Goal: Feedback & Contribution: Submit feedback/report problem

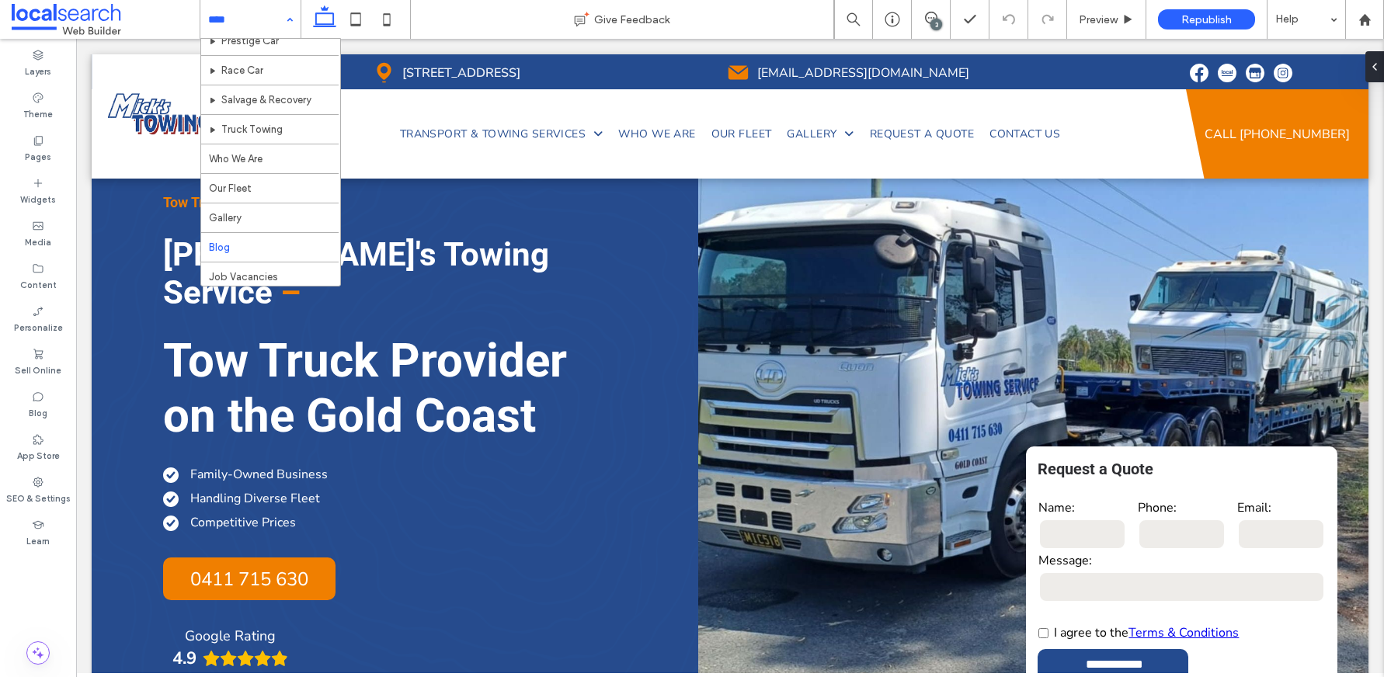
scroll to position [508, 0]
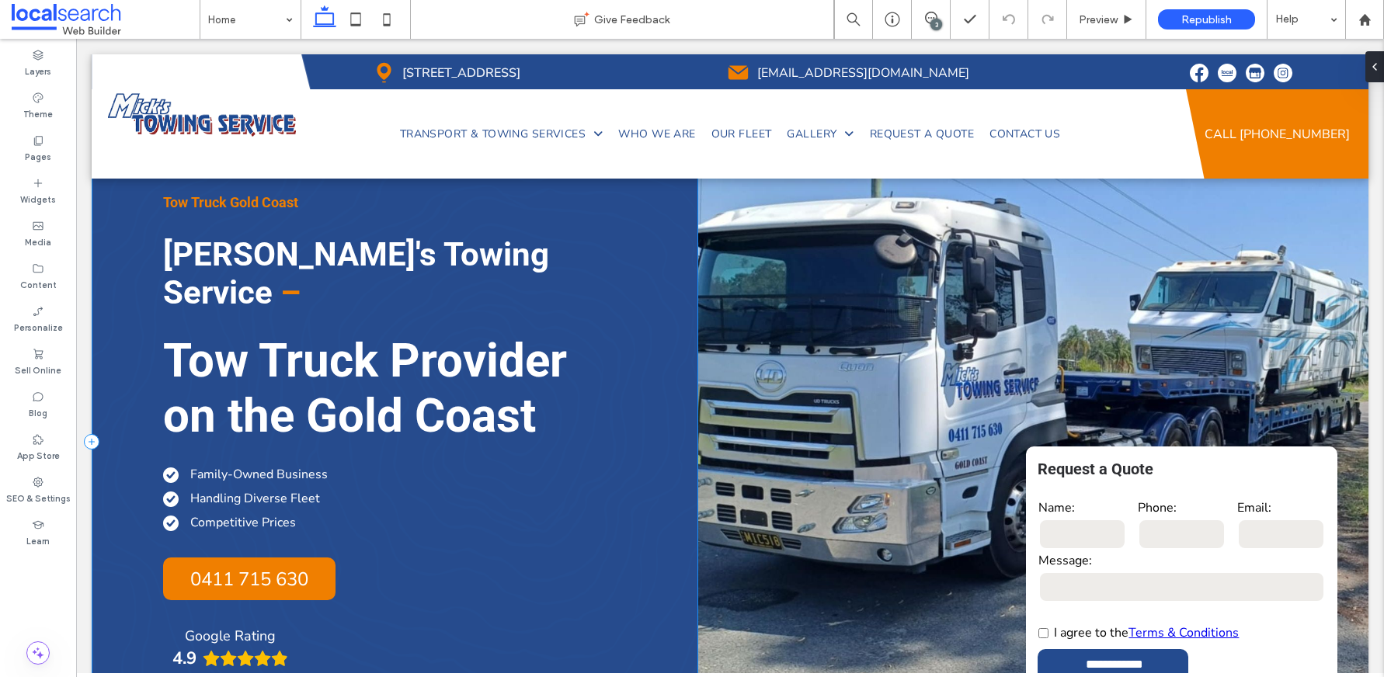
click at [675, 313] on div "Tow Truck Gold Coast [PERSON_NAME]'s Towing Service – Tow Truck Provider on the…" at bounding box center [395, 441] width 607 height 565
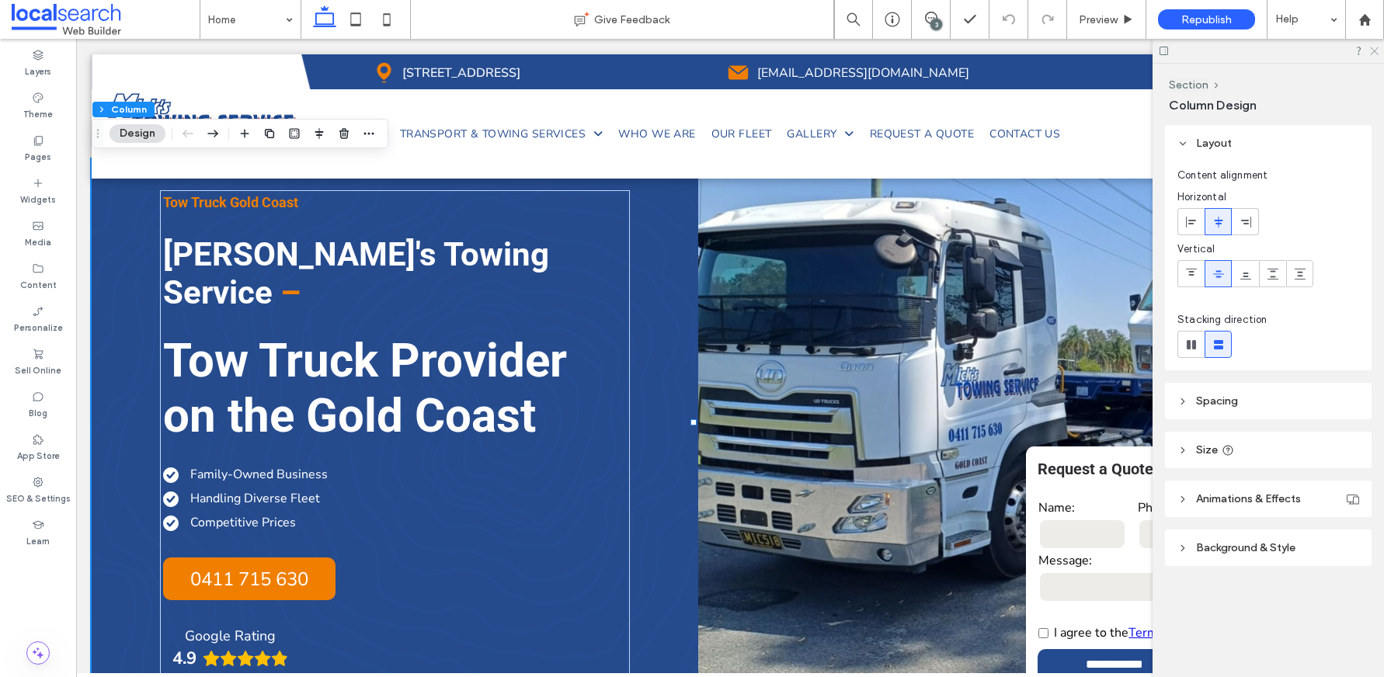
click at [1369, 46] on icon at bounding box center [1374, 50] width 10 height 10
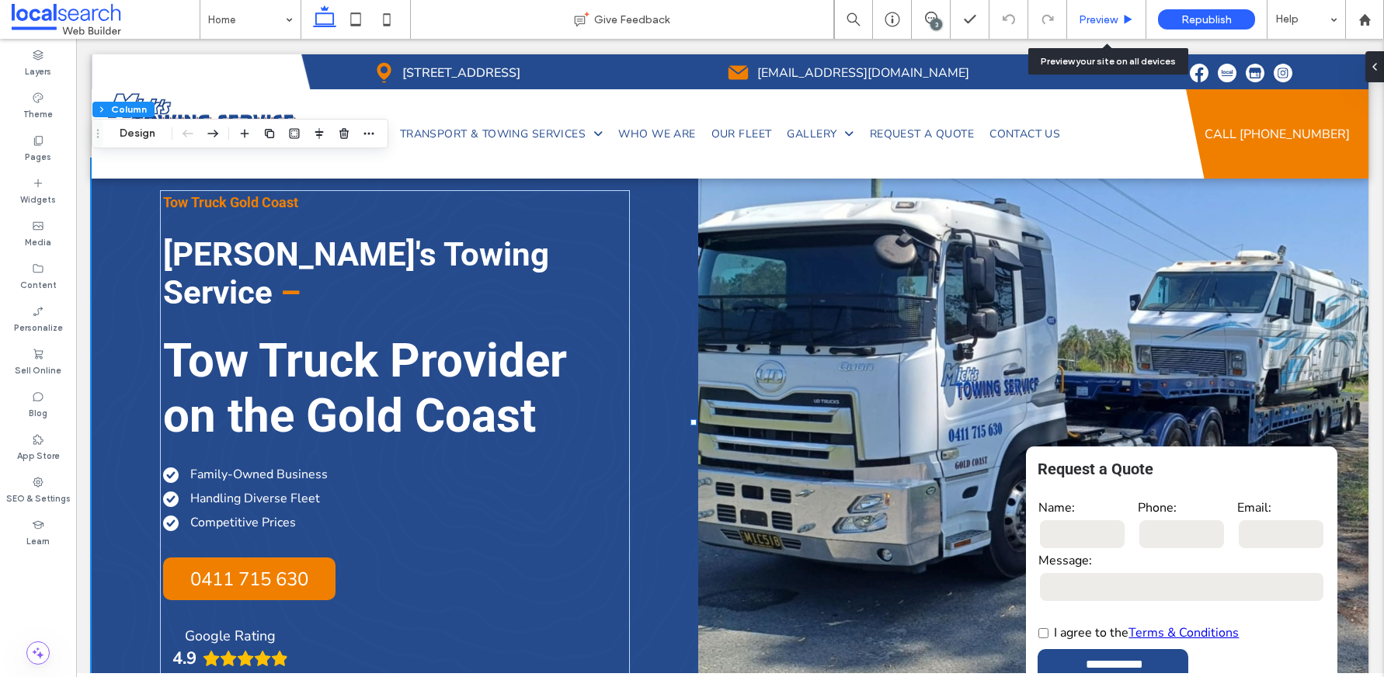
click at [1098, 20] on span "Preview" at bounding box center [1098, 19] width 39 height 13
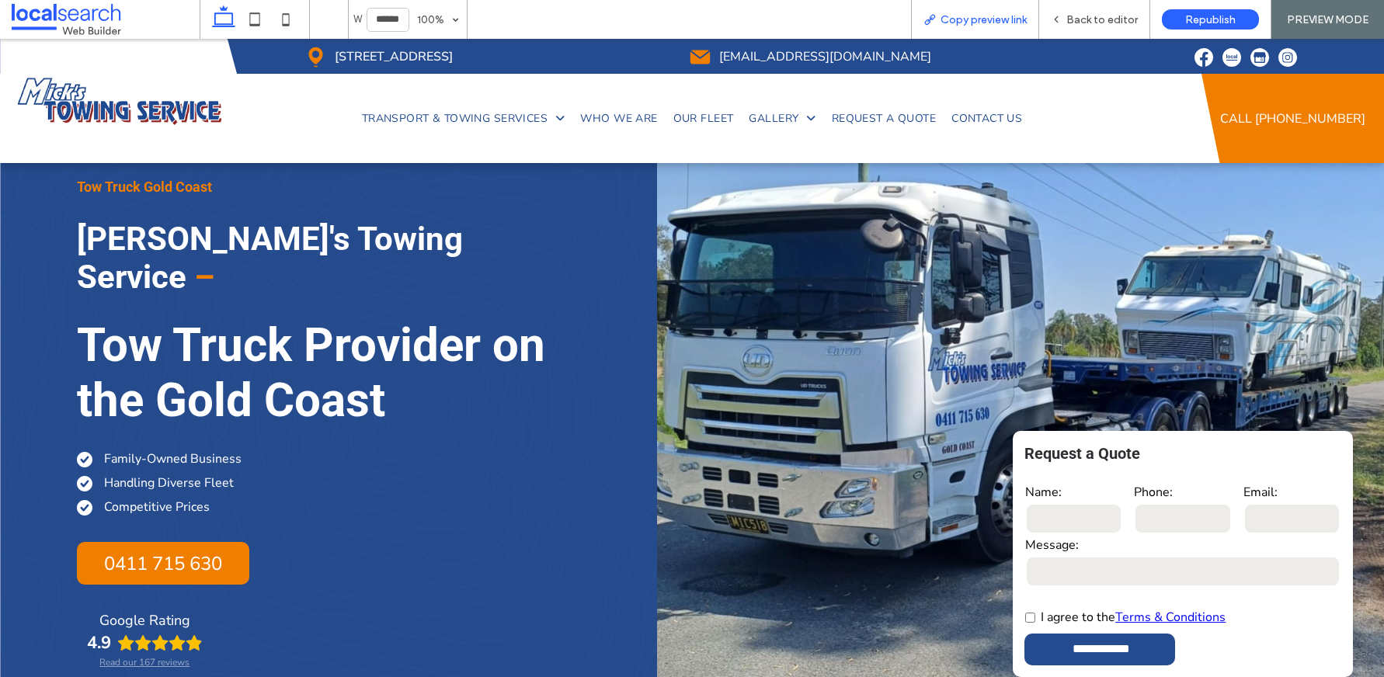
scroll to position [5271, 0]
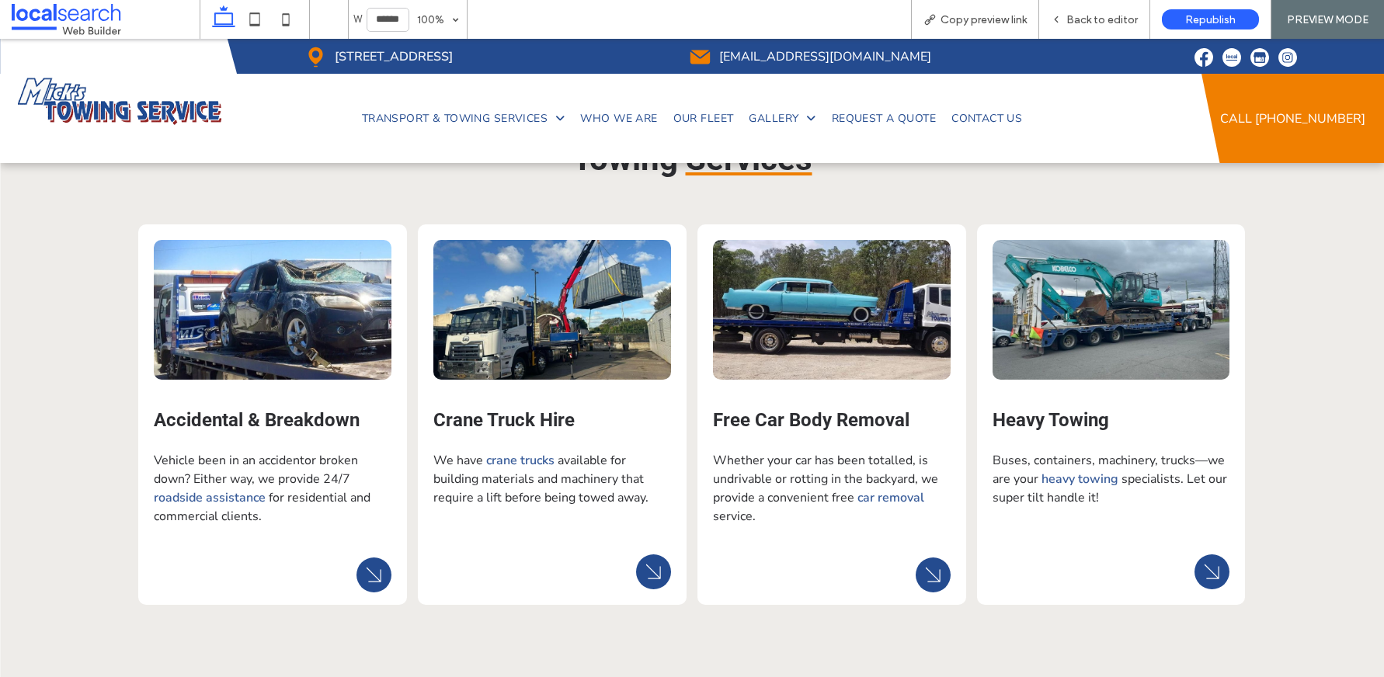
click at [837, 409] on span "Free Car Body Removal" at bounding box center [811, 420] width 197 height 22
click at [1101, 26] on div "Back to editor" at bounding box center [1094, 19] width 111 height 39
click at [1089, 16] on span "Back to editor" at bounding box center [1102, 19] width 71 height 13
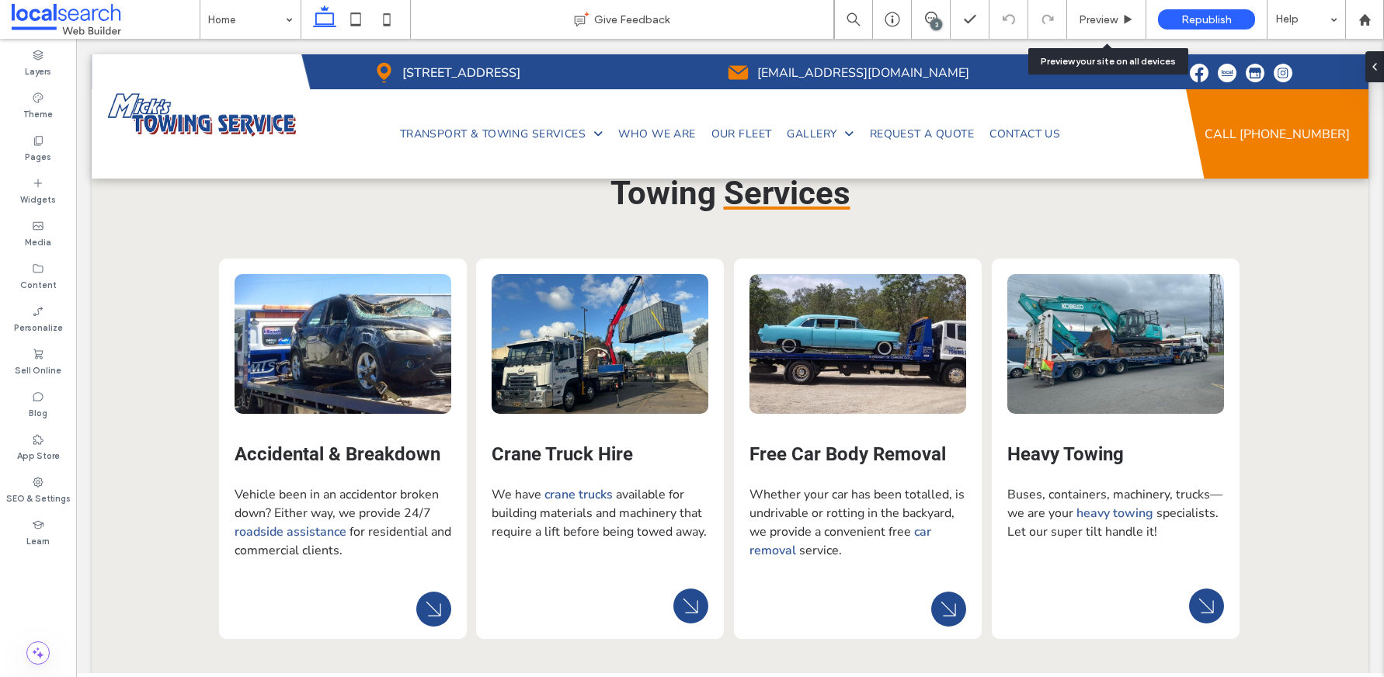
scroll to position [0, 10]
click at [1085, 21] on span "Preview" at bounding box center [1098, 19] width 39 height 13
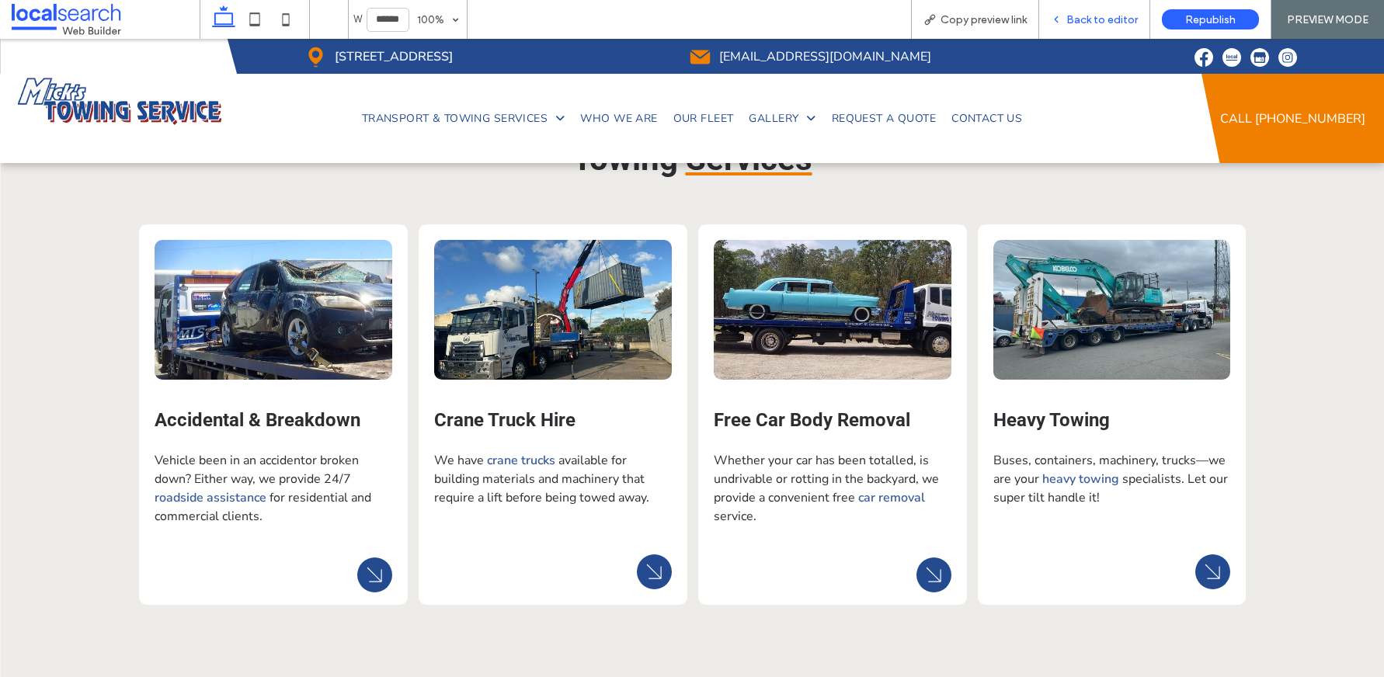
scroll to position [5253, 0]
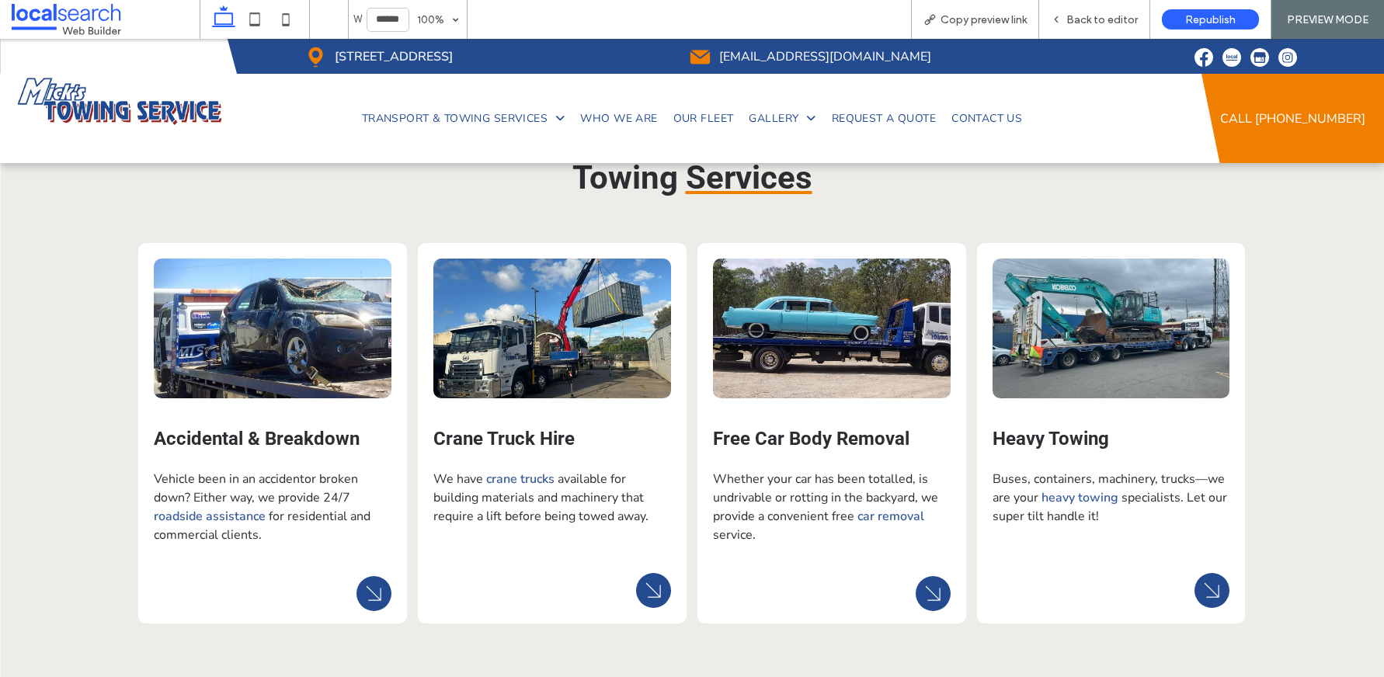
click at [790, 428] on span "Free Car Body Removal" at bounding box center [811, 439] width 197 height 22
click at [789, 428] on span "Free Car Body Removal" at bounding box center [811, 439] width 197 height 22
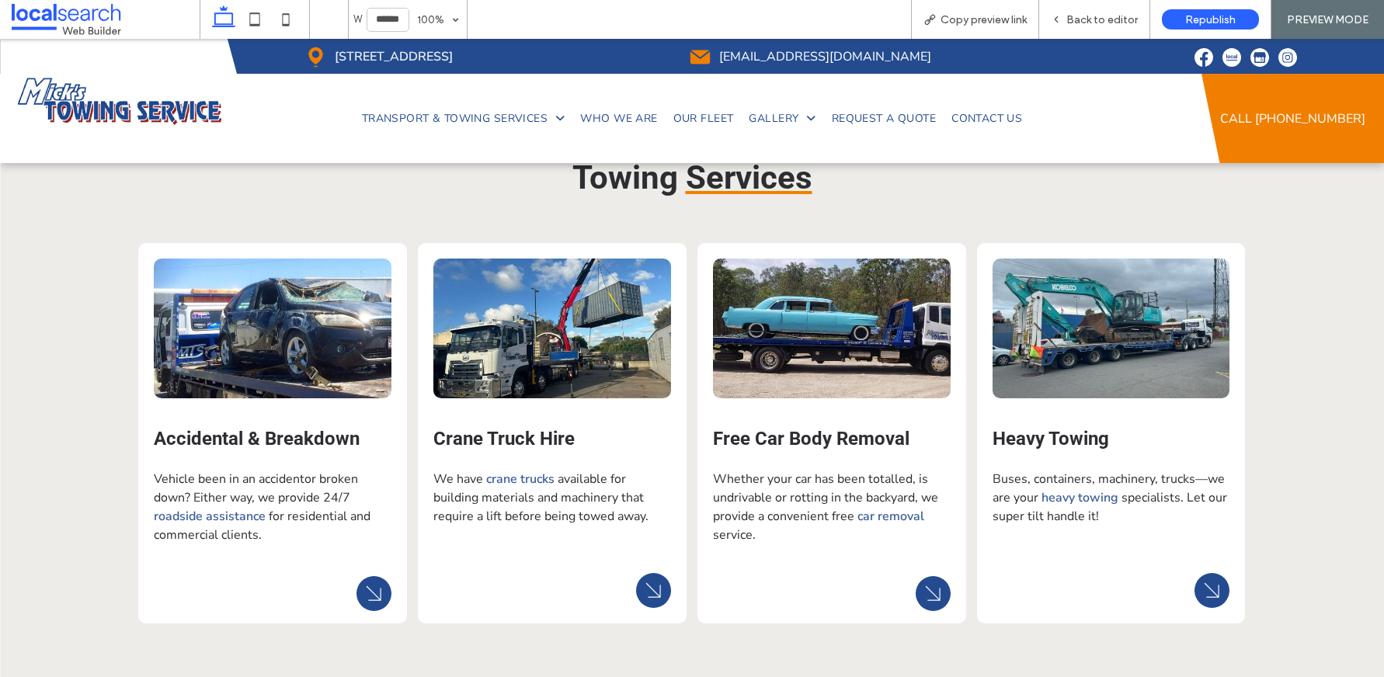
click at [544, 428] on span "Crane Truck Hire" at bounding box center [503, 439] width 141 height 22
drag, startPoint x: 545, startPoint y: 372, endPoint x: 556, endPoint y: 384, distance: 16.5
click at [545, 428] on span "Crane Truck Hire" at bounding box center [503, 439] width 141 height 22
click at [927, 579] on icon "Arrow Icon" at bounding box center [933, 594] width 30 height 30
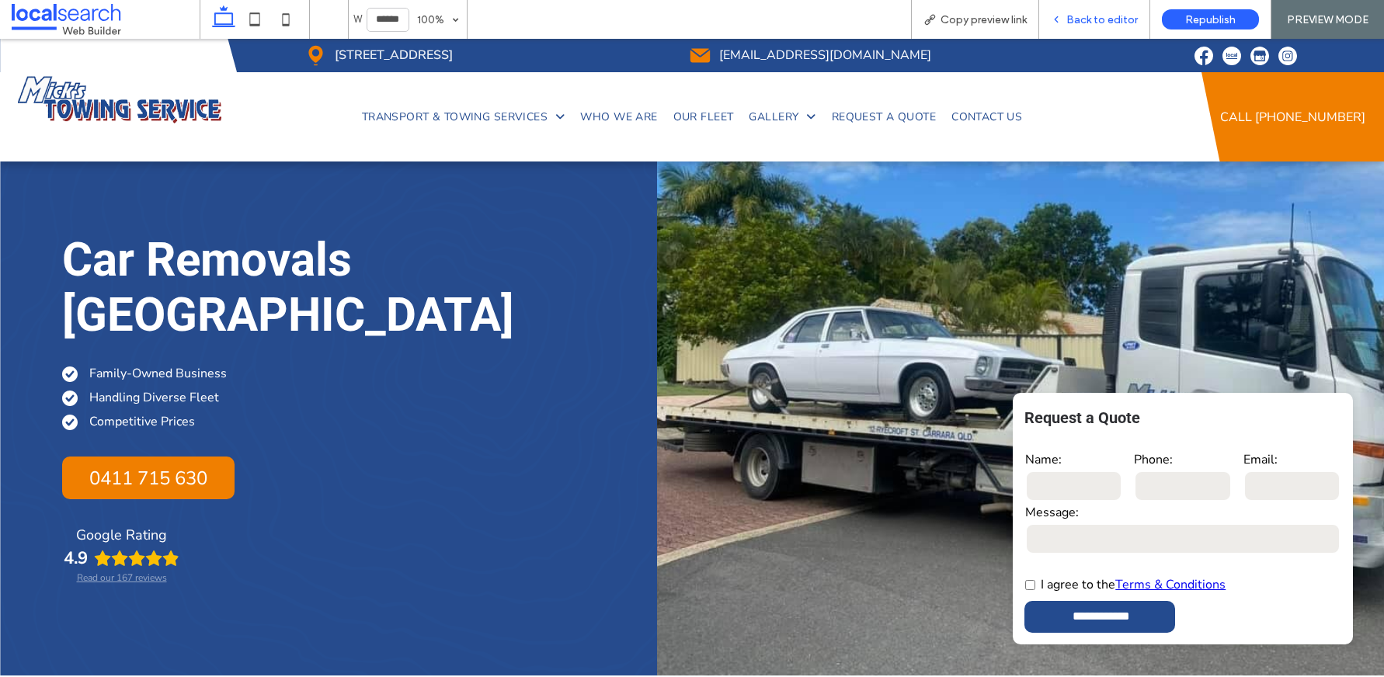
click at [1104, 16] on span "Back to editor" at bounding box center [1102, 19] width 71 height 13
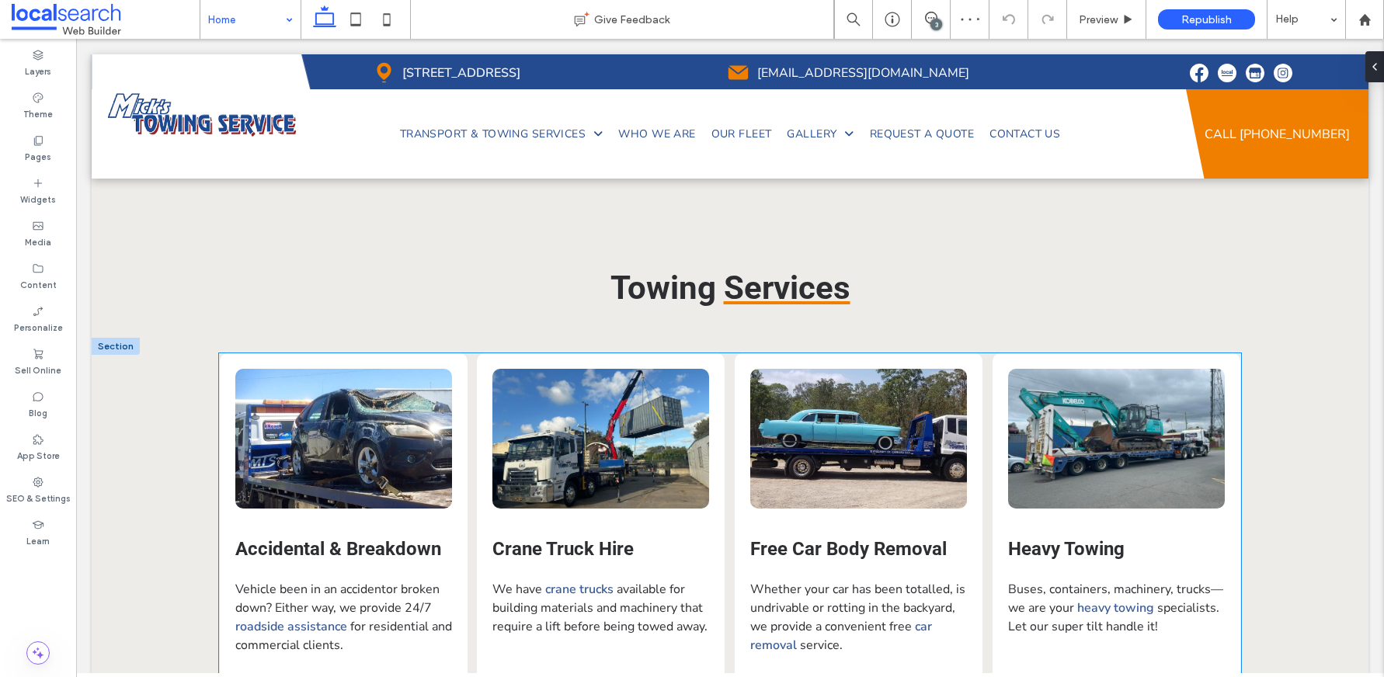
scroll to position [5187, 0]
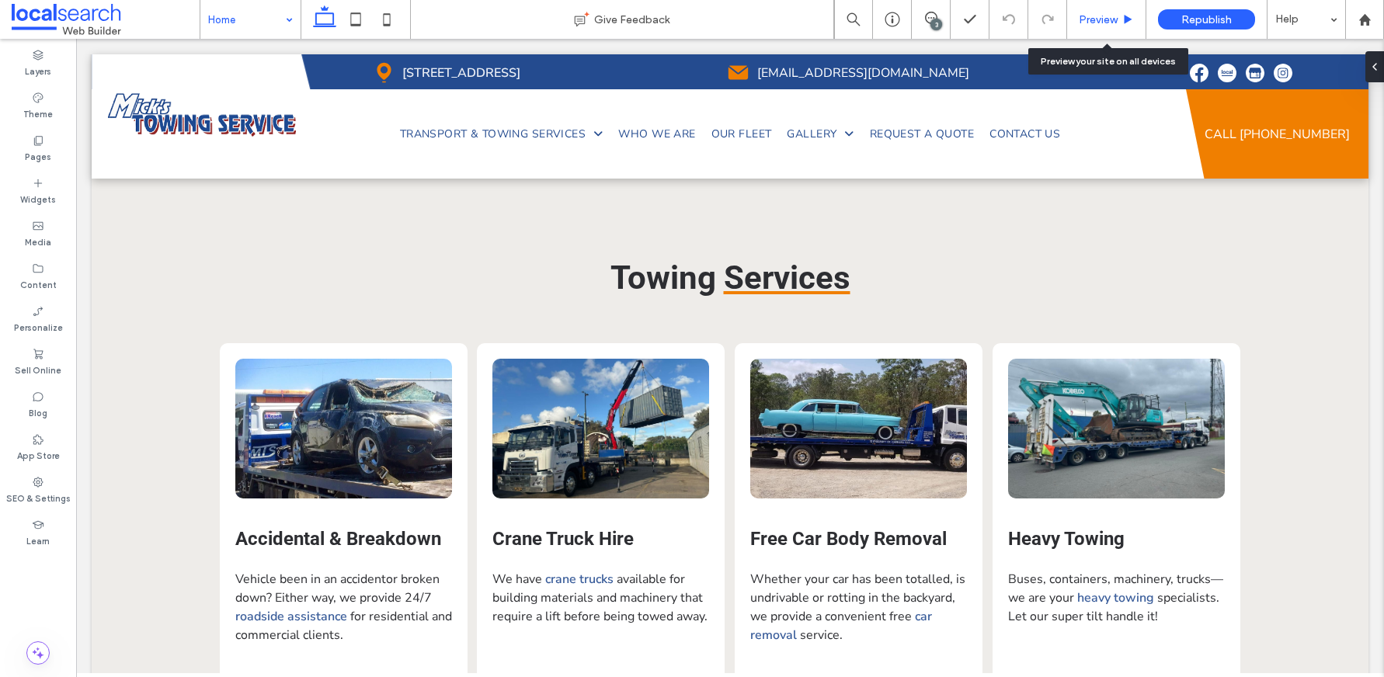
click at [1084, 18] on span "Preview" at bounding box center [1098, 19] width 39 height 13
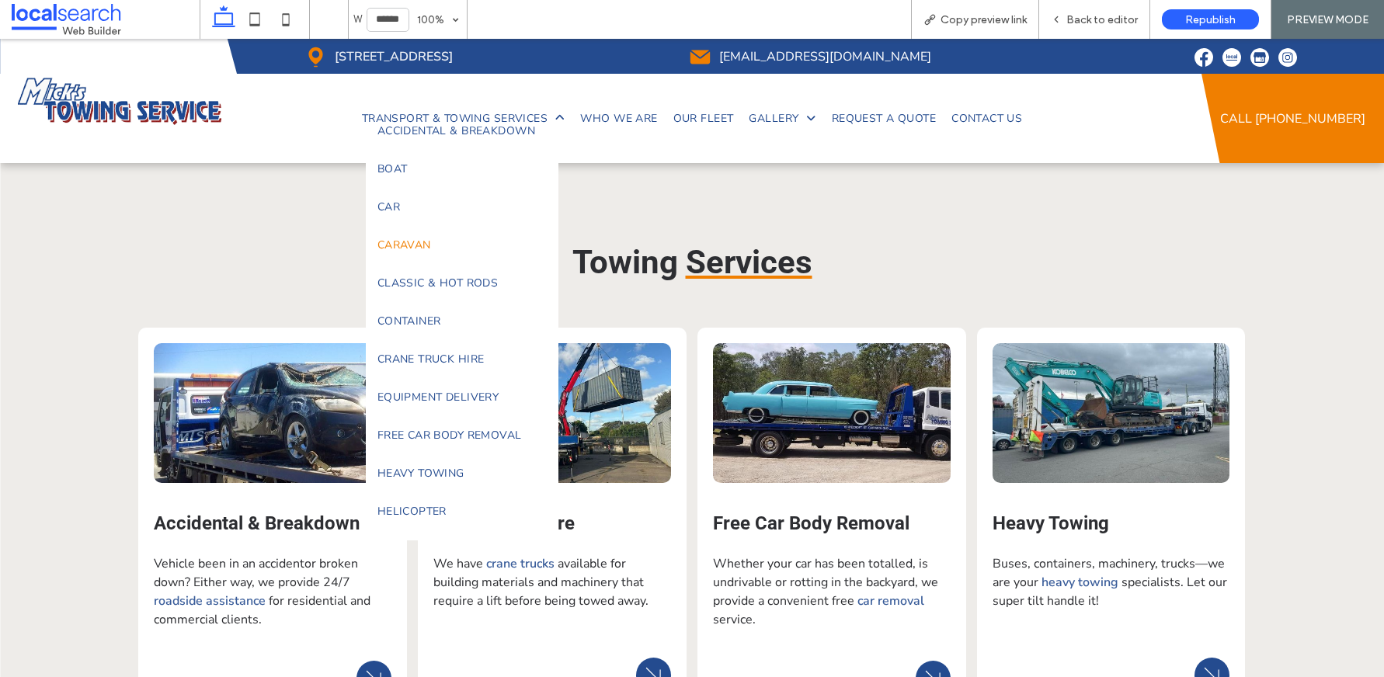
scroll to position [26, 0]
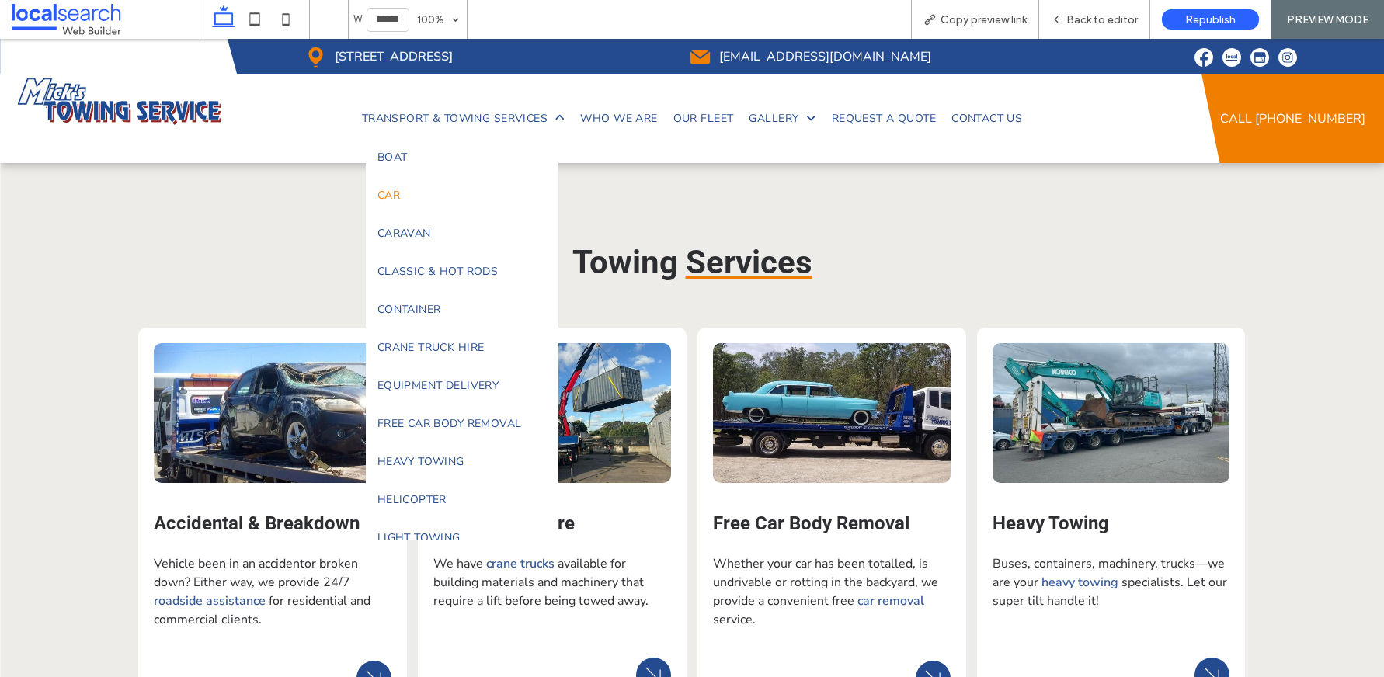
click at [396, 192] on link "Car" at bounding box center [462, 195] width 193 height 38
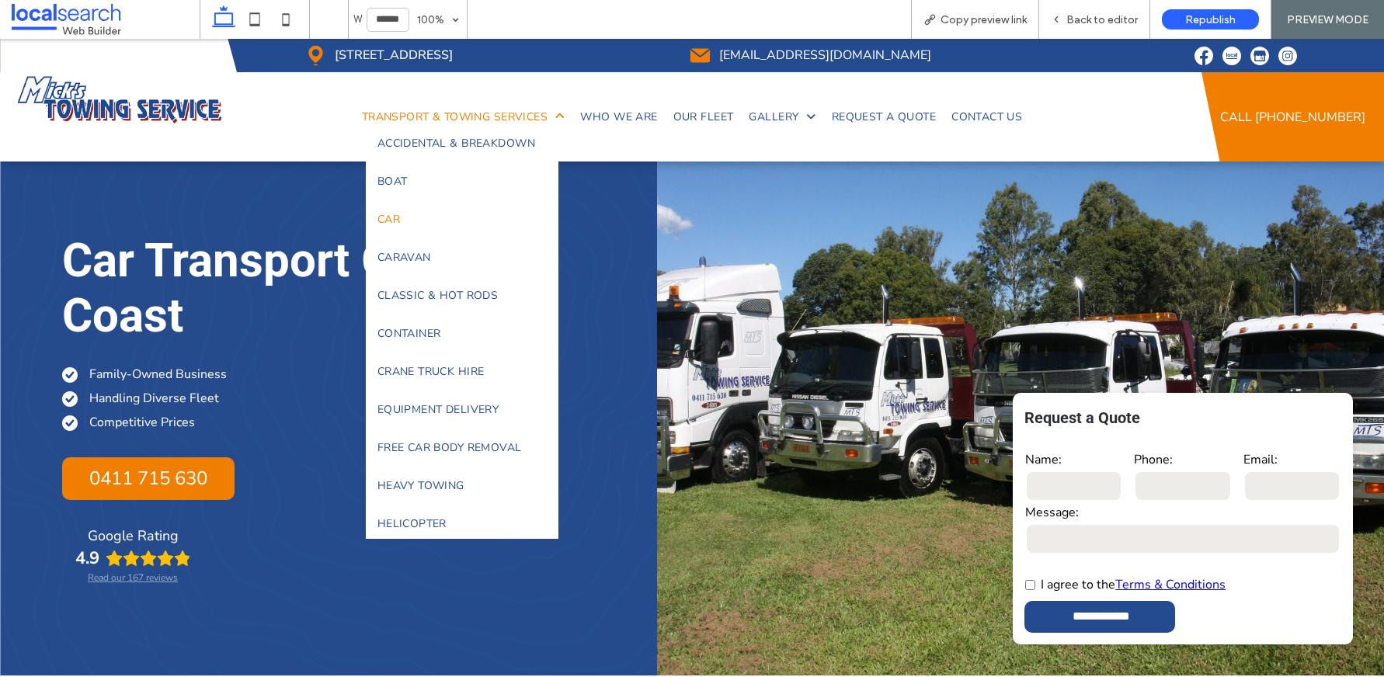
click at [440, 117] on span "Transport & Towing Services" at bounding box center [464, 117] width 204 height 15
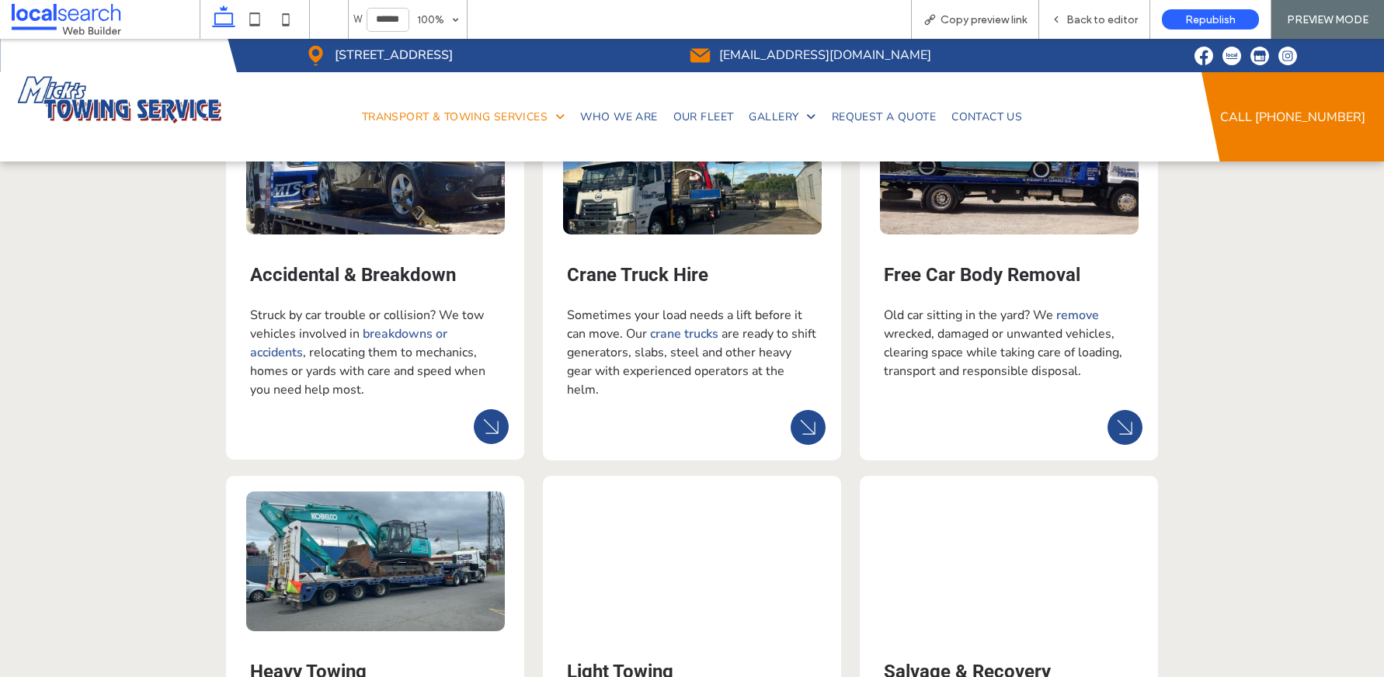
scroll to position [2880, 0]
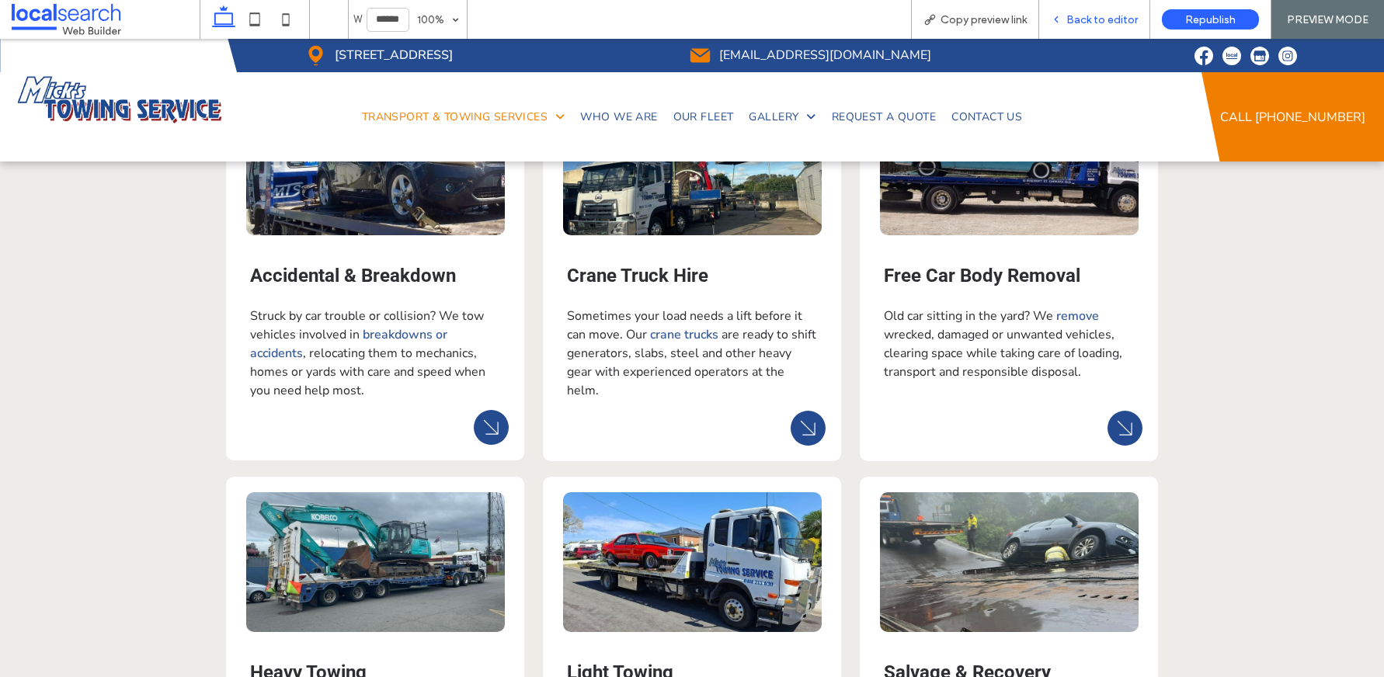
click at [1088, 20] on span "Back to editor" at bounding box center [1102, 19] width 71 height 13
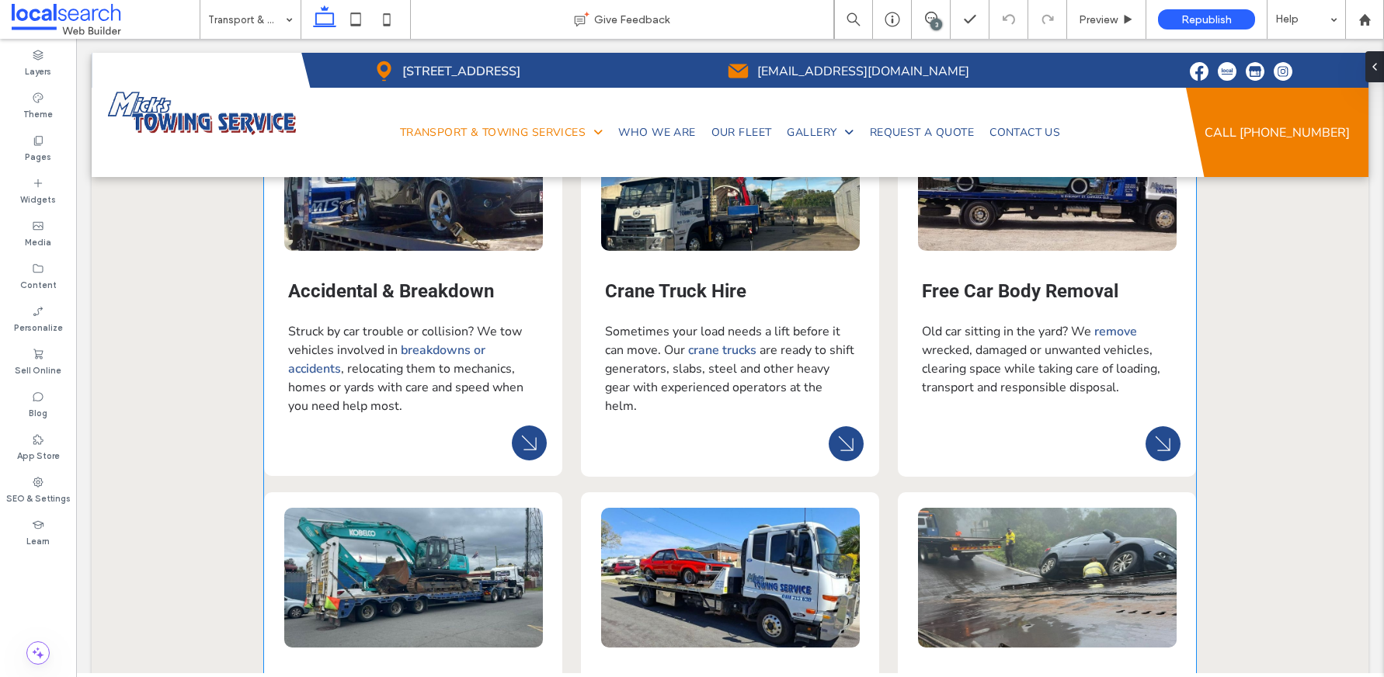
click at [972, 280] on span "Free Car Body Removal" at bounding box center [1020, 291] width 197 height 22
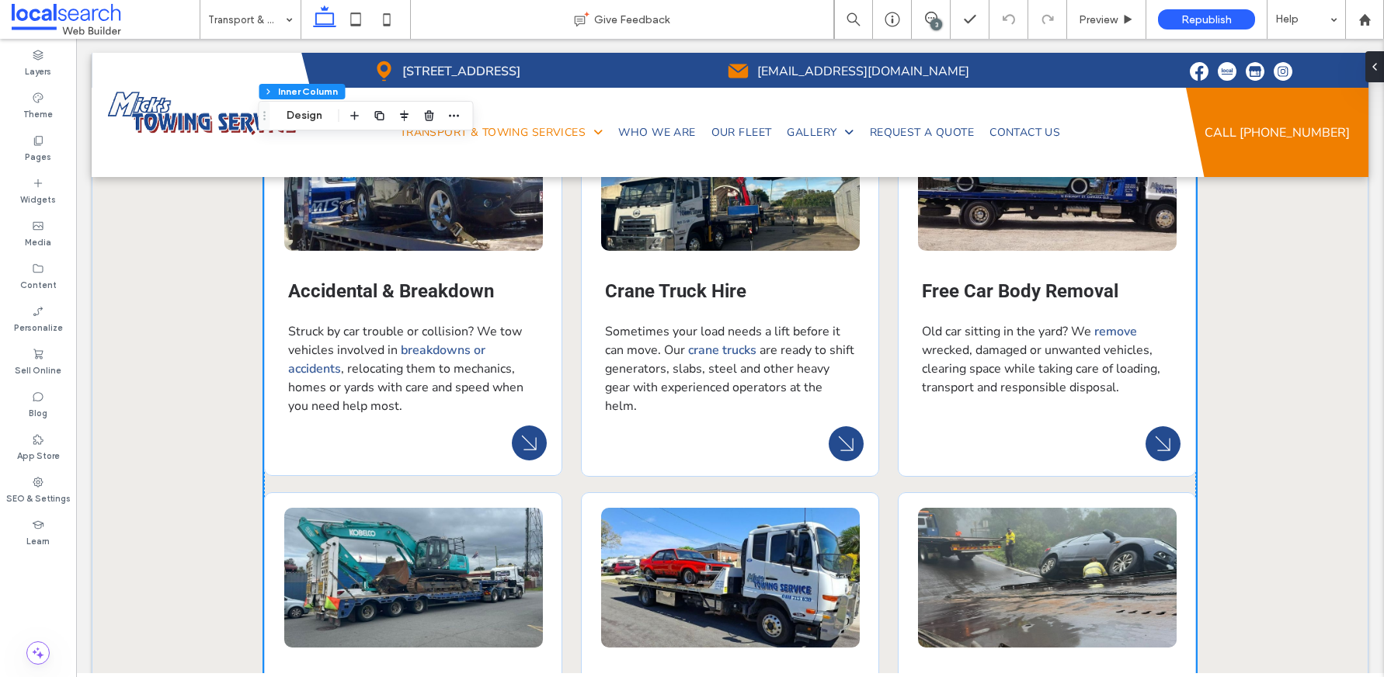
click at [959, 280] on span "Free Car Body Removal" at bounding box center [1020, 291] width 197 height 22
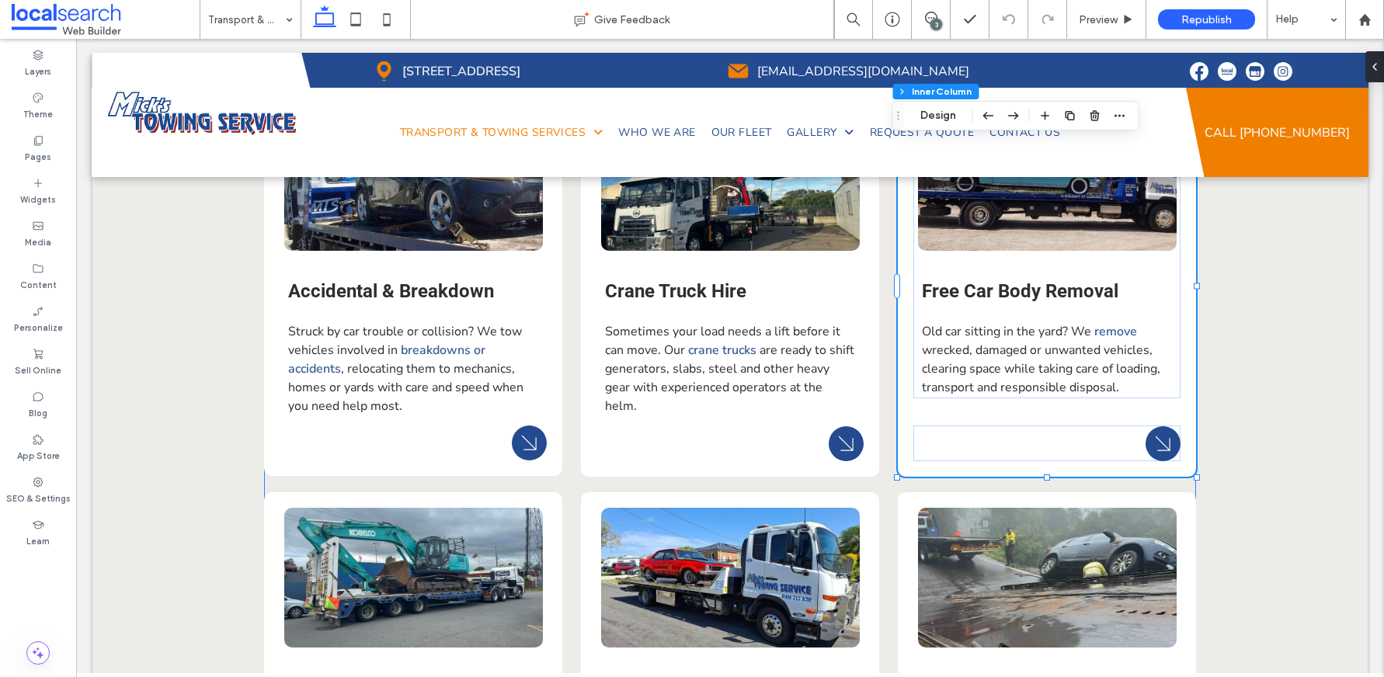
click at [959, 280] on span "Free Car Body Removal" at bounding box center [1020, 291] width 197 height 22
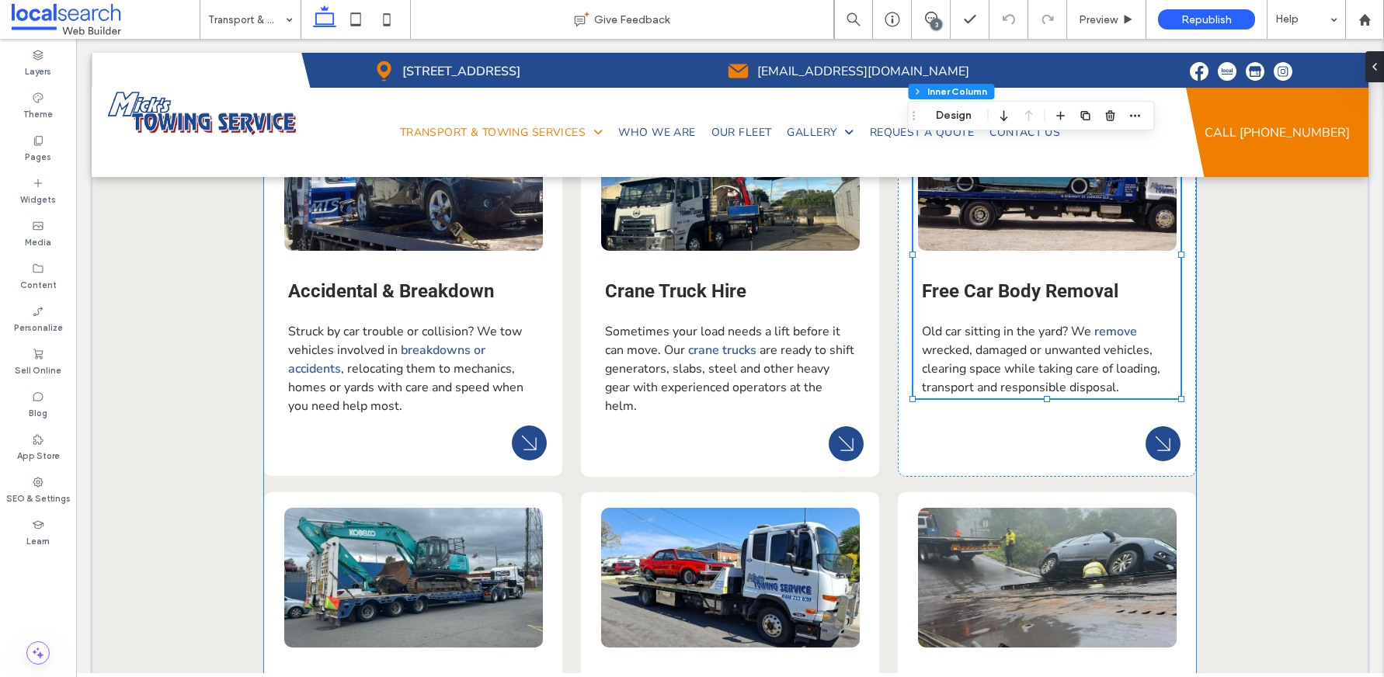
click at [968, 280] on span "Free Car Body Removal" at bounding box center [1020, 291] width 197 height 22
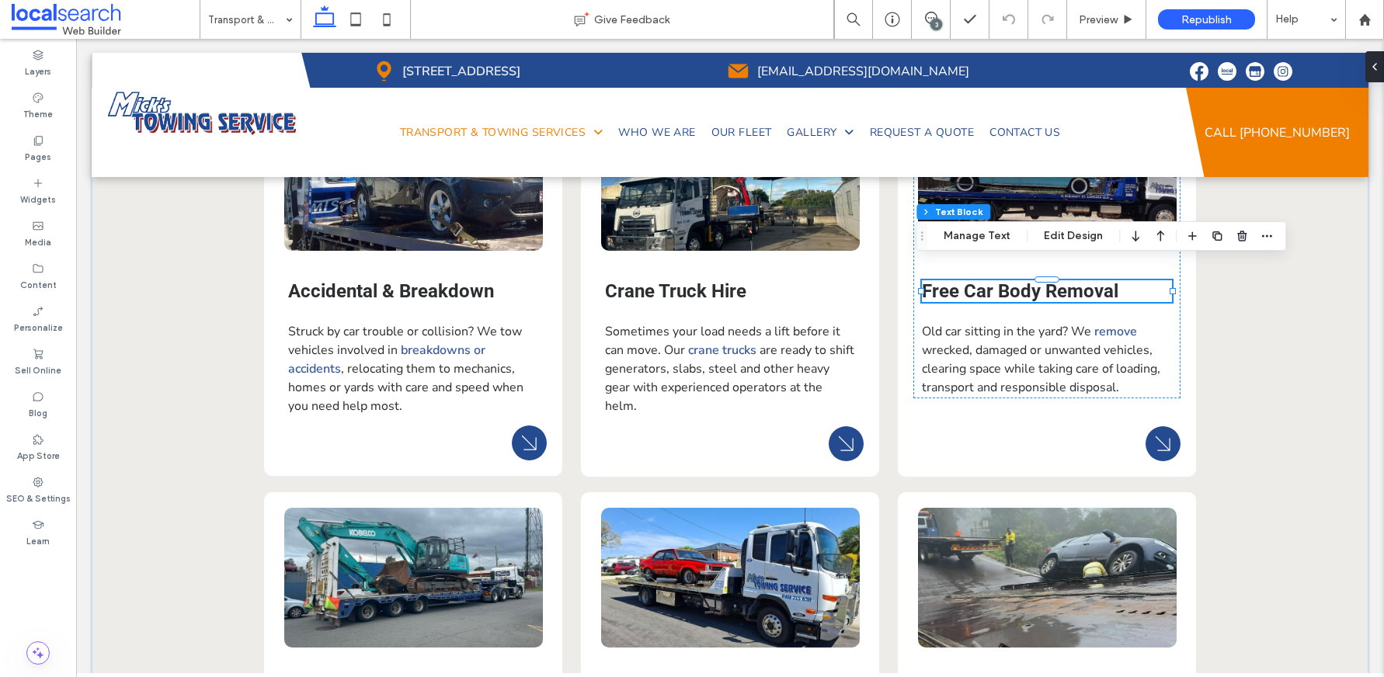
click at [955, 280] on span "Free Car Body Removal" at bounding box center [1020, 291] width 197 height 22
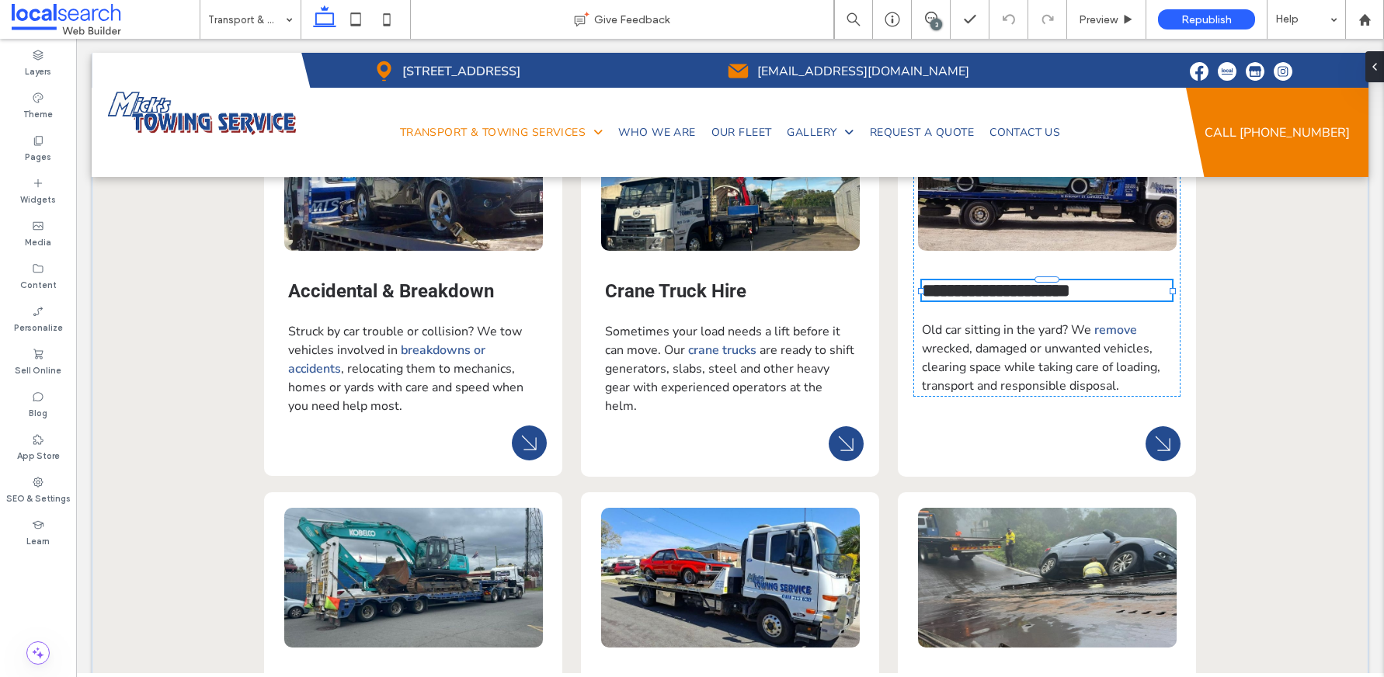
click at [955, 281] on span "**********" at bounding box center [996, 290] width 148 height 19
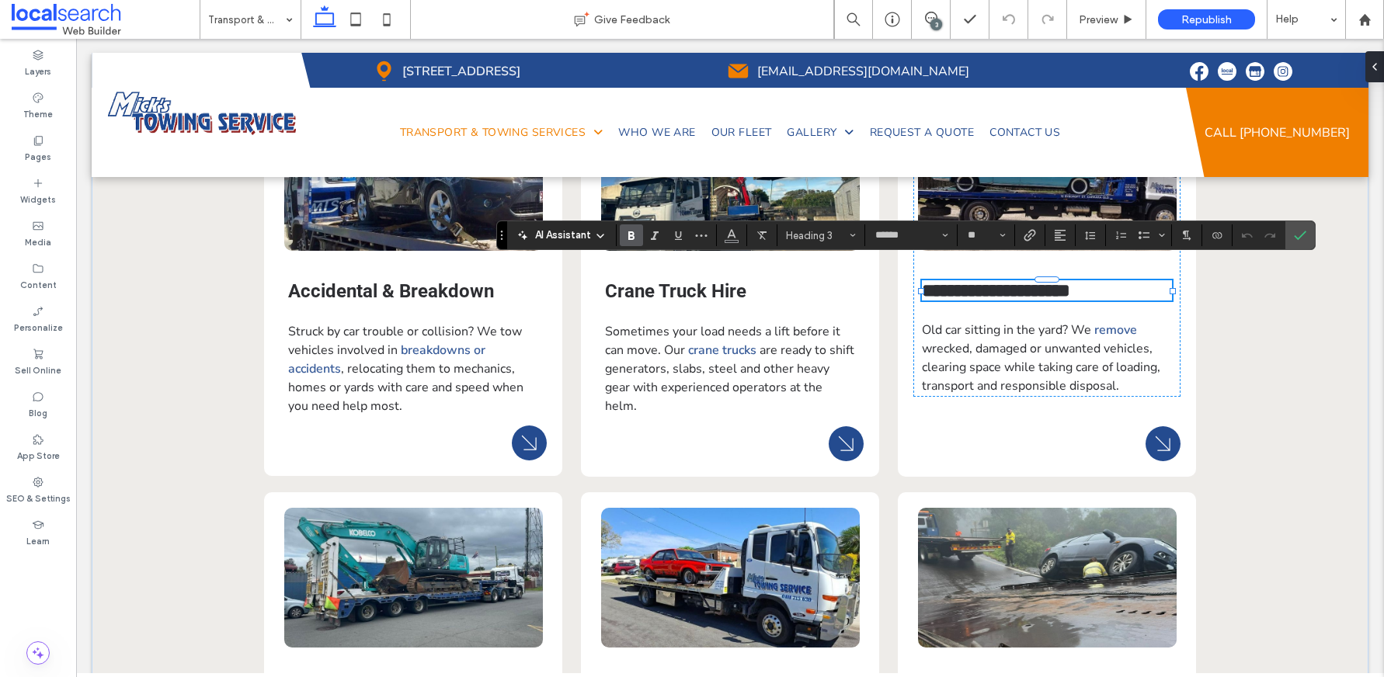
click at [962, 281] on span "**********" at bounding box center [996, 290] width 148 height 19
click at [1291, 243] on label "Confirm" at bounding box center [1300, 235] width 23 height 28
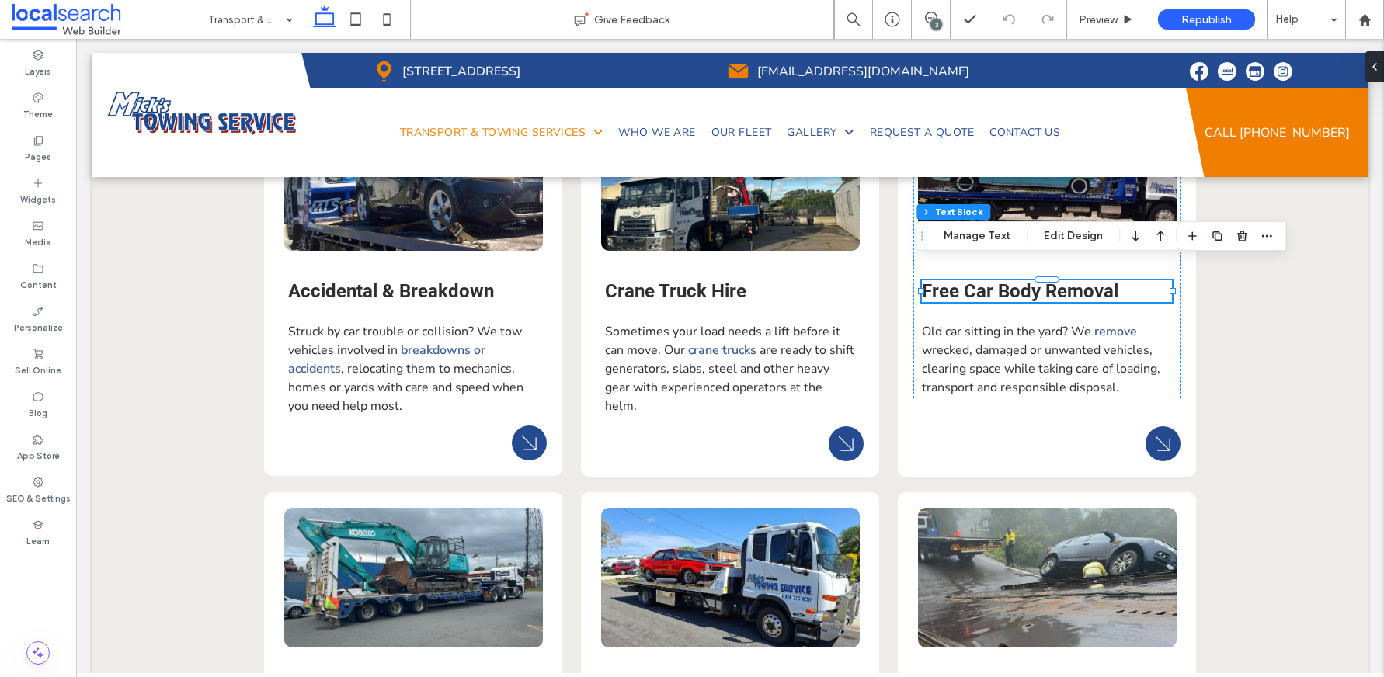
click at [938, 23] on div "3" at bounding box center [937, 25] width 12 height 12
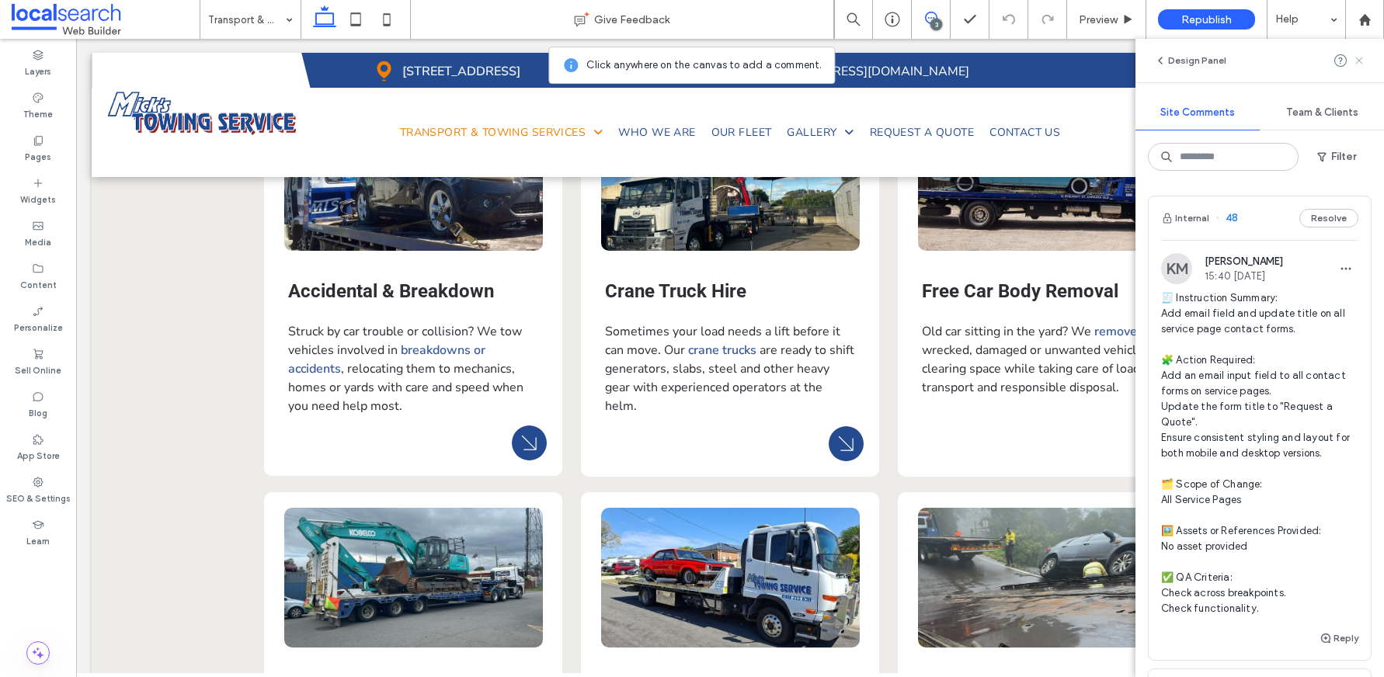
click at [1362, 61] on icon at bounding box center [1359, 60] width 12 height 12
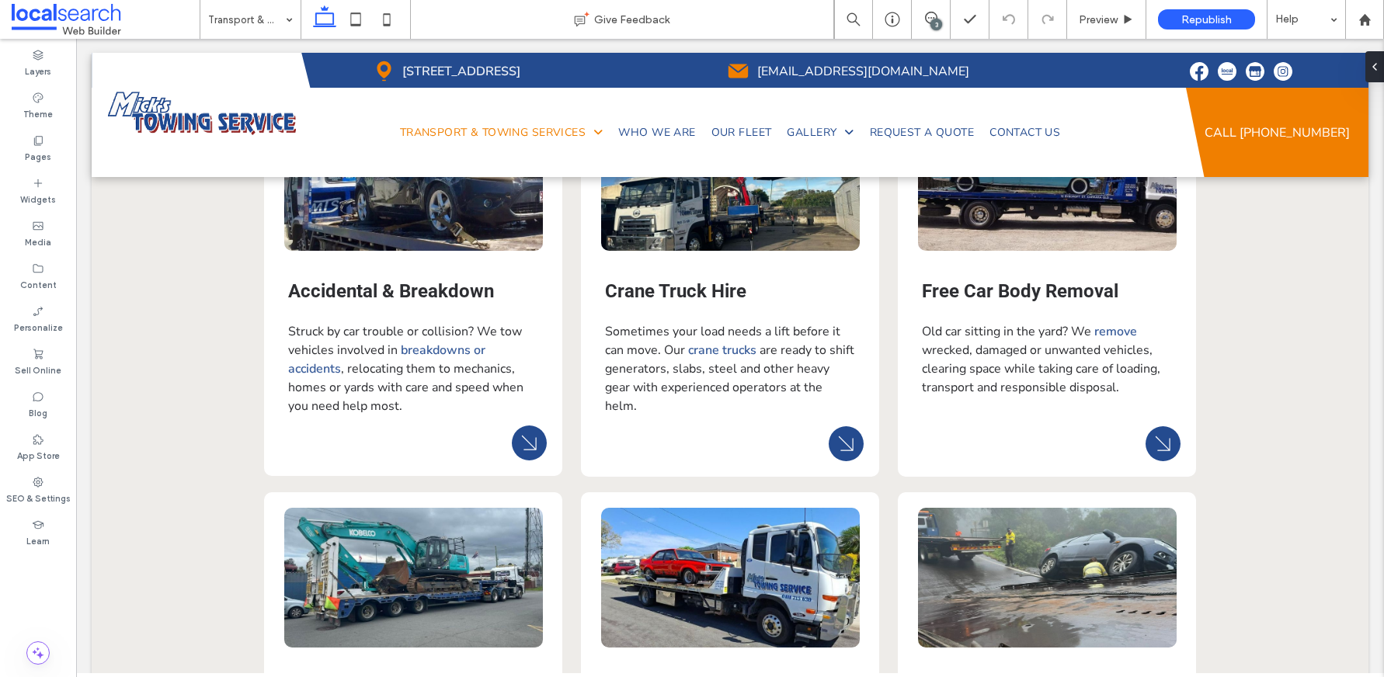
click at [931, 28] on div "3" at bounding box center [931, 19] width 39 height 39
click at [932, 9] on div "3" at bounding box center [931, 19] width 39 height 39
click at [934, 20] on div "3" at bounding box center [937, 25] width 12 height 12
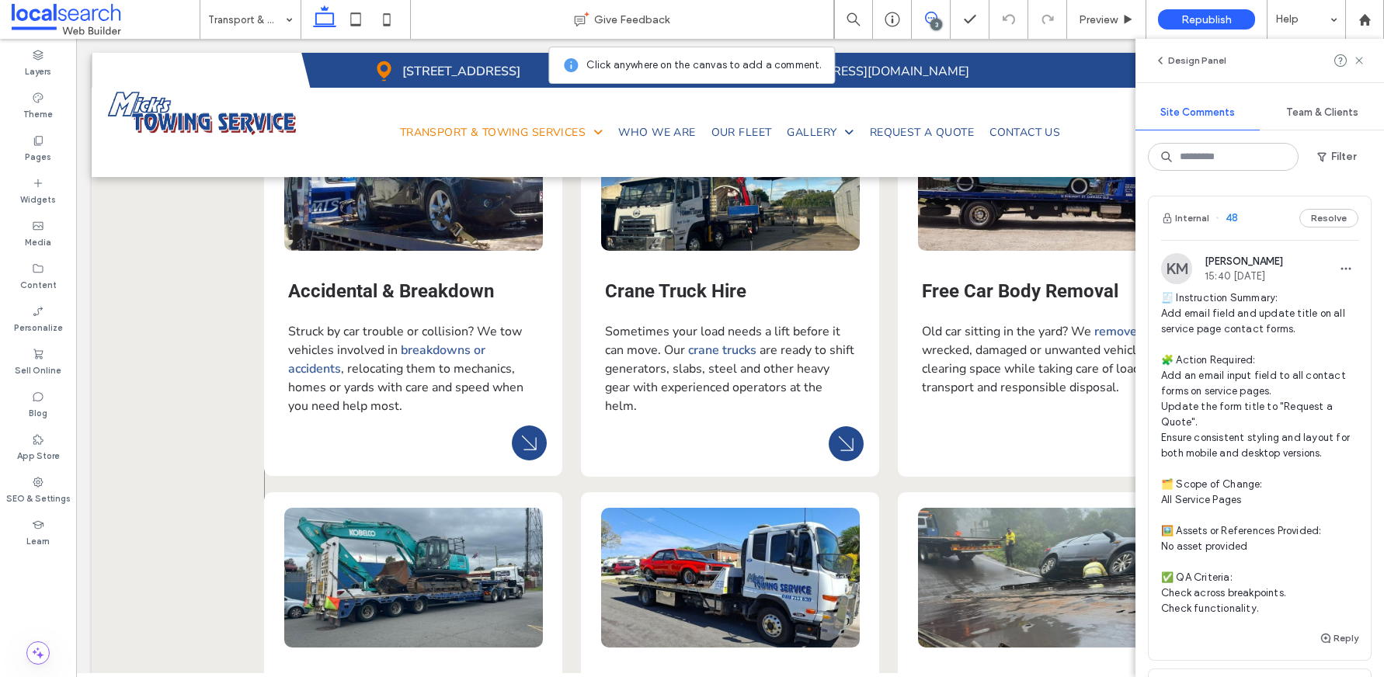
click at [883, 275] on div "View more Accidental & Breakdown Struck by car trouble or collision? We tow veh…" at bounding box center [730, 683] width 932 height 1174
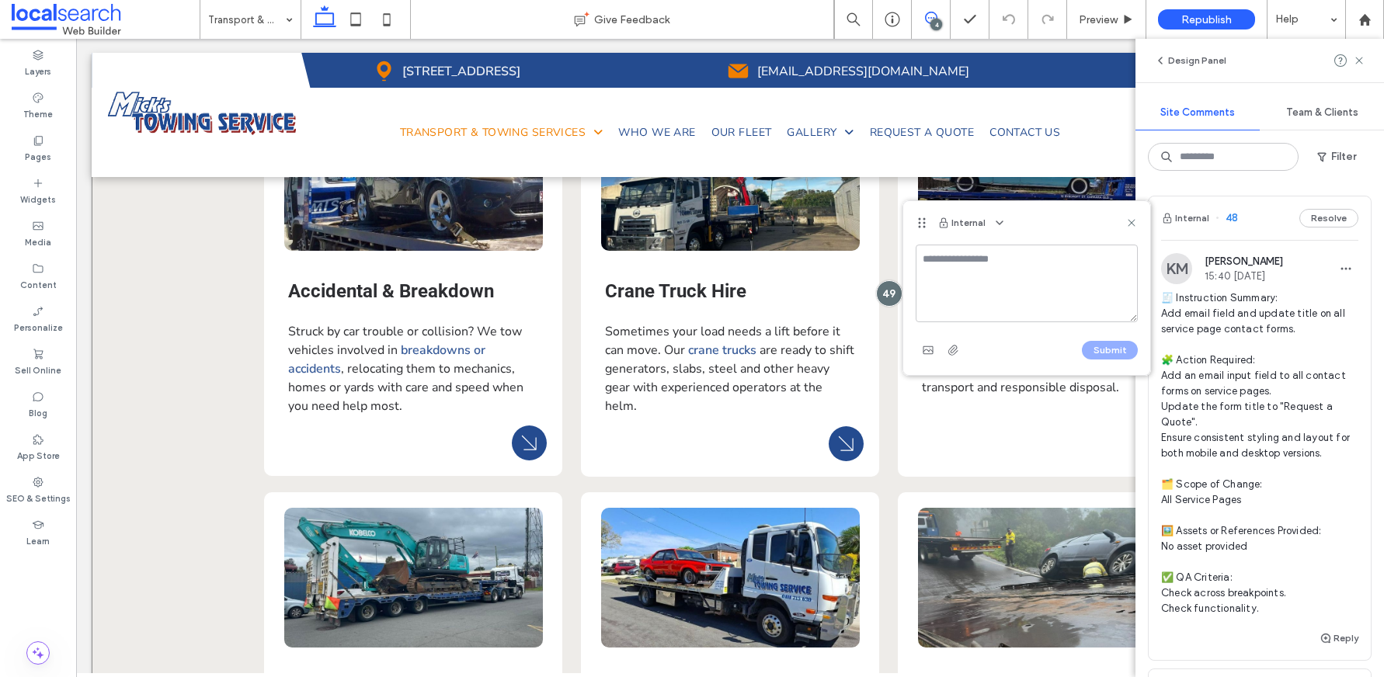
click at [298, 364] on span ", relocating them to mechanics, homes or yards with care and speed when you nee…" at bounding box center [405, 387] width 235 height 54
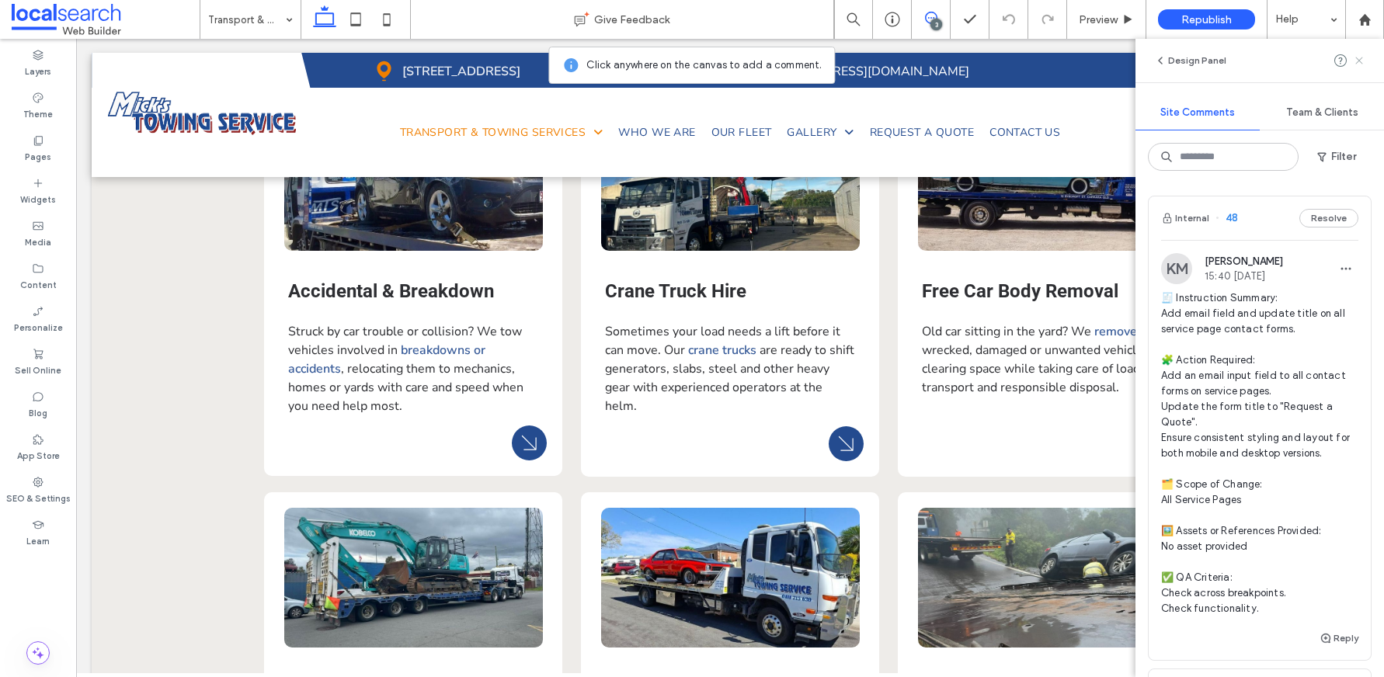
click at [1360, 63] on icon at bounding box center [1359, 60] width 12 height 12
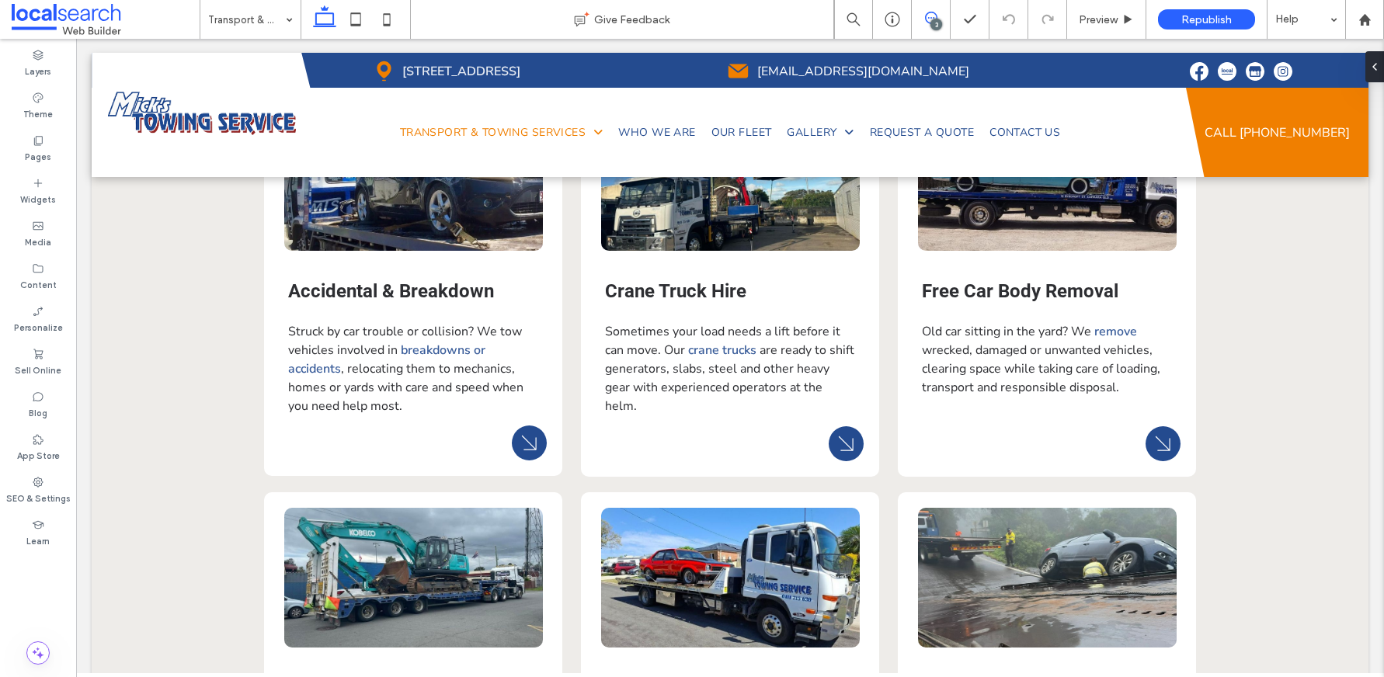
click at [928, 17] on use at bounding box center [931, 18] width 12 height 12
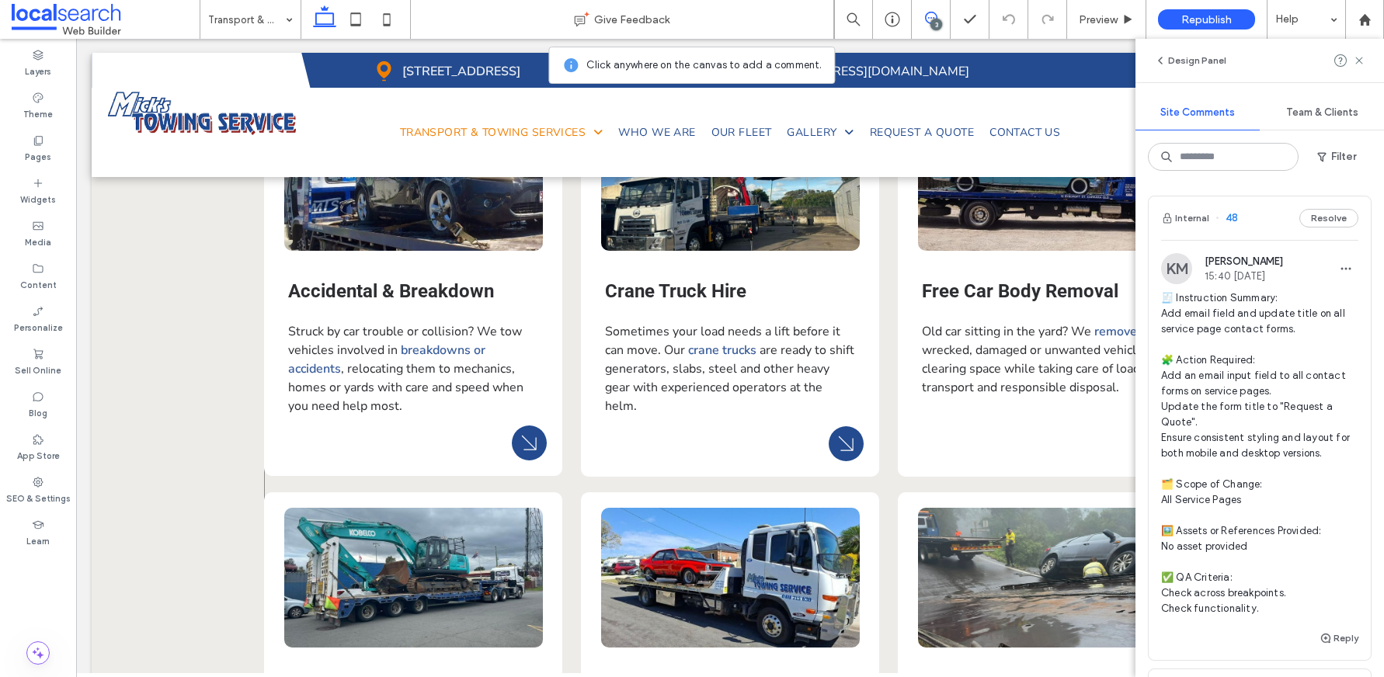
click at [881, 367] on div "View more Accidental & Breakdown Struck by car trouble or collision? We tow veh…" at bounding box center [730, 683] width 932 height 1174
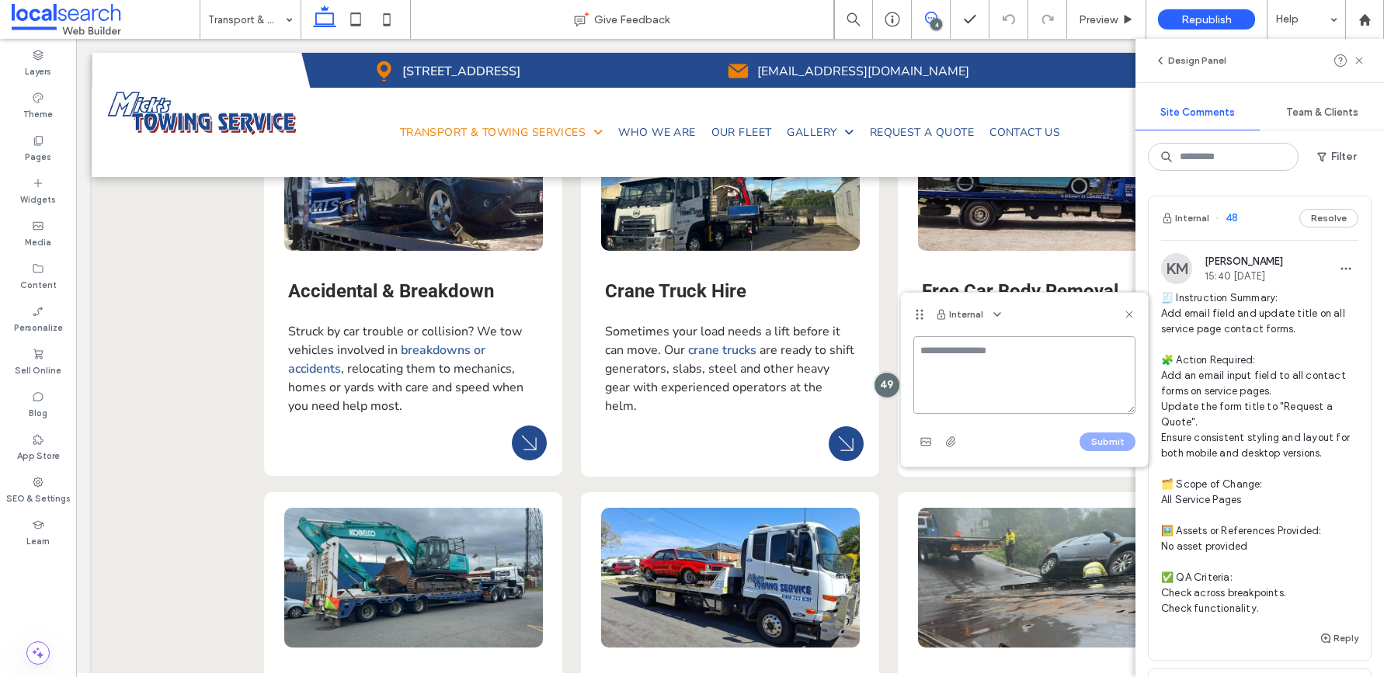
paste textarea "**********"
type textarea "**********"
click at [1099, 440] on button "Submit" at bounding box center [1108, 442] width 56 height 19
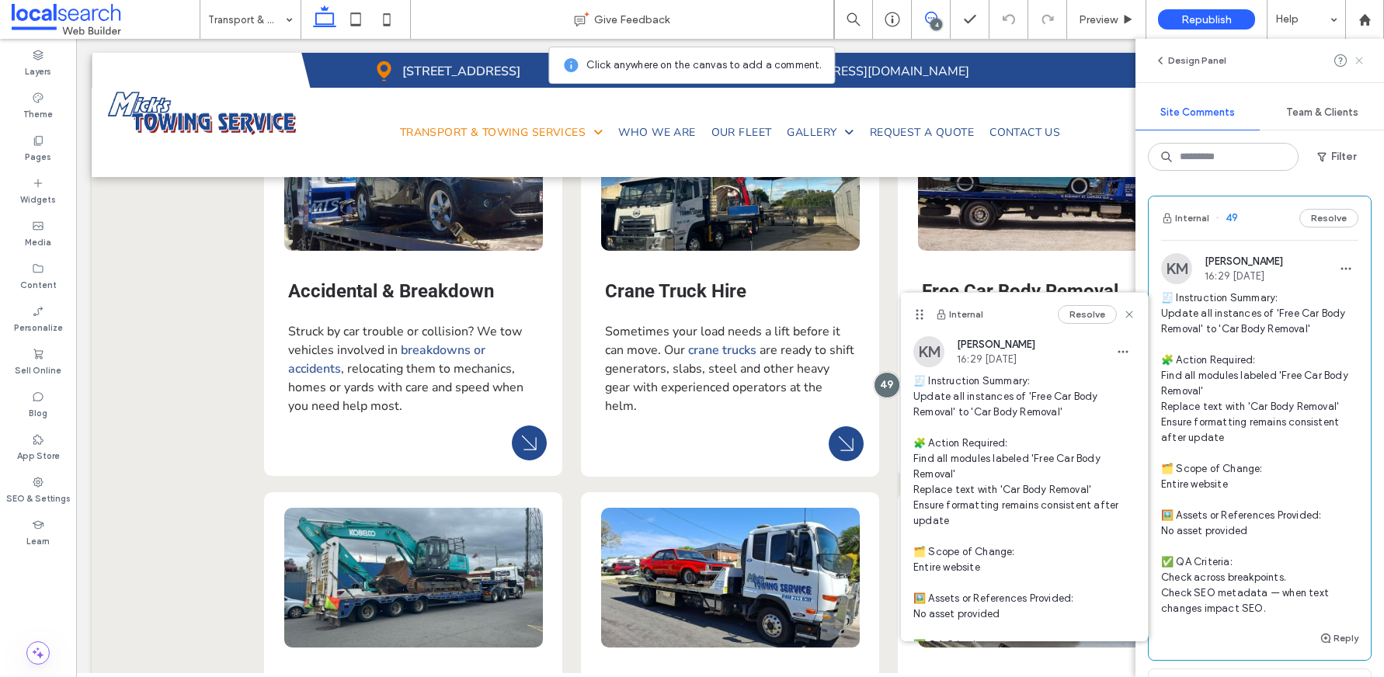
click at [1362, 59] on icon at bounding box center [1359, 60] width 12 height 12
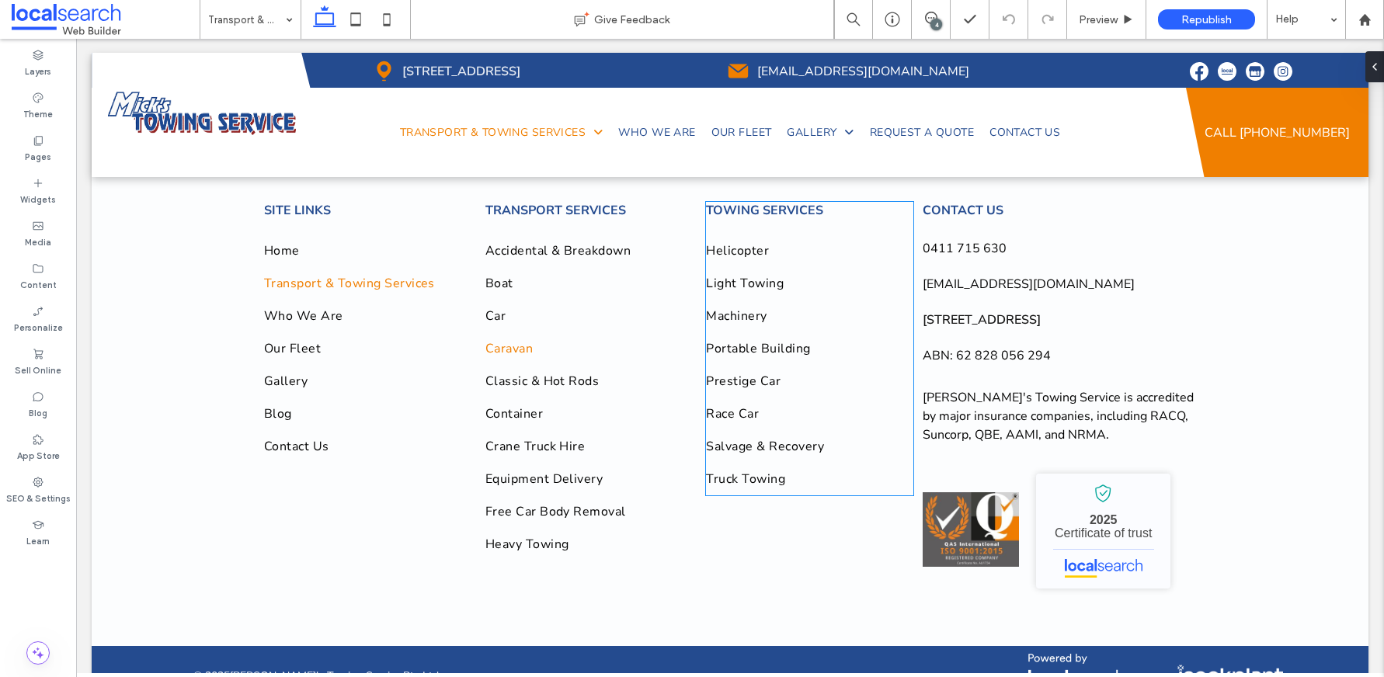
scroll to position [4315, 0]
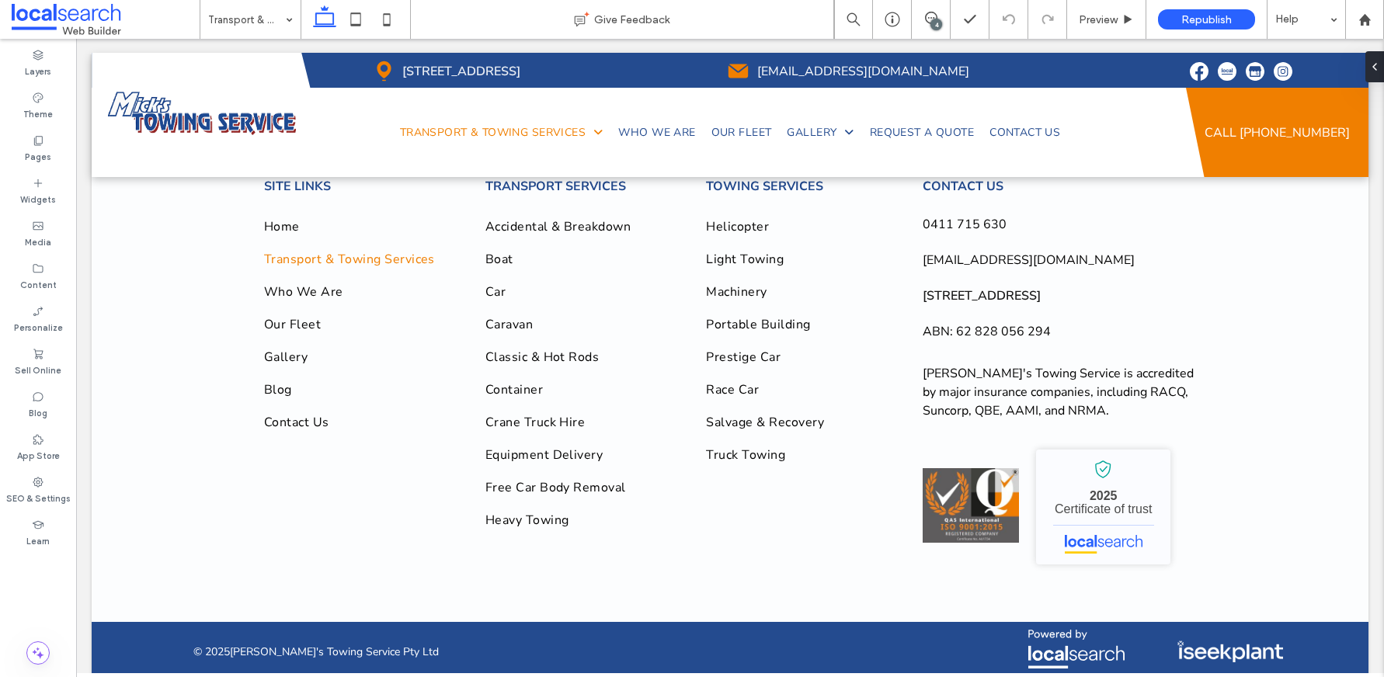
click at [934, 22] on div "4" at bounding box center [937, 25] width 12 height 12
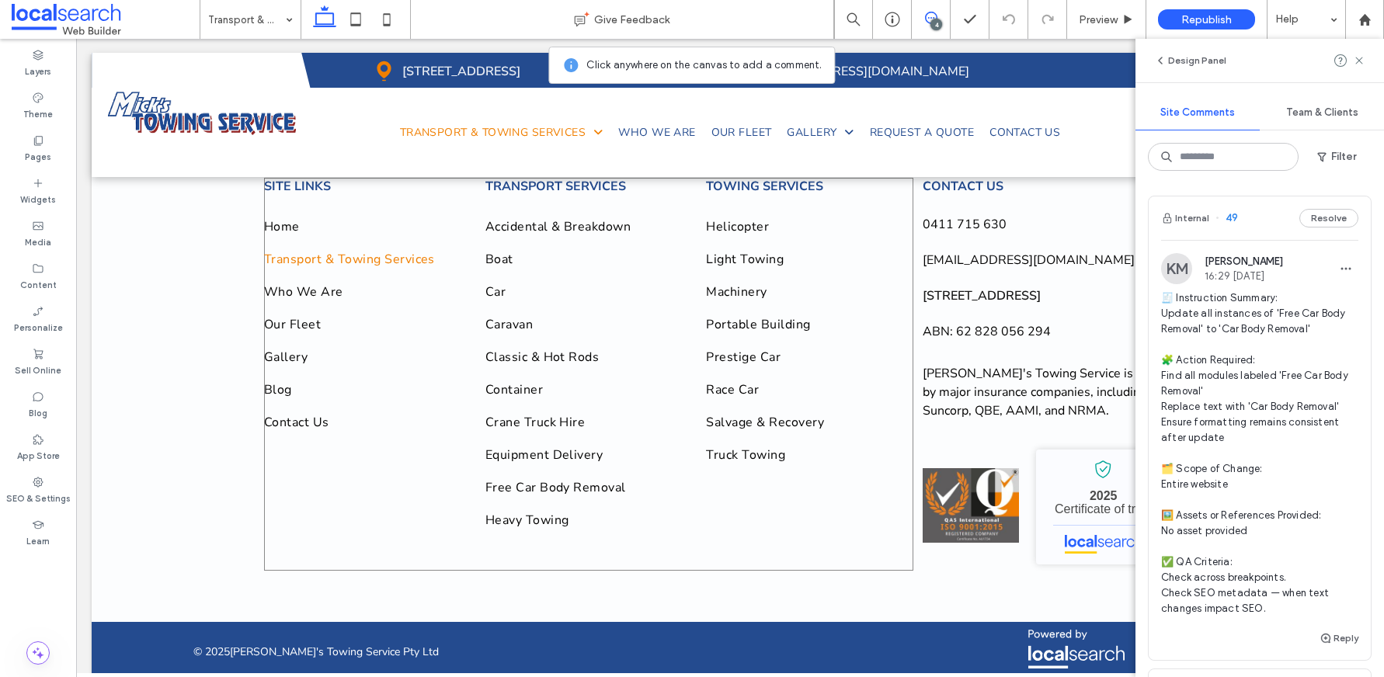
click at [463, 472] on div "Site Links Home Transport & Towing Services Who We Are Our Fleet Gallery Blog C…" at bounding box center [588, 374] width 649 height 393
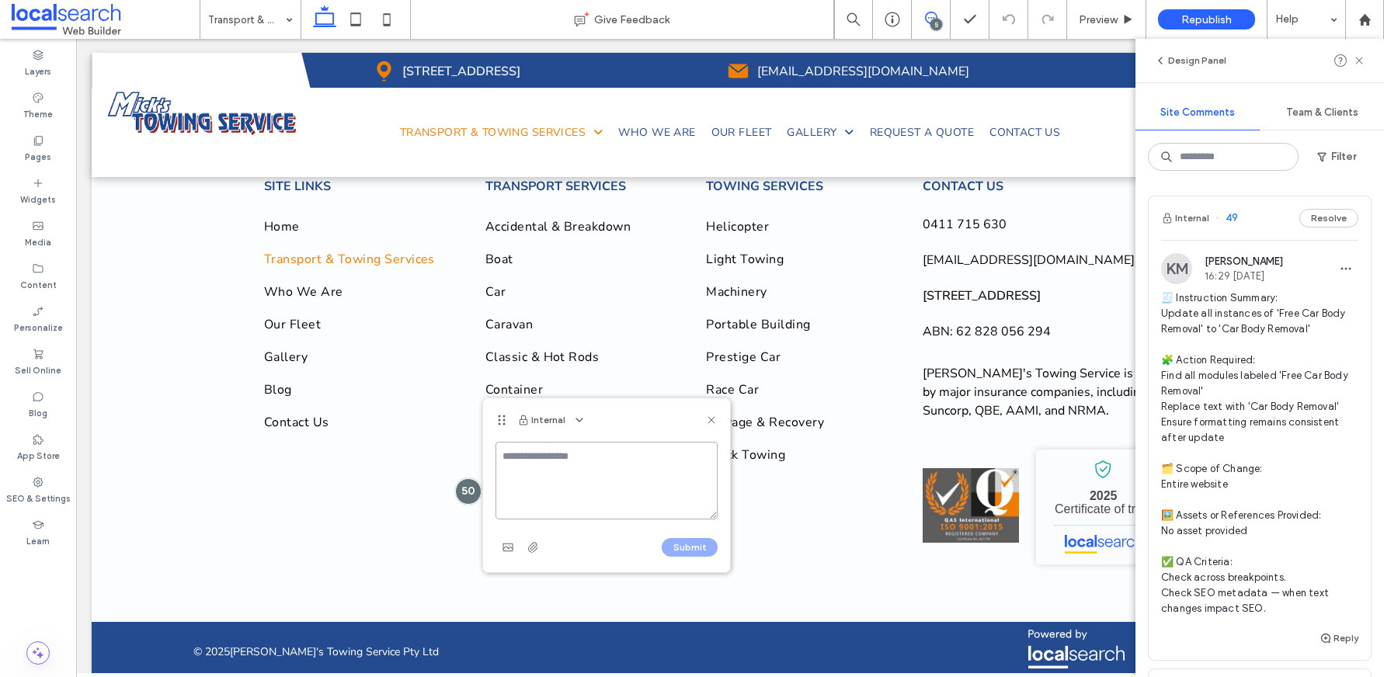
paste textarea "**********"
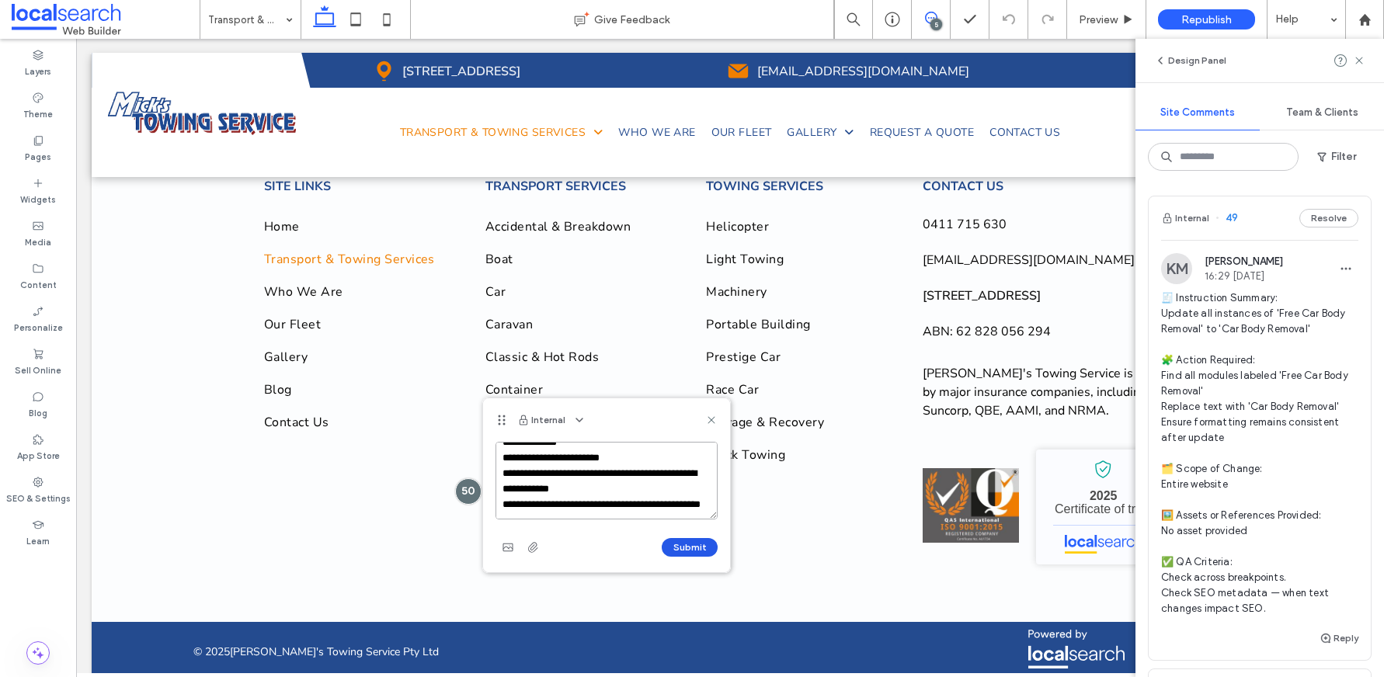
type textarea "**********"
click at [687, 541] on button "Submit" at bounding box center [690, 547] width 56 height 19
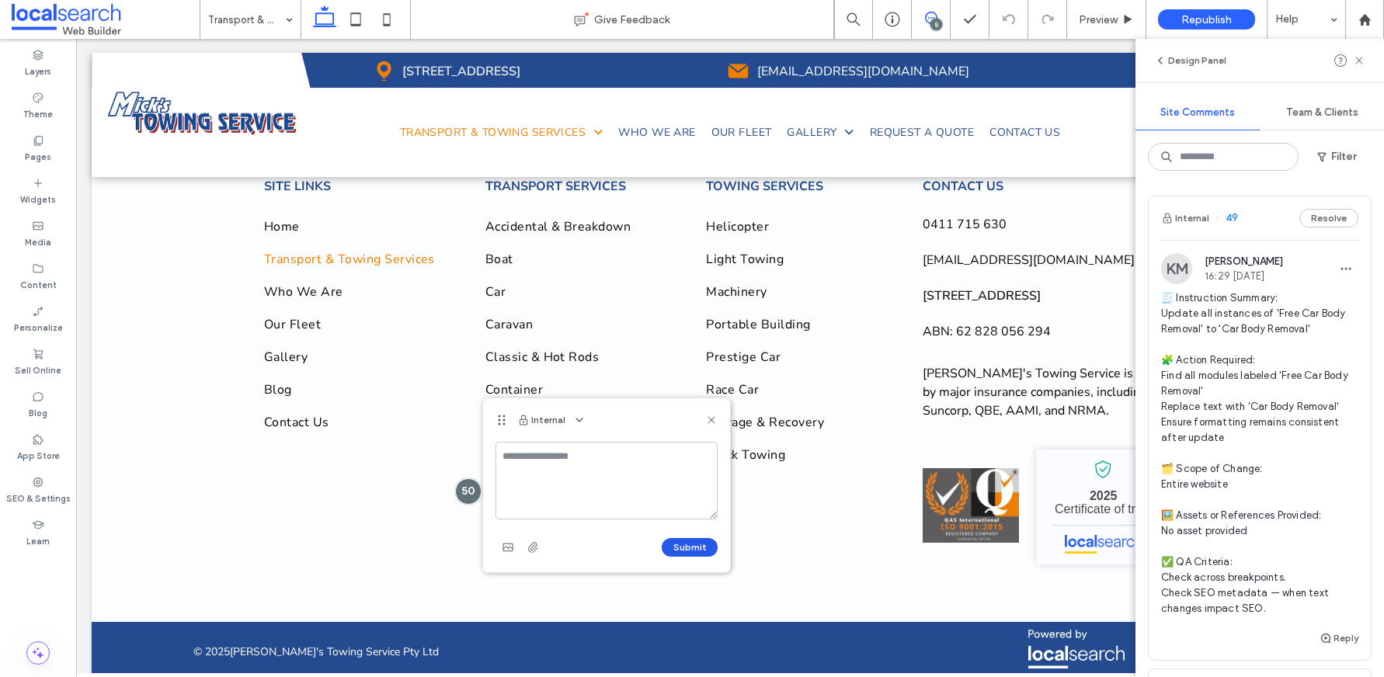
scroll to position [0, 0]
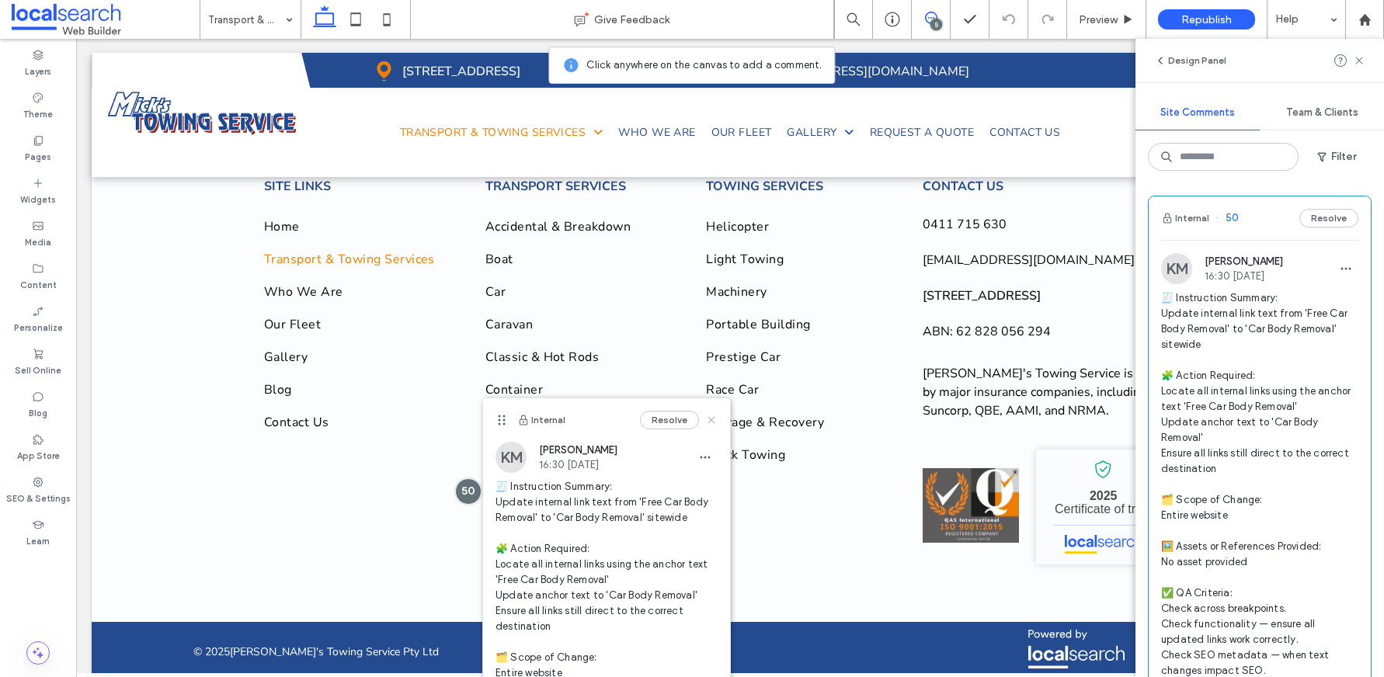
click at [708, 420] on use at bounding box center [711, 419] width 7 height 7
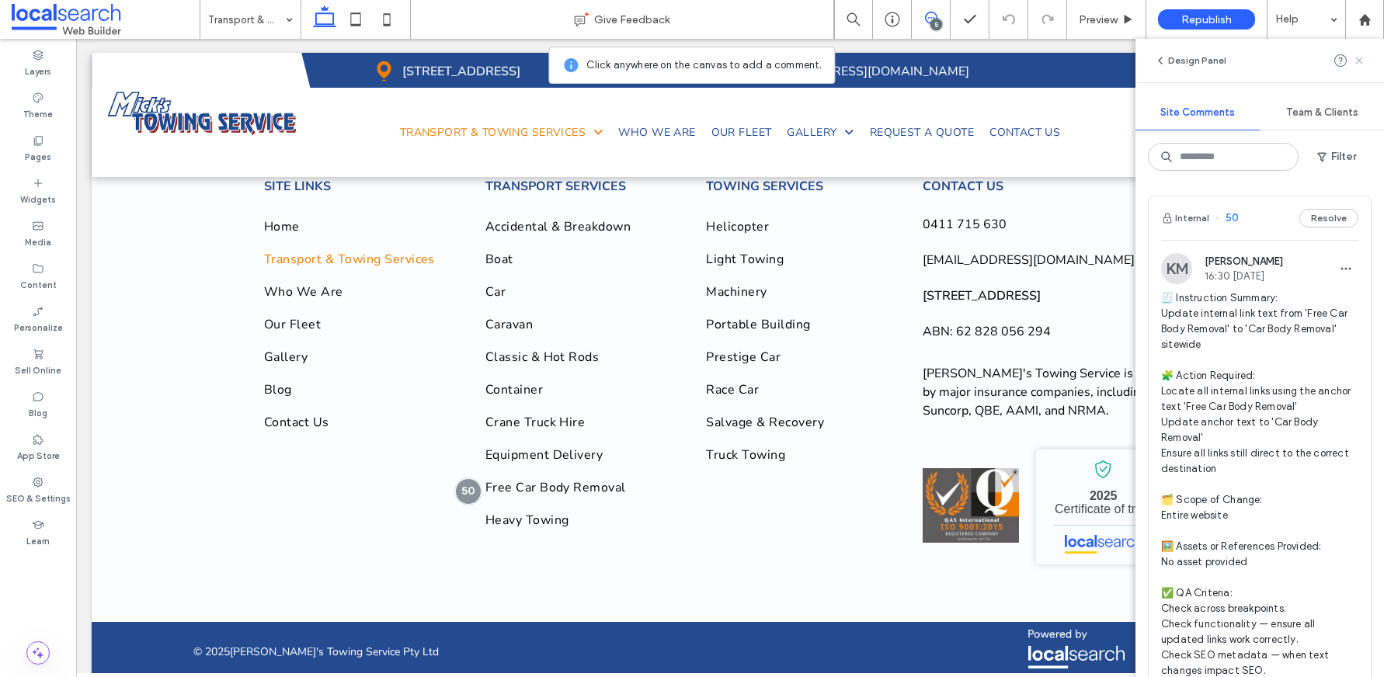
click at [1360, 57] on icon at bounding box center [1359, 60] width 12 height 12
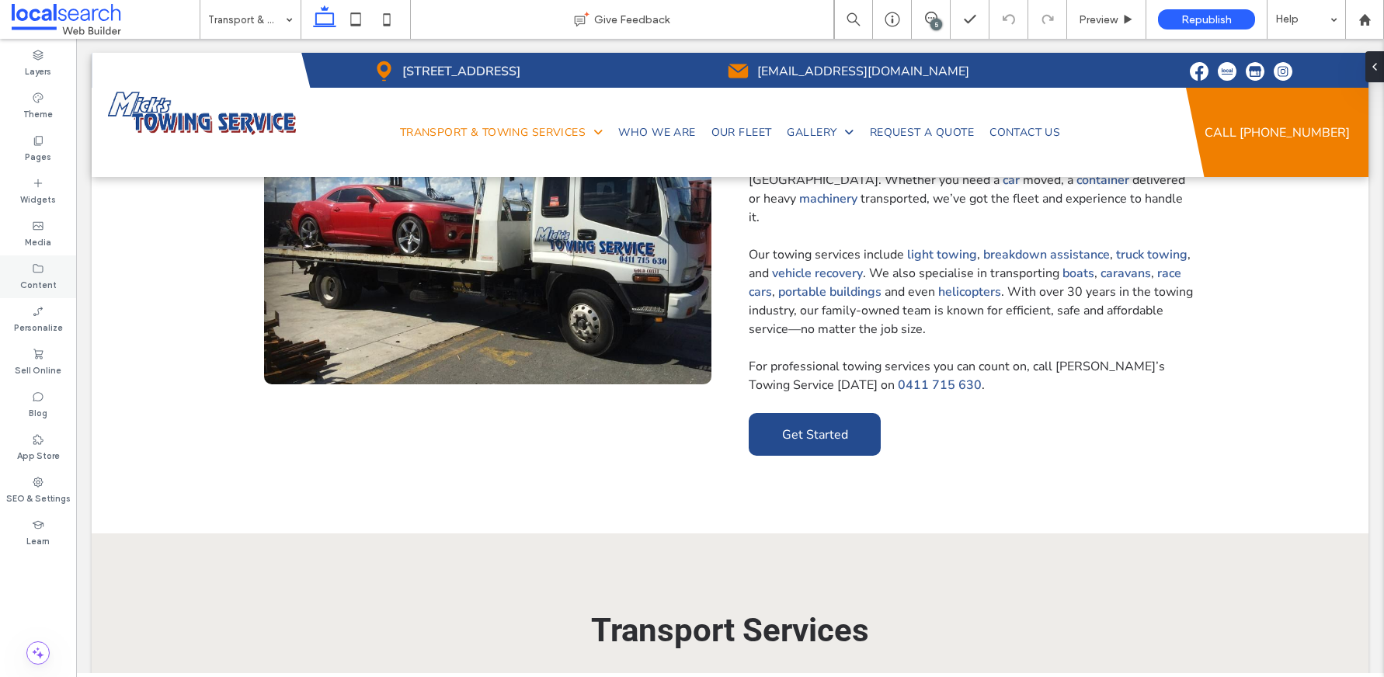
scroll to position [858, 0]
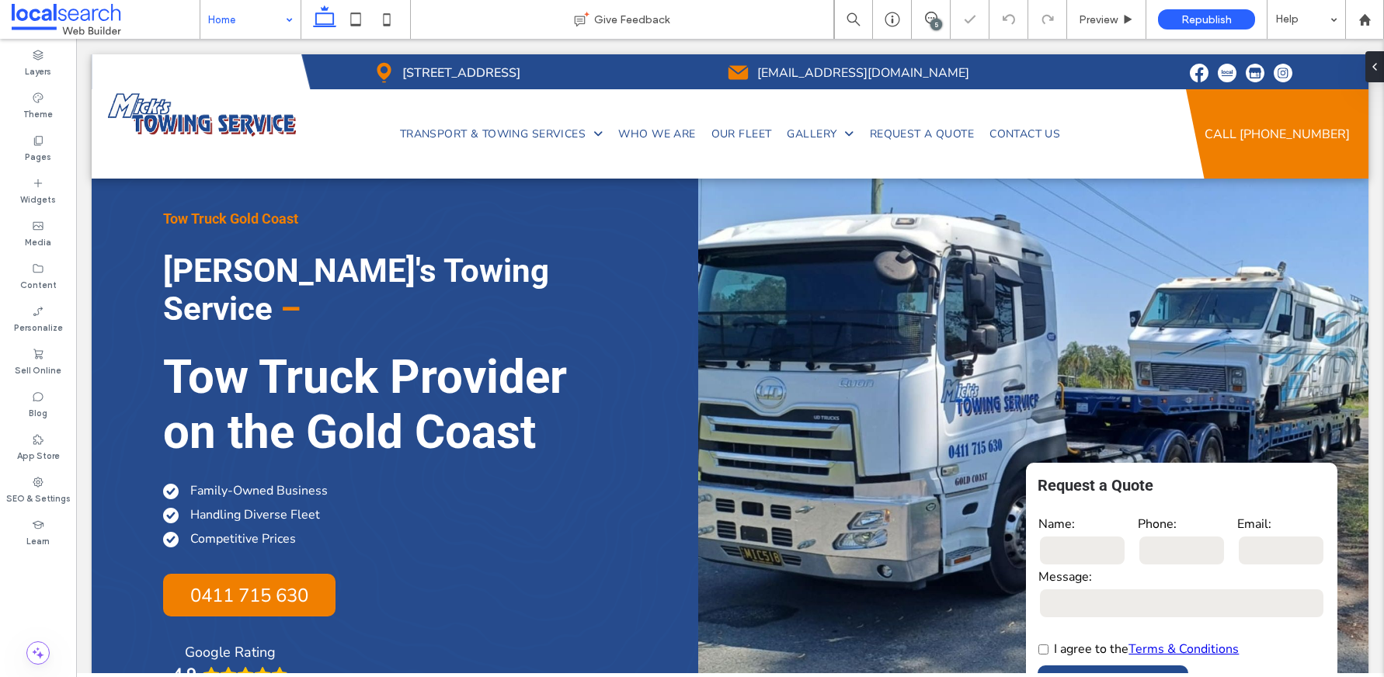
scroll to position [0, 10]
click at [1099, 16] on span "Preview" at bounding box center [1098, 19] width 39 height 13
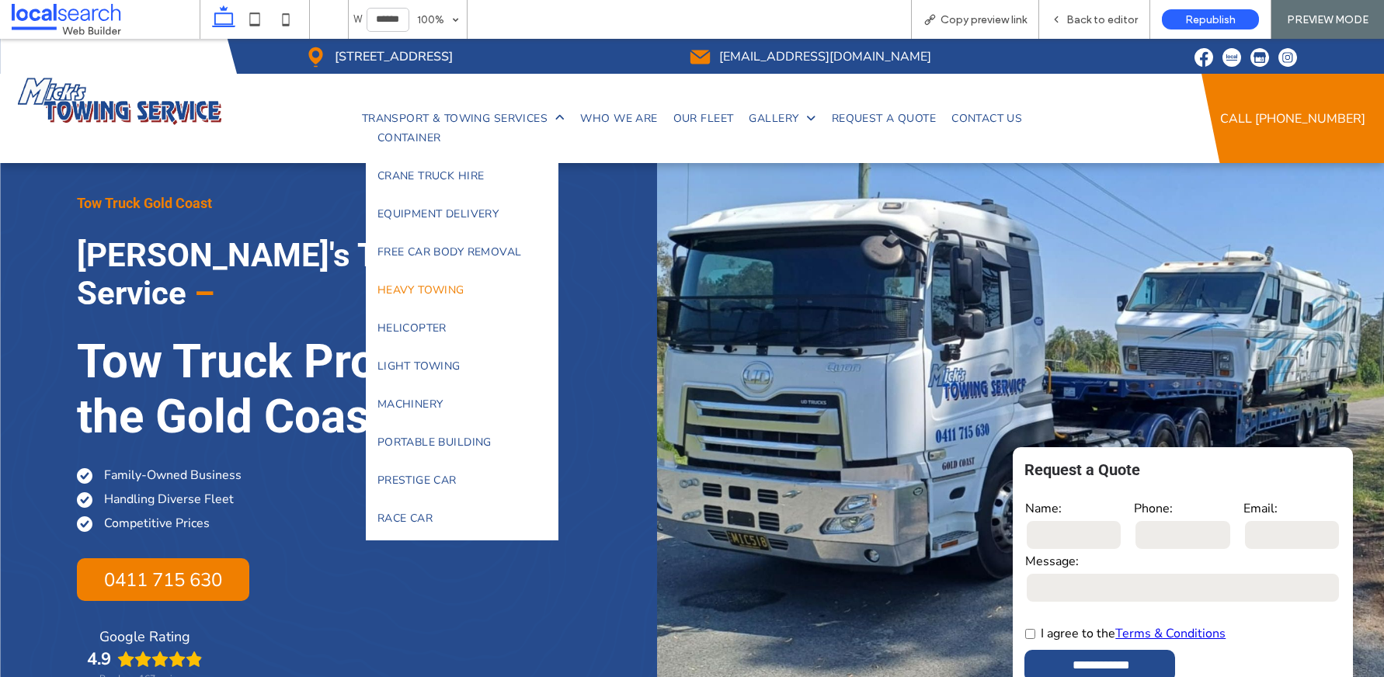
scroll to position [214, 0]
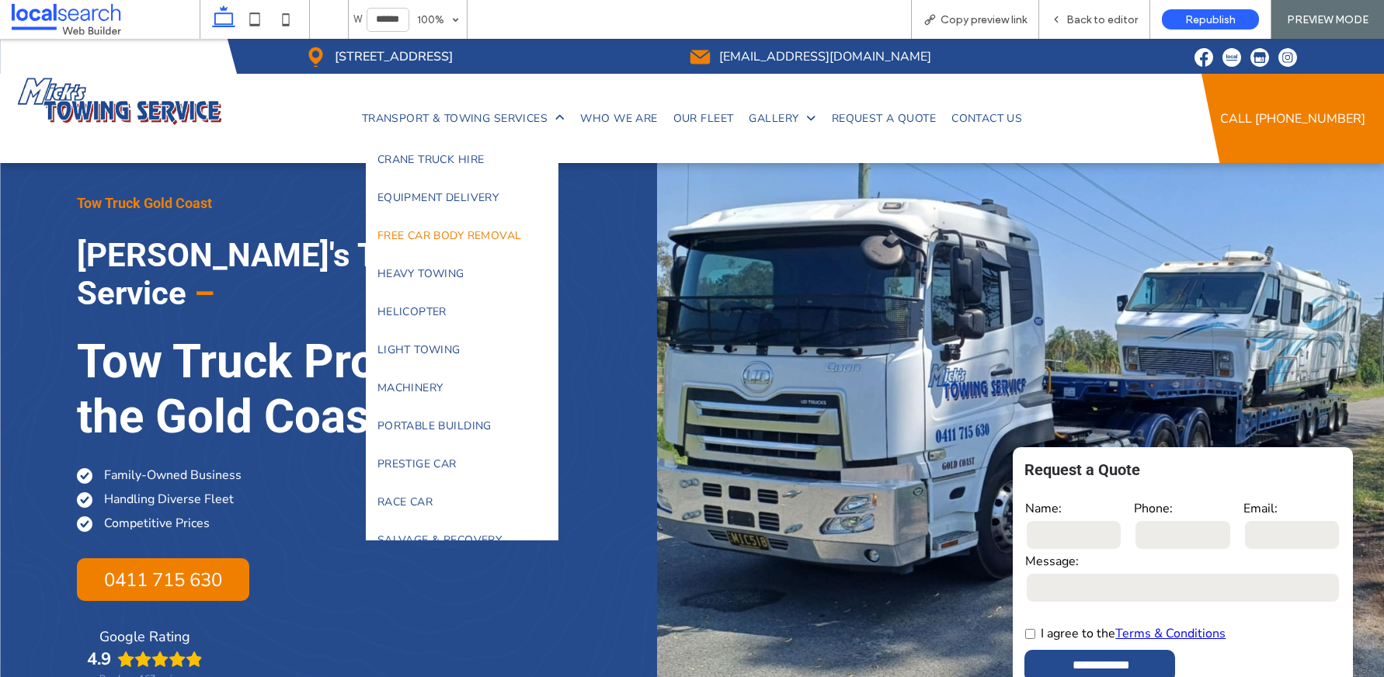
click at [427, 241] on span "Free Car Body Removal" at bounding box center [450, 235] width 144 height 15
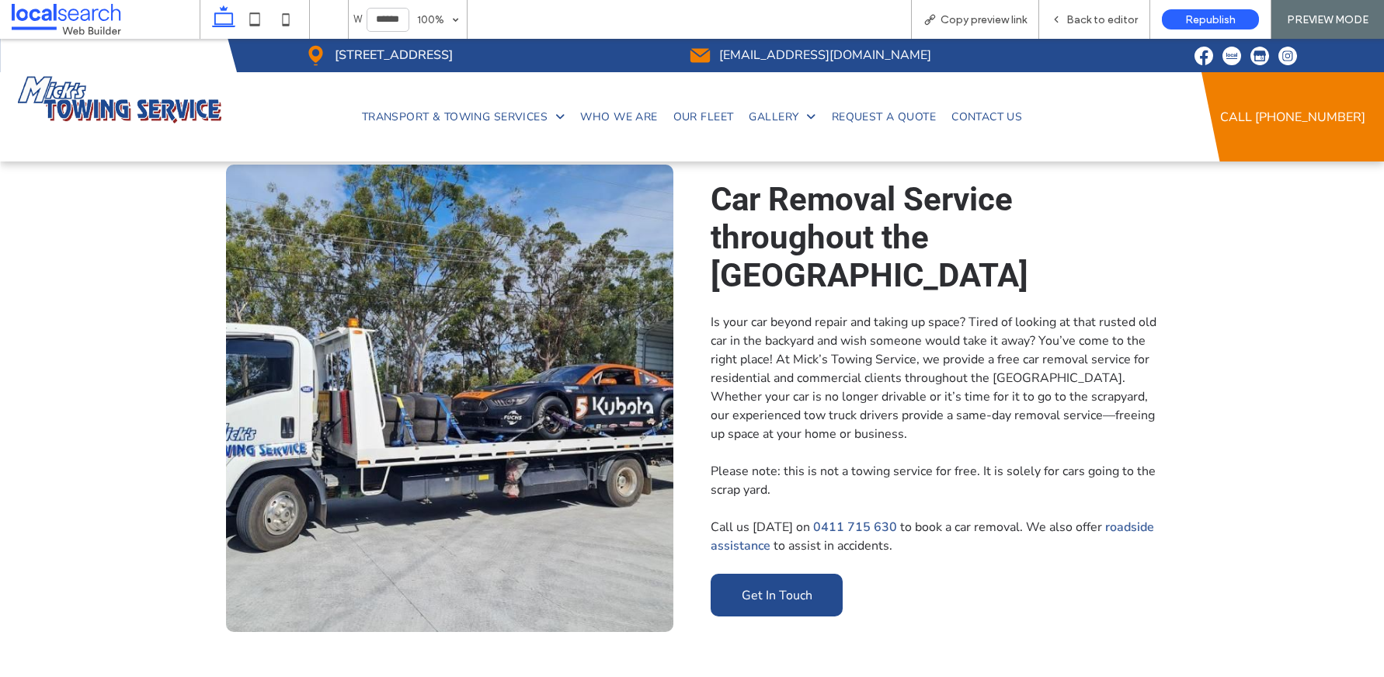
scroll to position [468, 0]
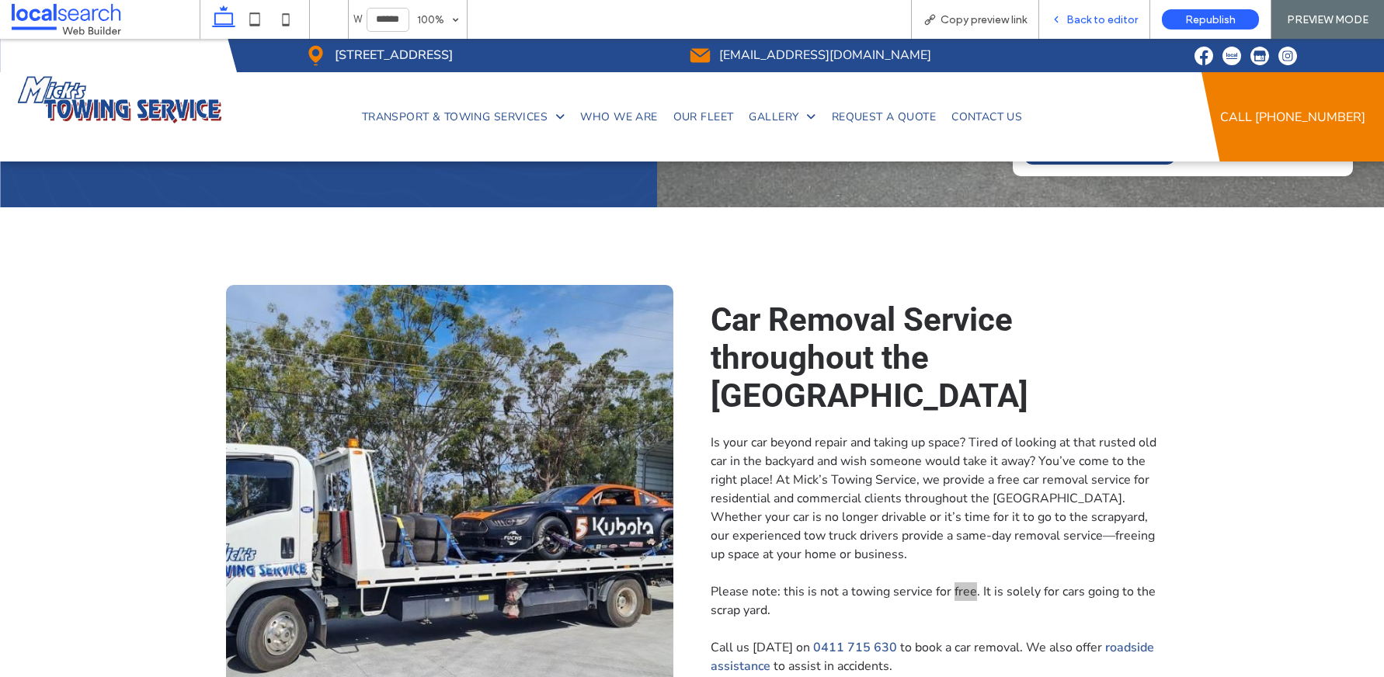
click at [1092, 7] on div "Back to editor" at bounding box center [1094, 19] width 111 height 39
click at [1093, 23] on span "Back to editor" at bounding box center [1102, 19] width 71 height 13
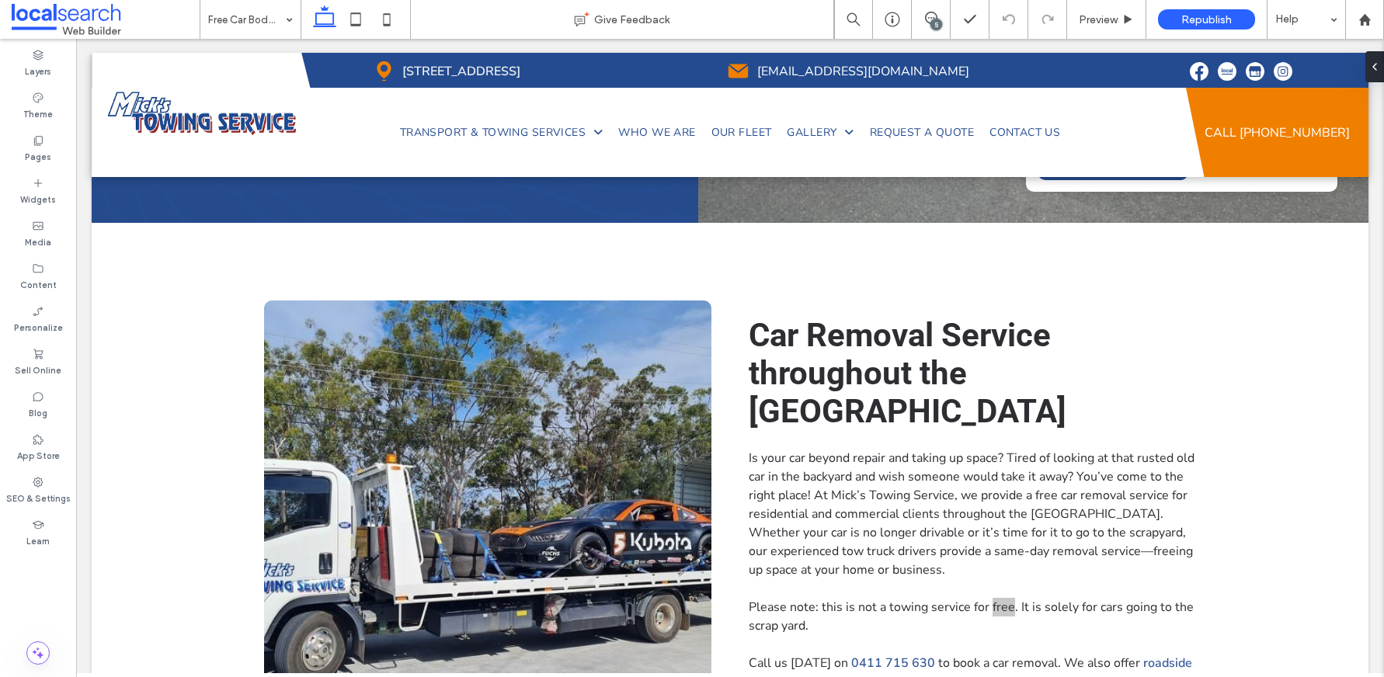
click at [925, 20] on icon at bounding box center [931, 18] width 12 height 12
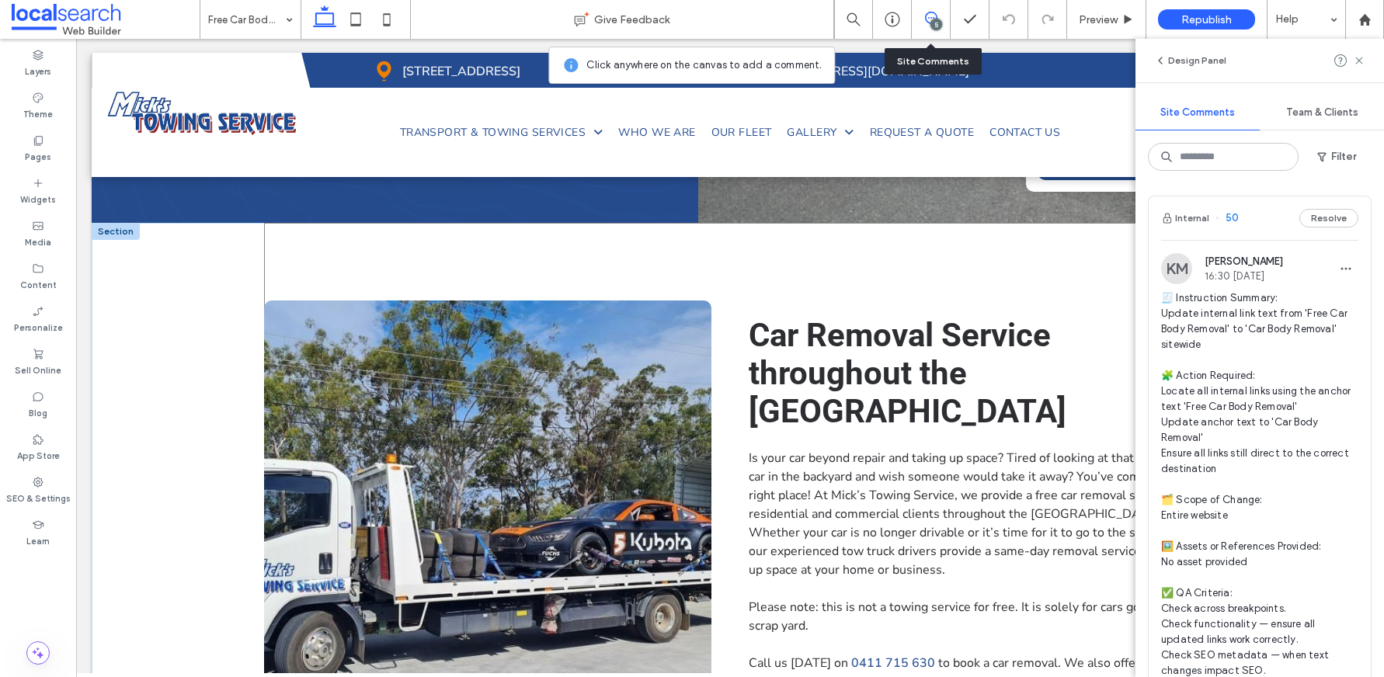
click at [906, 247] on div "View more Car Removal Service throughout the [GEOGRAPHIC_DATA] Is your car beyo…" at bounding box center [730, 534] width 932 height 623
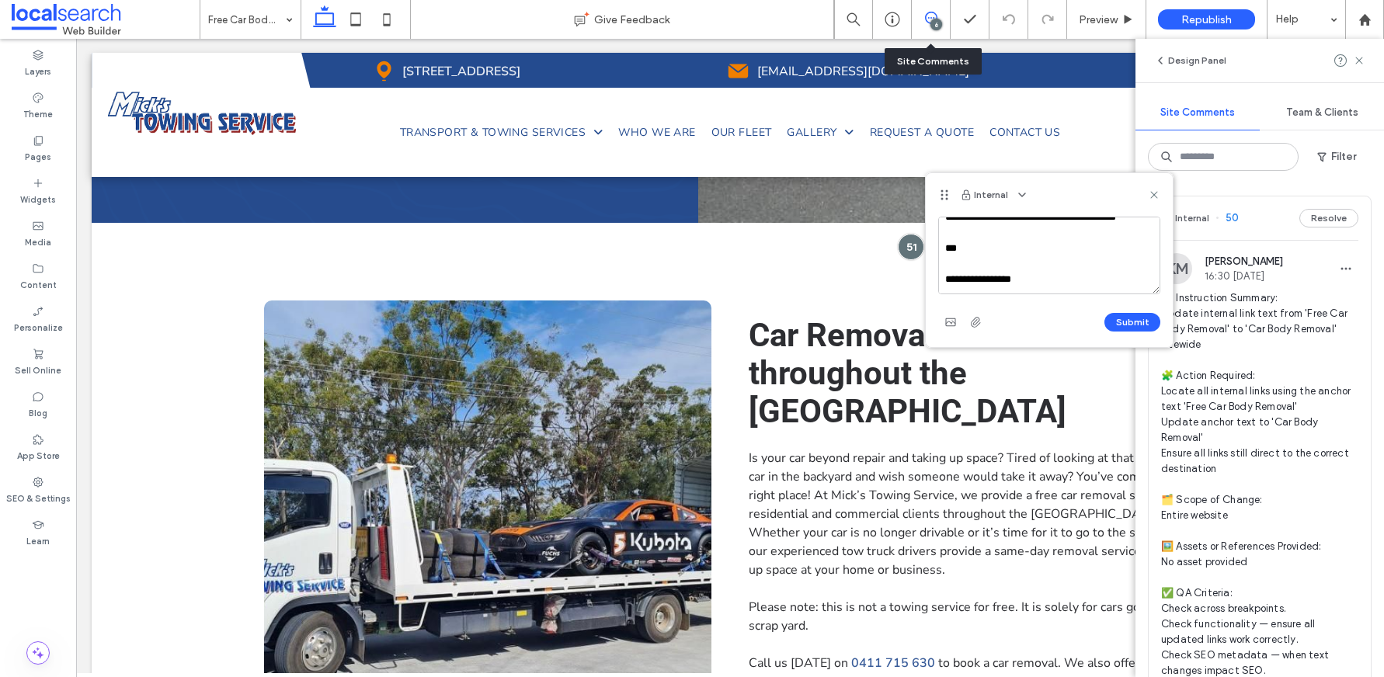
scroll to position [83, 0]
type textarea "**********"
click at [1142, 316] on button "Submit" at bounding box center [1133, 322] width 56 height 19
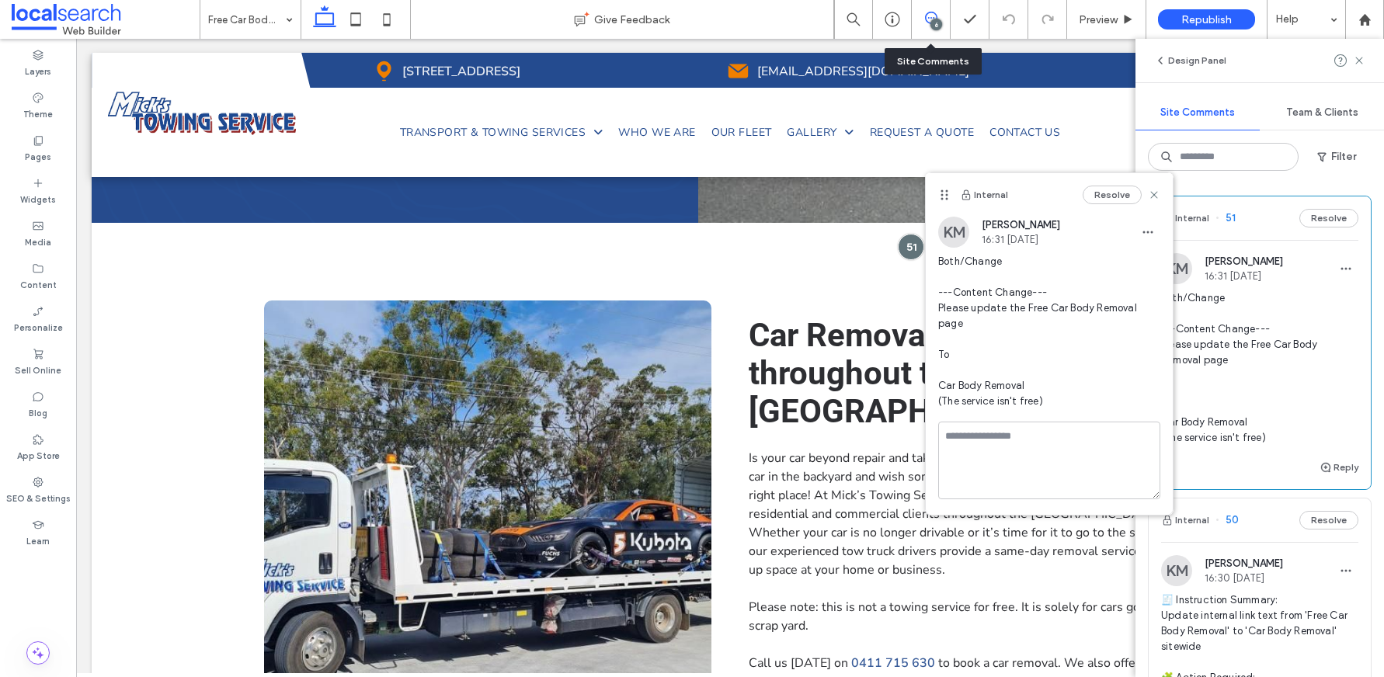
scroll to position [0, 0]
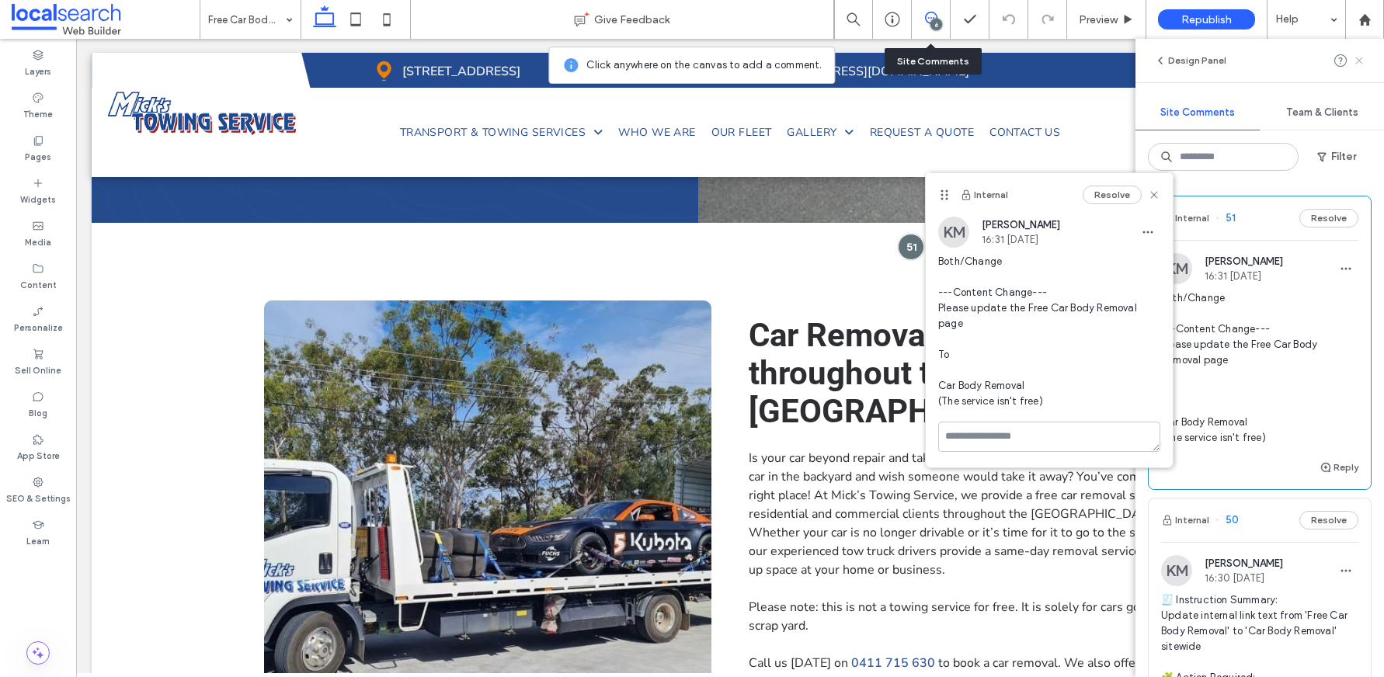
click at [1359, 61] on icon at bounding box center [1359, 60] width 12 height 12
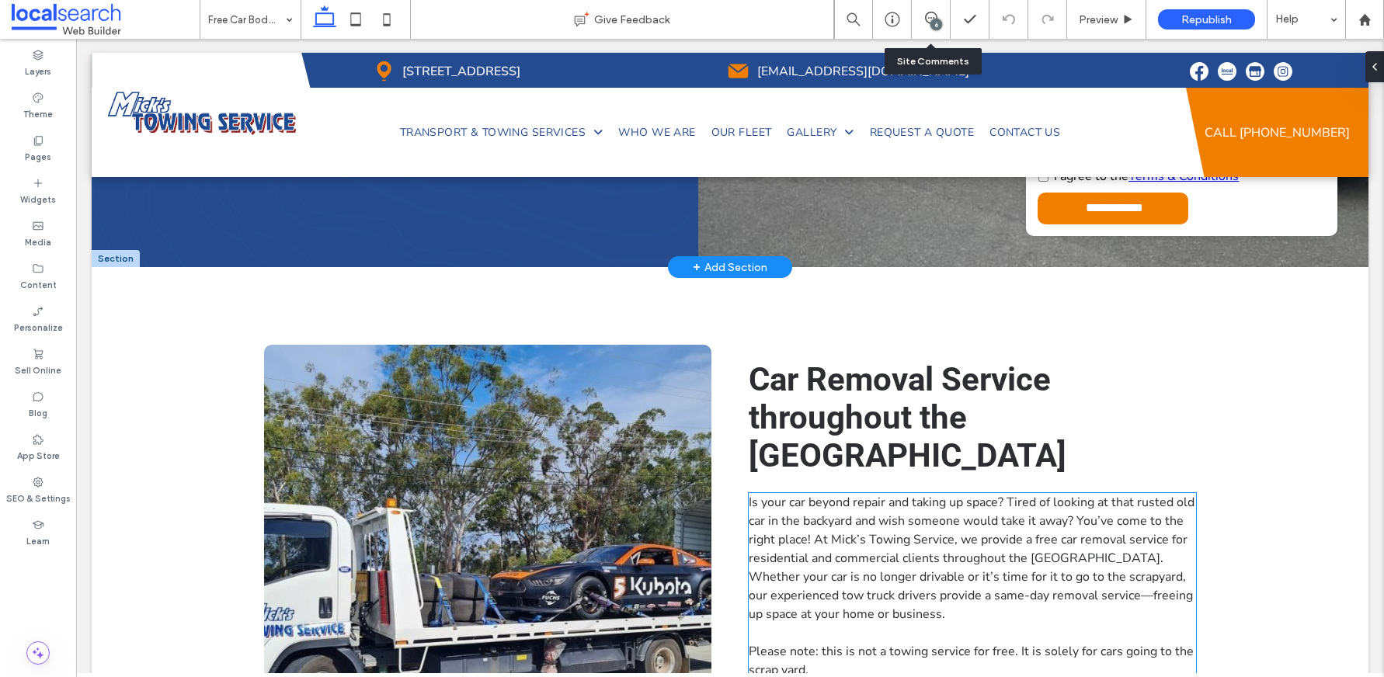
scroll to position [365, 0]
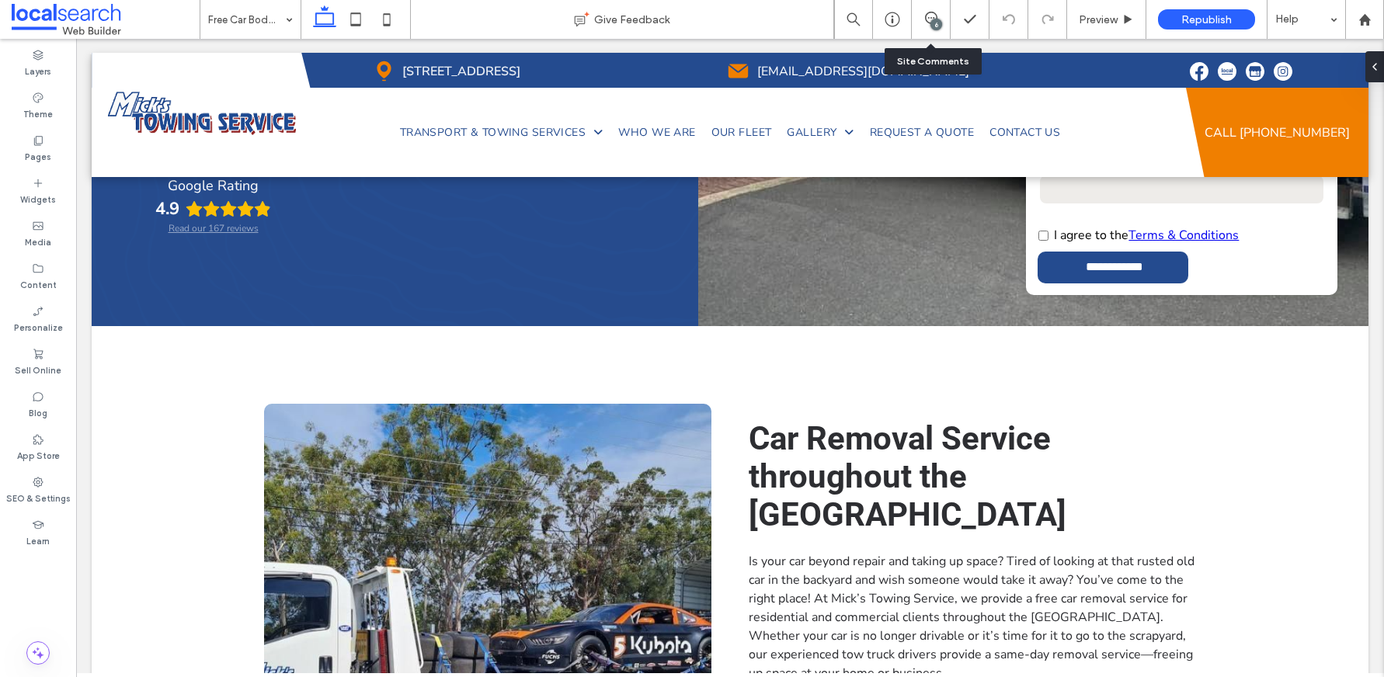
click at [920, 29] on div "6" at bounding box center [931, 19] width 39 height 39
click at [929, 19] on icon at bounding box center [931, 18] width 12 height 12
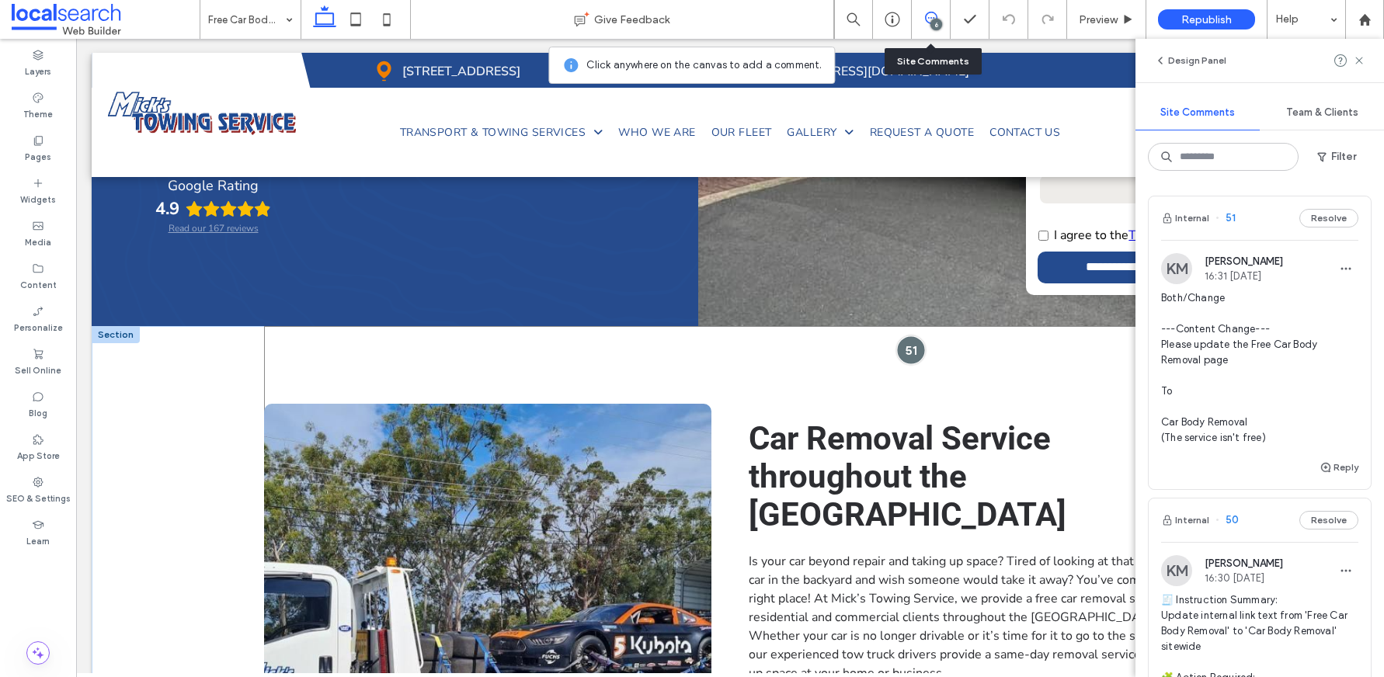
click at [899, 346] on div at bounding box center [911, 350] width 29 height 29
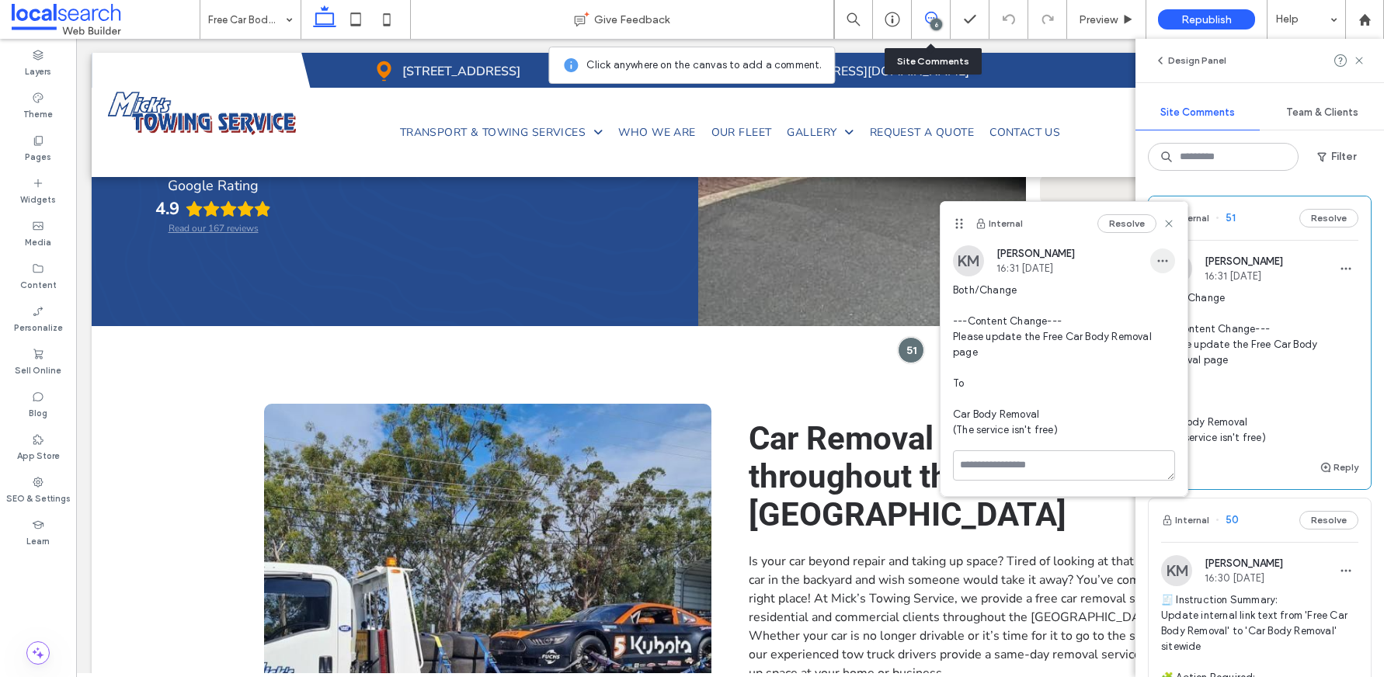
click at [1154, 270] on span "button" at bounding box center [1162, 261] width 25 height 25
drag, startPoint x: 1198, startPoint y: 301, endPoint x: 1185, endPoint y: 319, distance: 22.2
click at [1198, 301] on div "Edit" at bounding box center [1220, 302] width 138 height 30
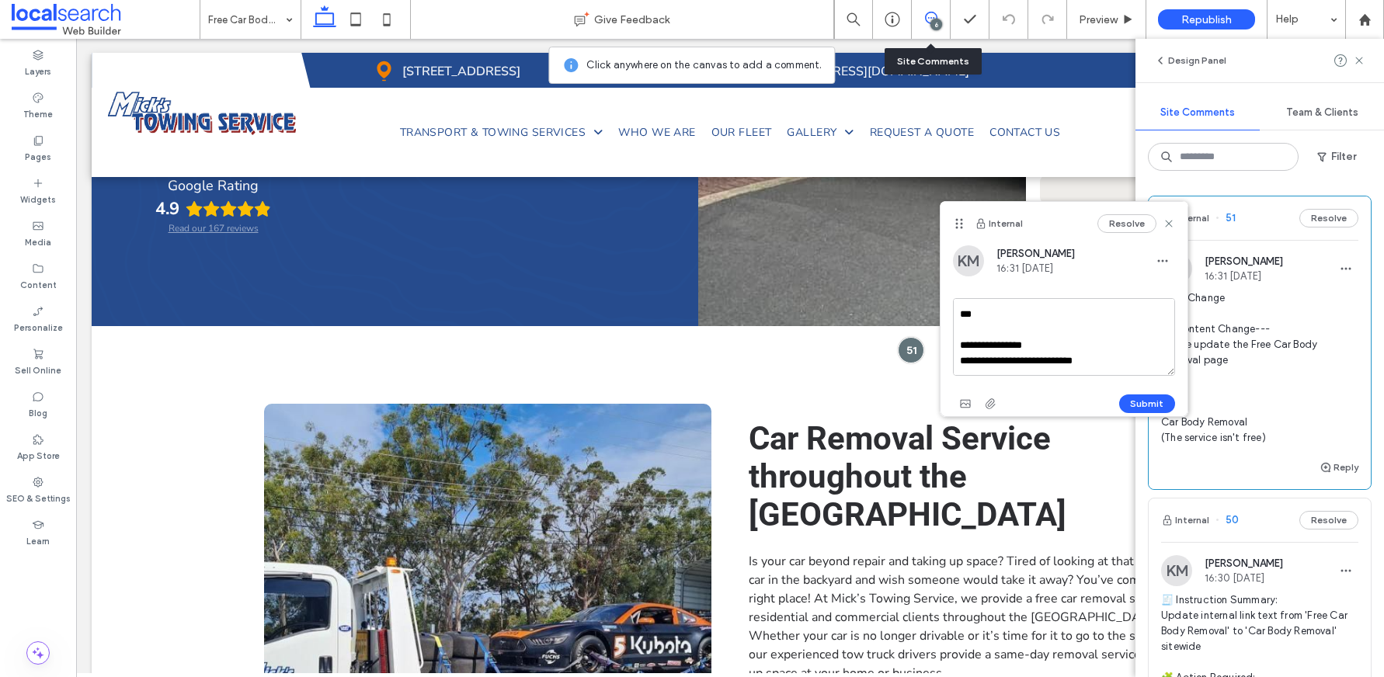
scroll to position [92, 0]
click at [1122, 364] on textarea "**********" at bounding box center [1064, 337] width 222 height 78
type textarea "**********"
click at [1140, 402] on button "Submit" at bounding box center [1147, 404] width 56 height 19
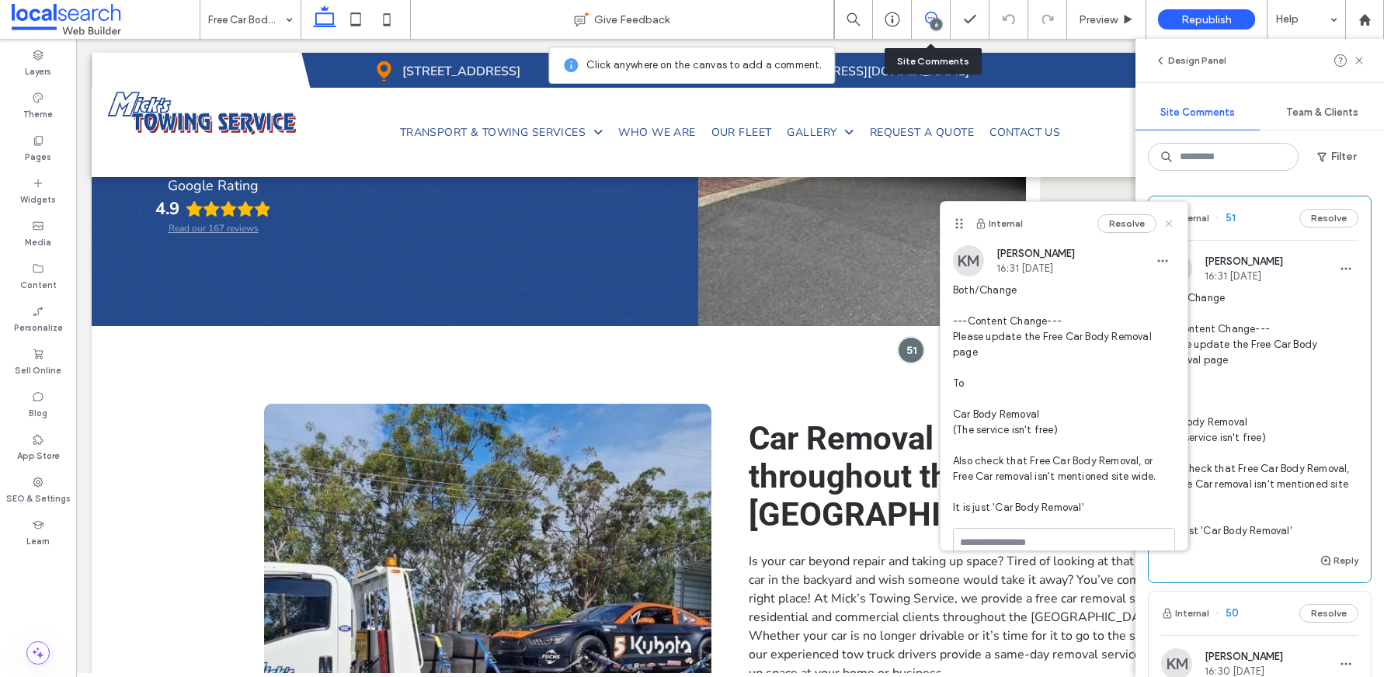
click at [1163, 228] on icon at bounding box center [1169, 223] width 12 height 12
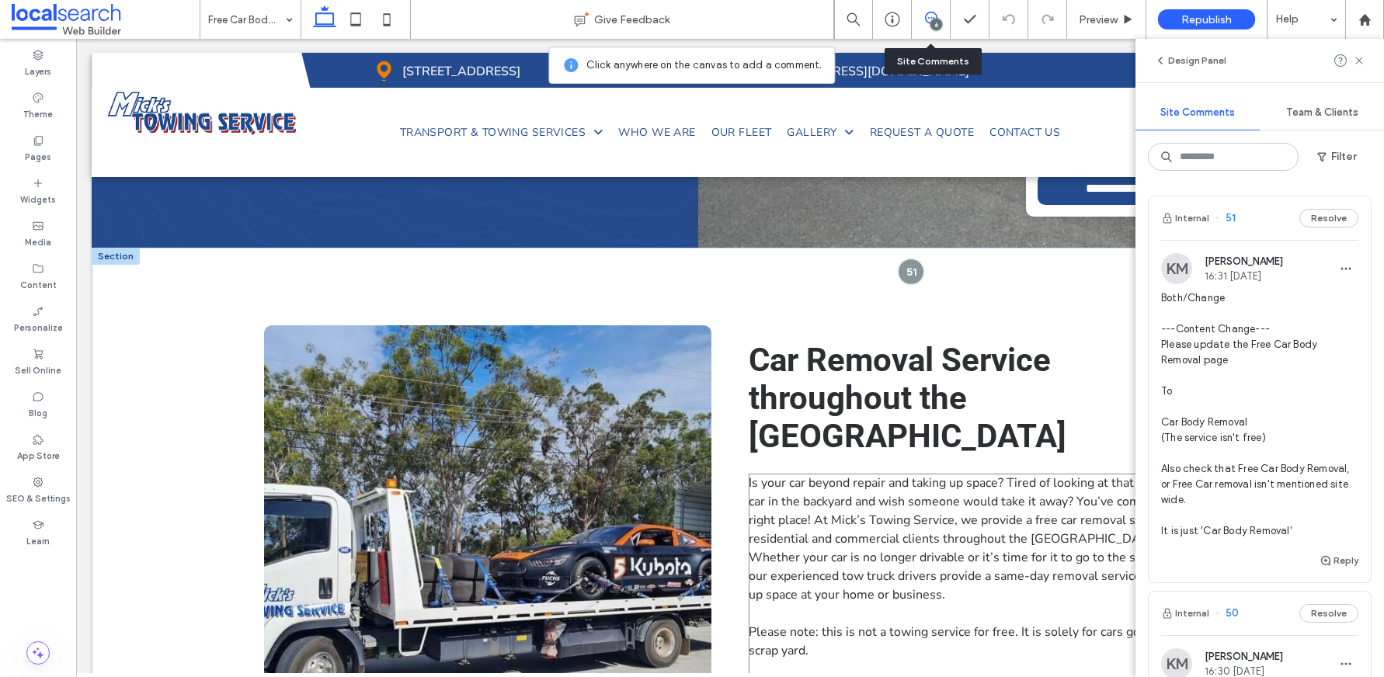
scroll to position [440, 0]
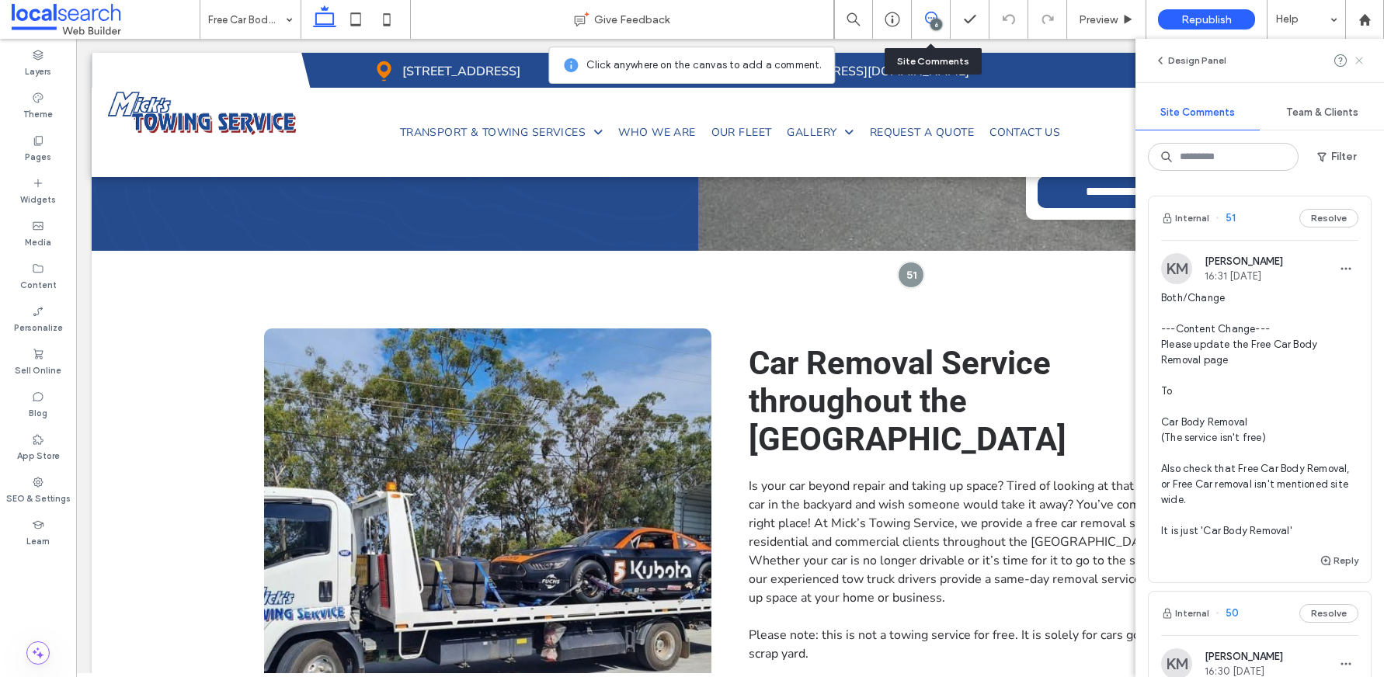
click at [1362, 61] on icon at bounding box center [1359, 60] width 12 height 12
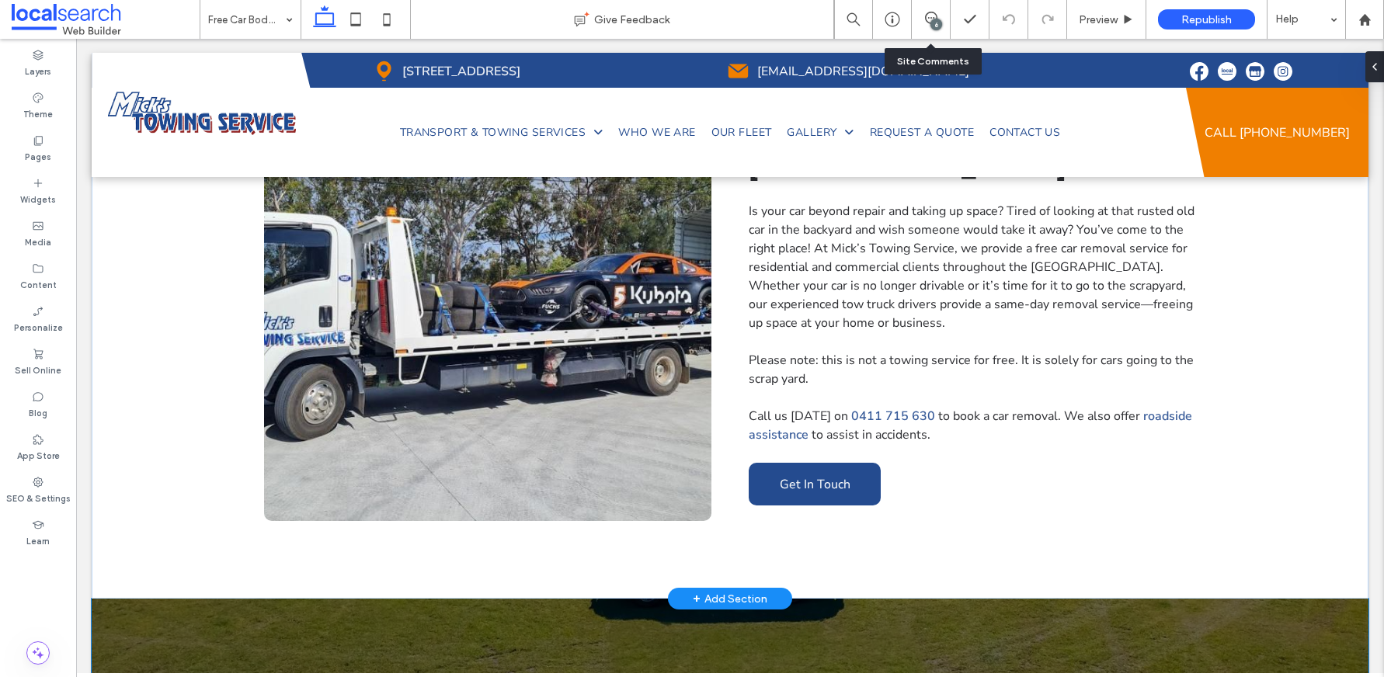
scroll to position [459, 0]
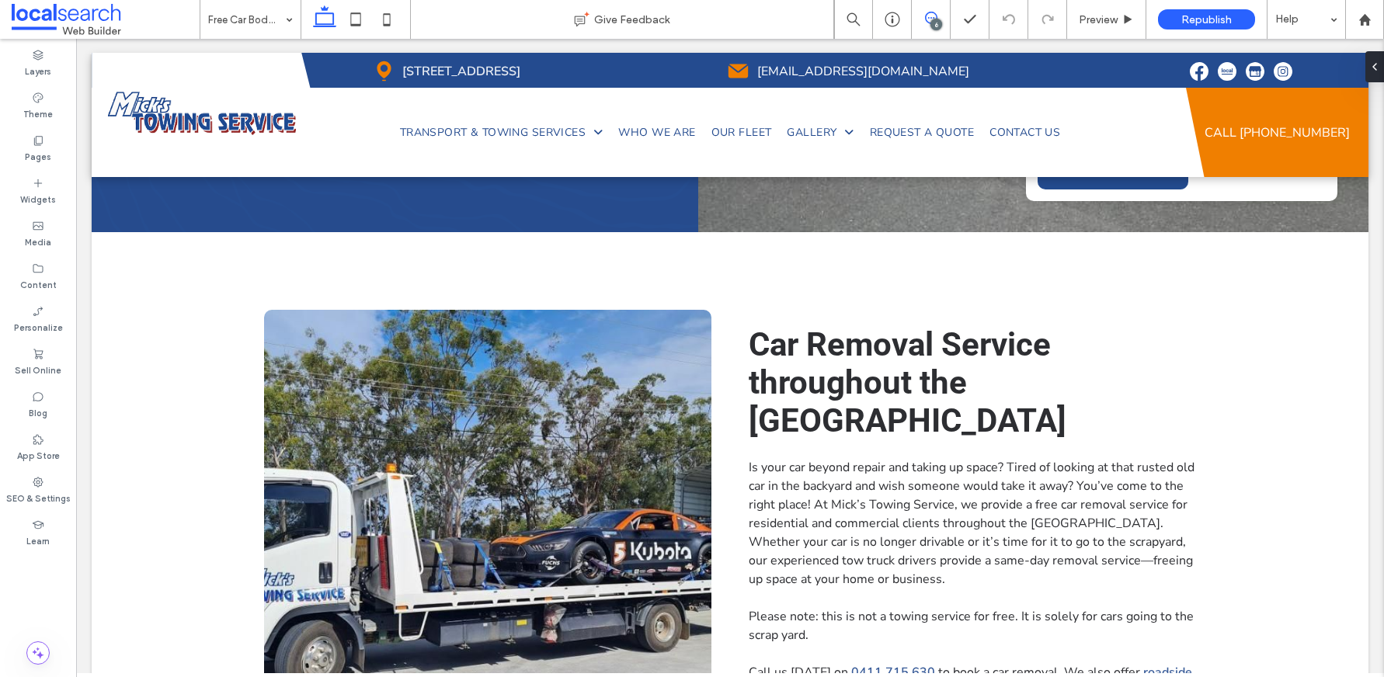
click at [923, 16] on span at bounding box center [931, 18] width 38 height 12
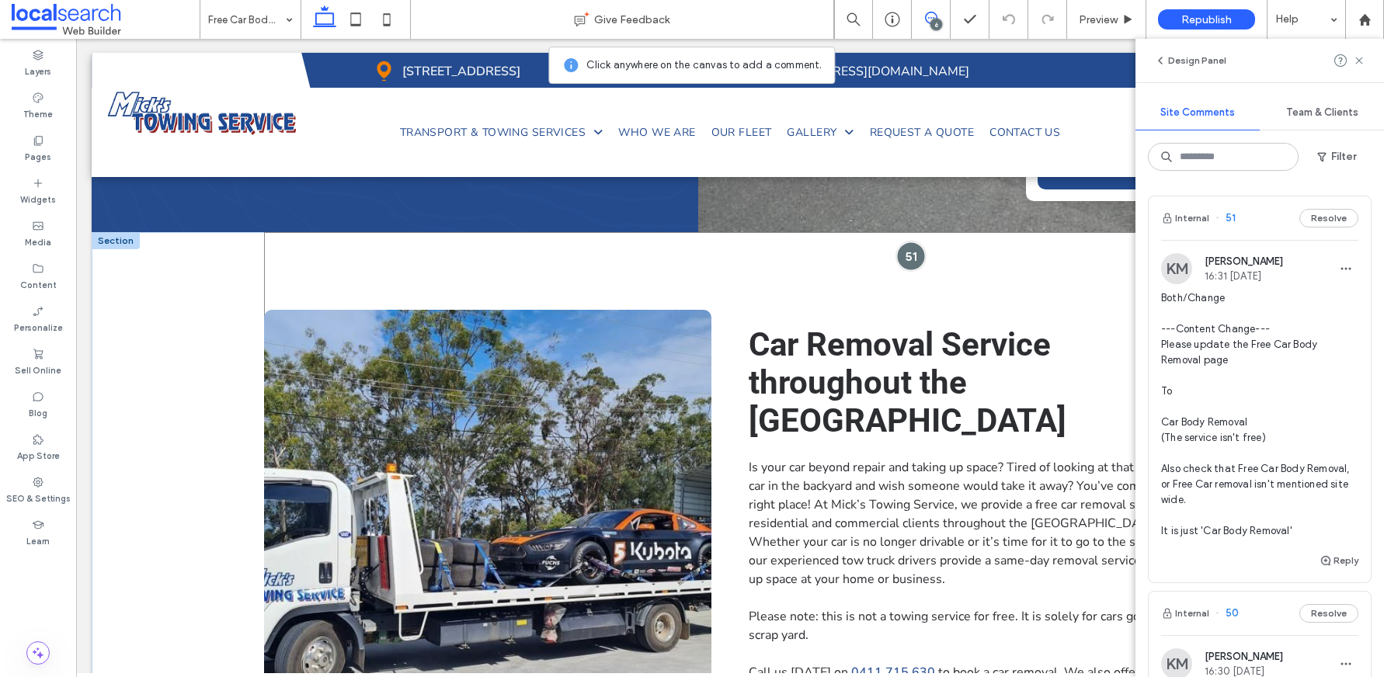
click at [913, 261] on div at bounding box center [911, 256] width 29 height 29
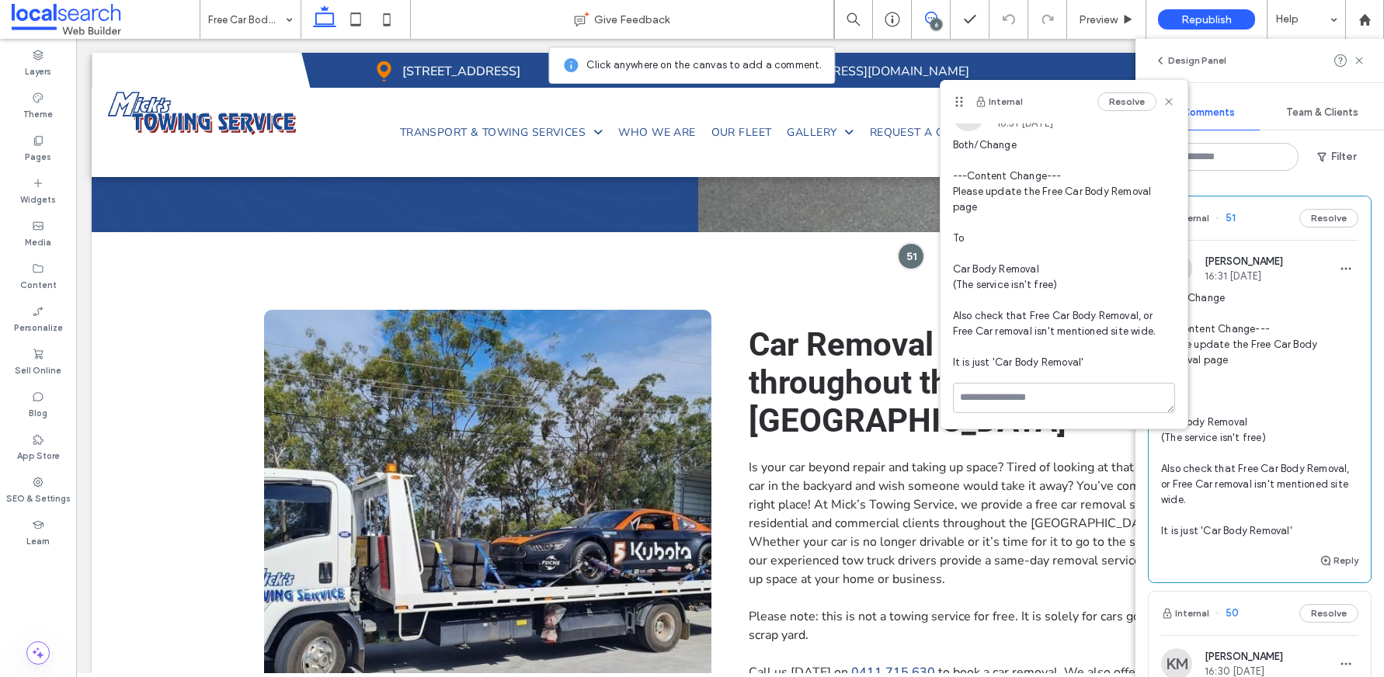
scroll to position [0, 0]
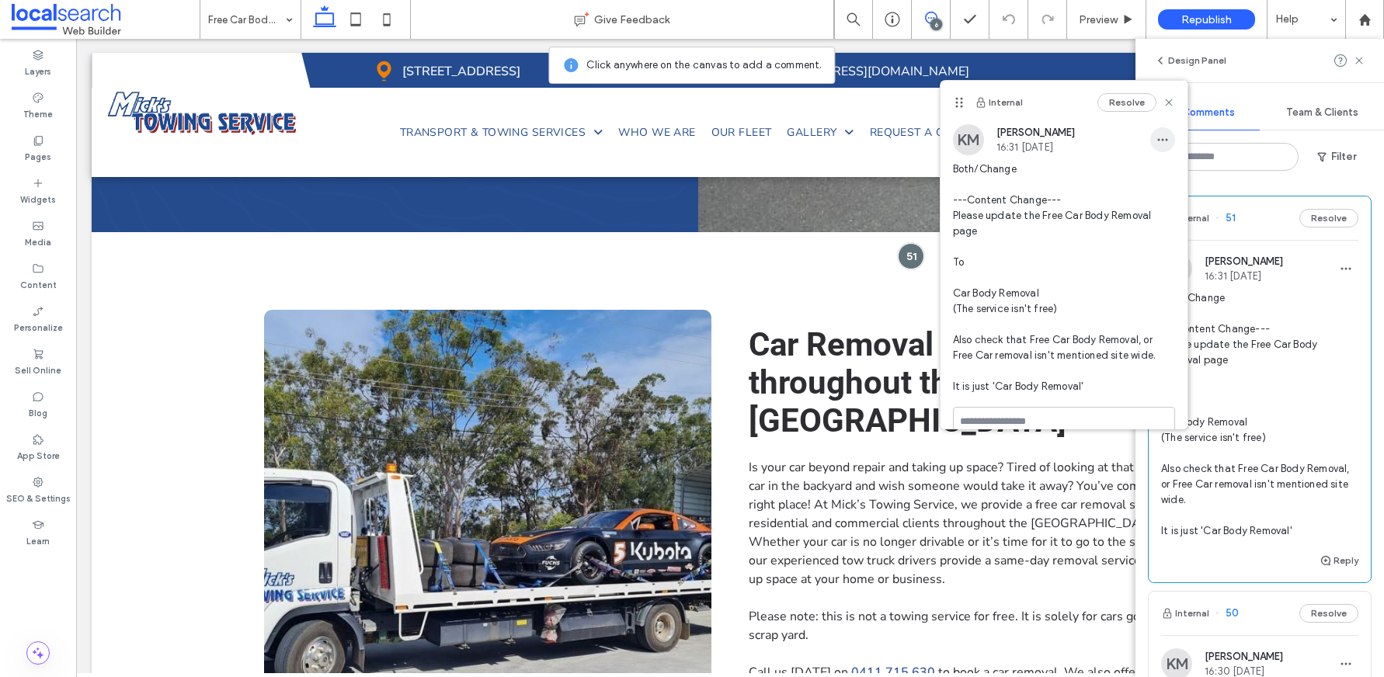
click at [1157, 141] on icon "button" at bounding box center [1163, 140] width 12 height 12
click at [1175, 186] on div "Edit" at bounding box center [1209, 180] width 138 height 30
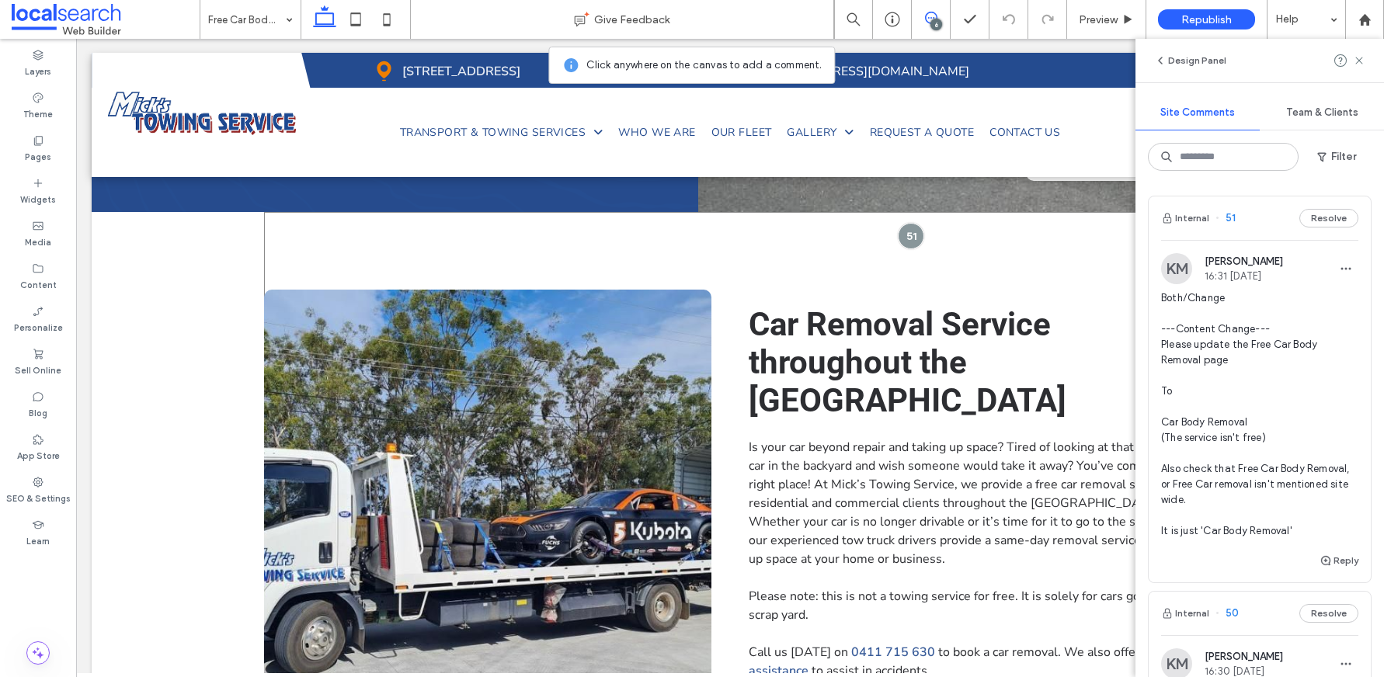
scroll to position [485, 0]
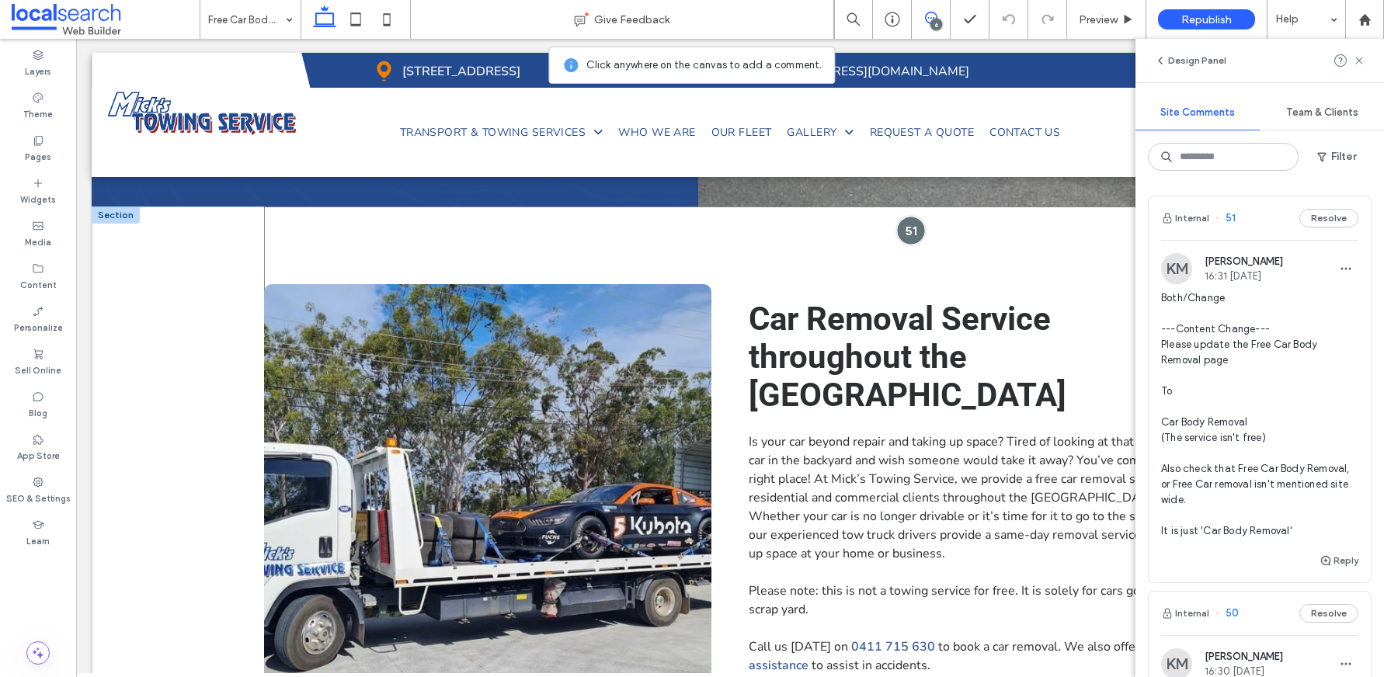
click at [902, 228] on div at bounding box center [911, 230] width 29 height 29
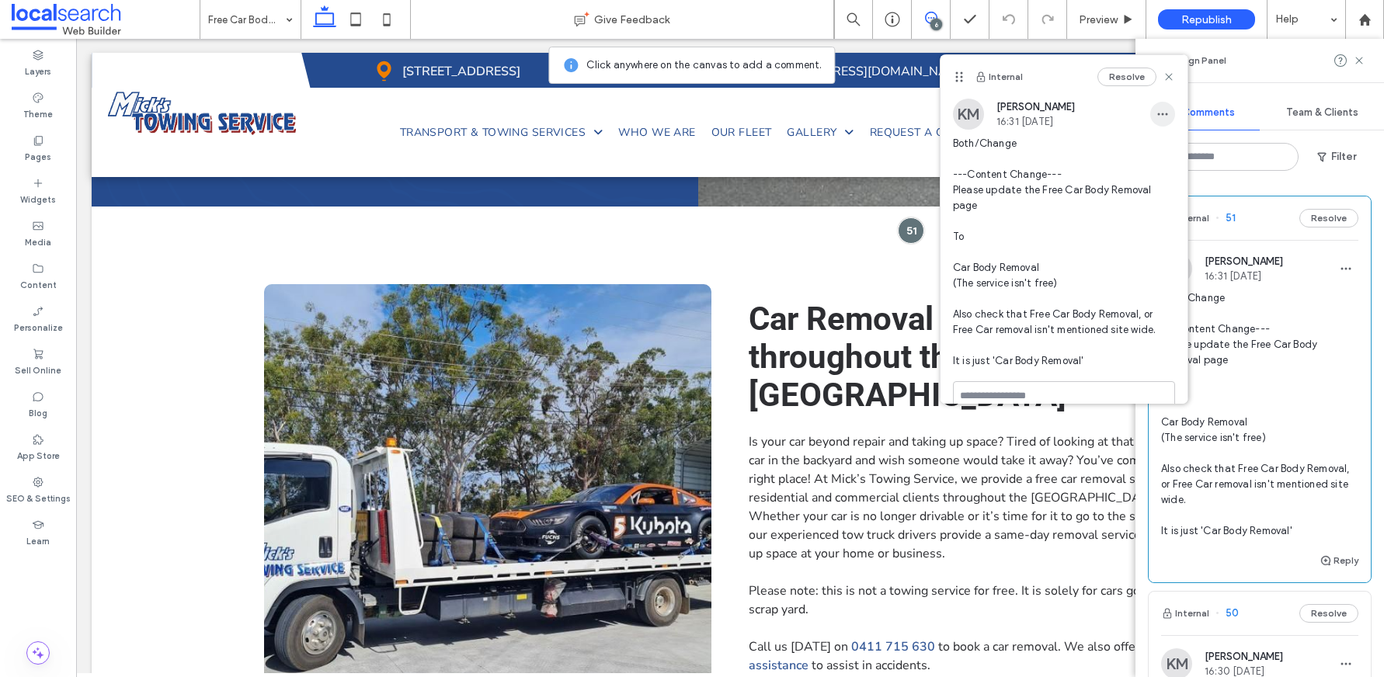
click at [1155, 120] on span "button" at bounding box center [1162, 114] width 25 height 25
click at [1154, 153] on span "Edit" at bounding box center [1162, 155] width 20 height 16
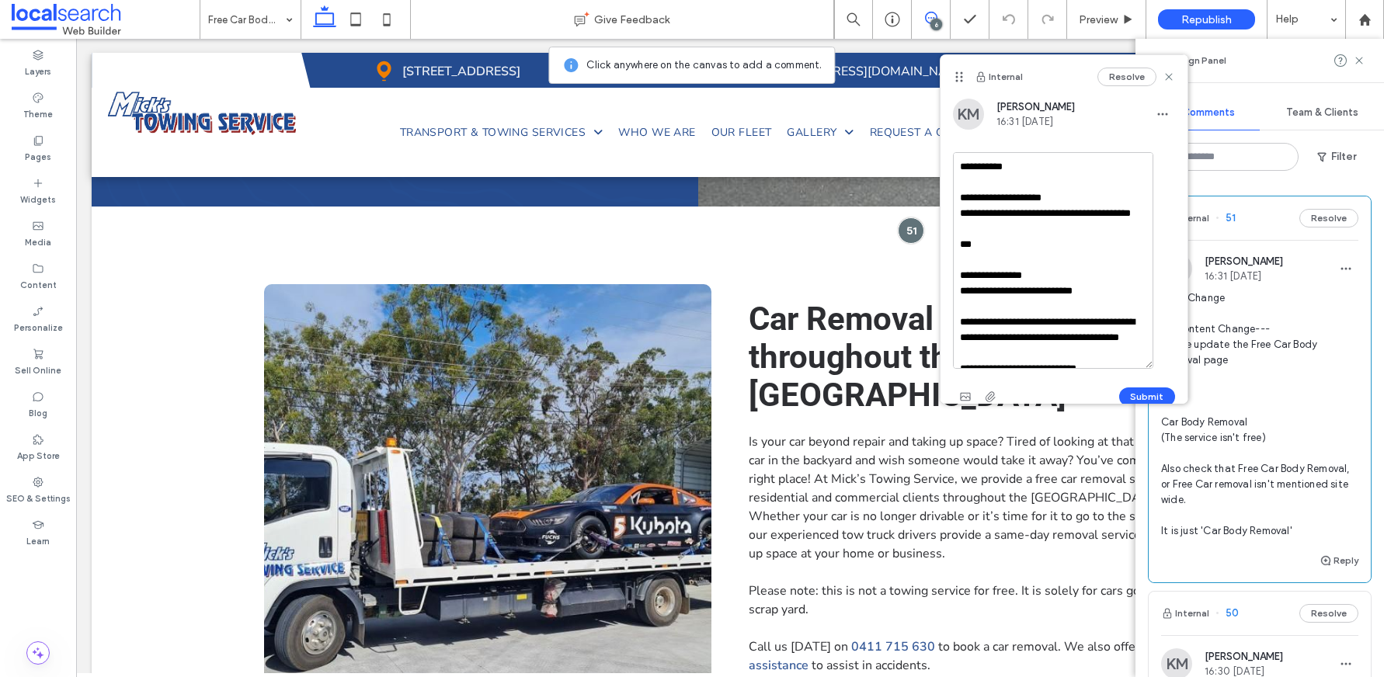
drag, startPoint x: 1168, startPoint y: 234, endPoint x: 1114, endPoint y: 362, distance: 139.2
click at [1147, 369] on textarea "**********" at bounding box center [1053, 260] width 200 height 217
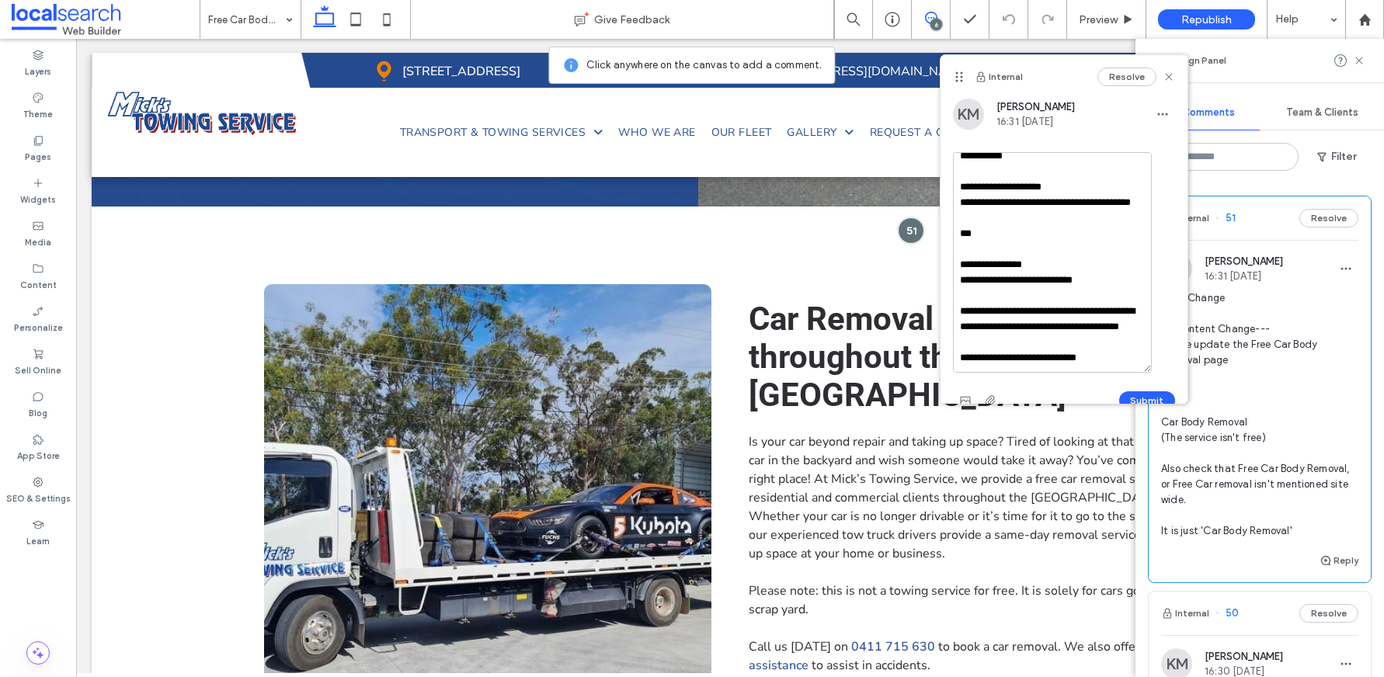
scroll to position [42, 0]
click at [1111, 362] on textarea "**********" at bounding box center [1052, 262] width 199 height 221
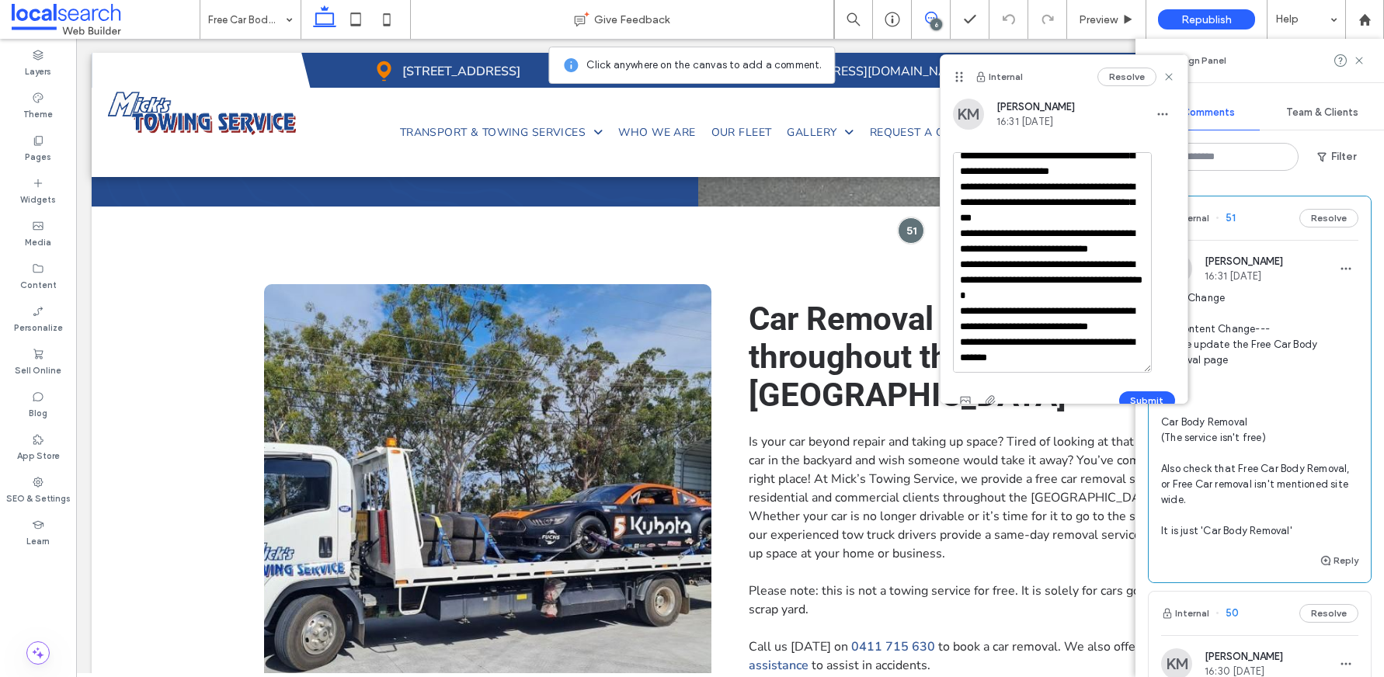
scroll to position [353, 0]
type textarea "**********"
click at [1130, 396] on button "Submit" at bounding box center [1147, 400] width 56 height 19
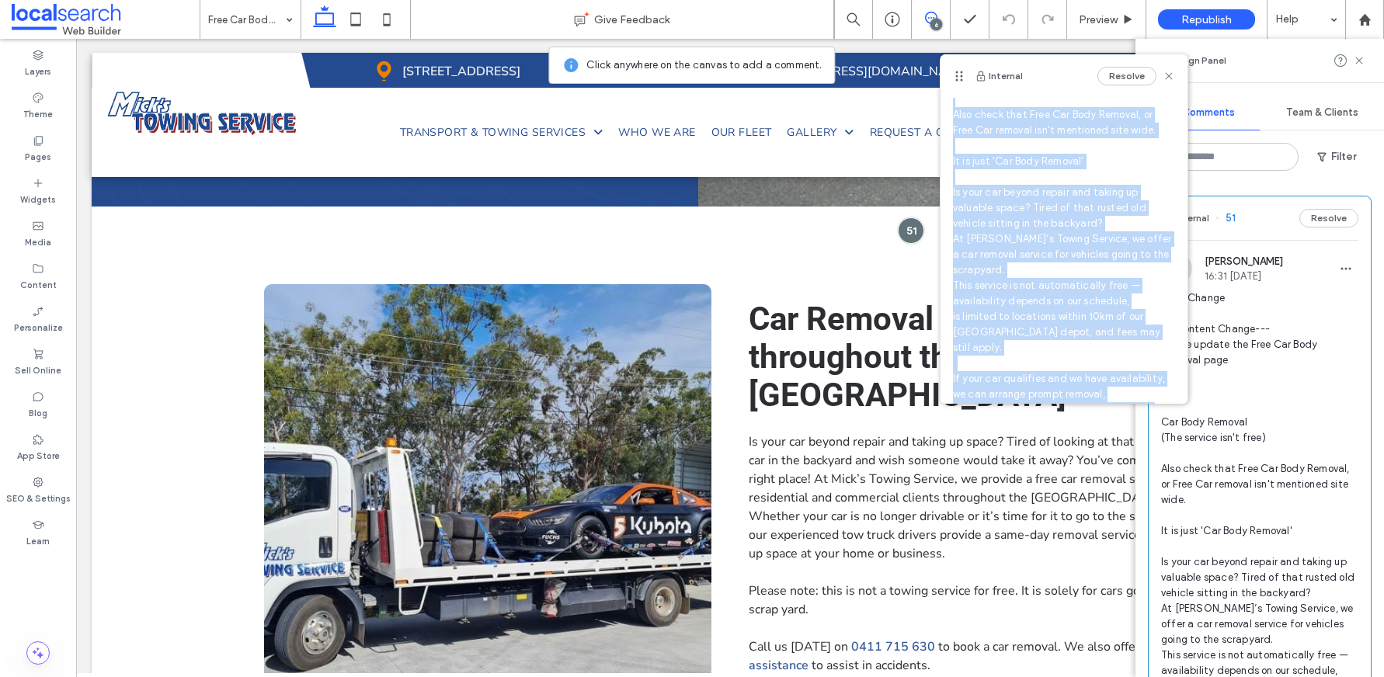
scroll to position [0, 0]
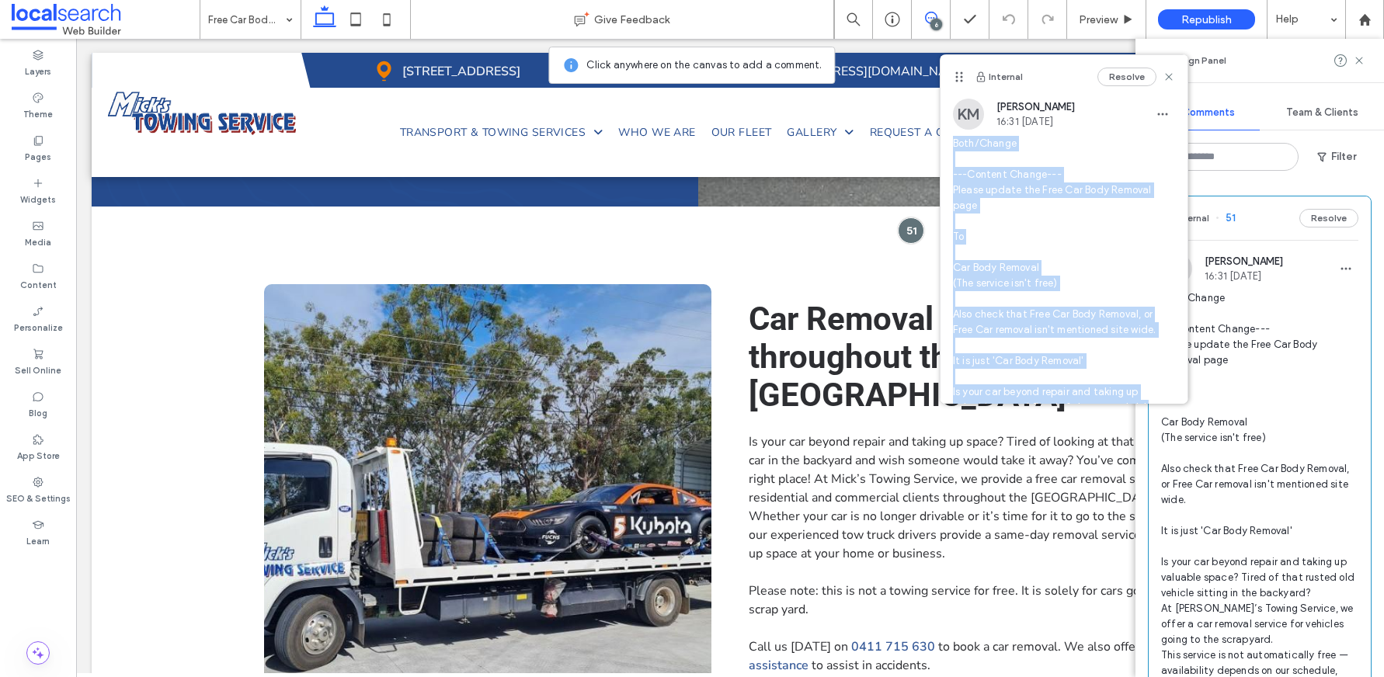
drag, startPoint x: 1012, startPoint y: 362, endPoint x: 945, endPoint y: 142, distance: 229.8
click at [945, 142] on div "KM [PERSON_NAME] 16:31 [DATE] Both/Change ---Content Change--- Please update th…" at bounding box center [1064, 372] width 247 height 547
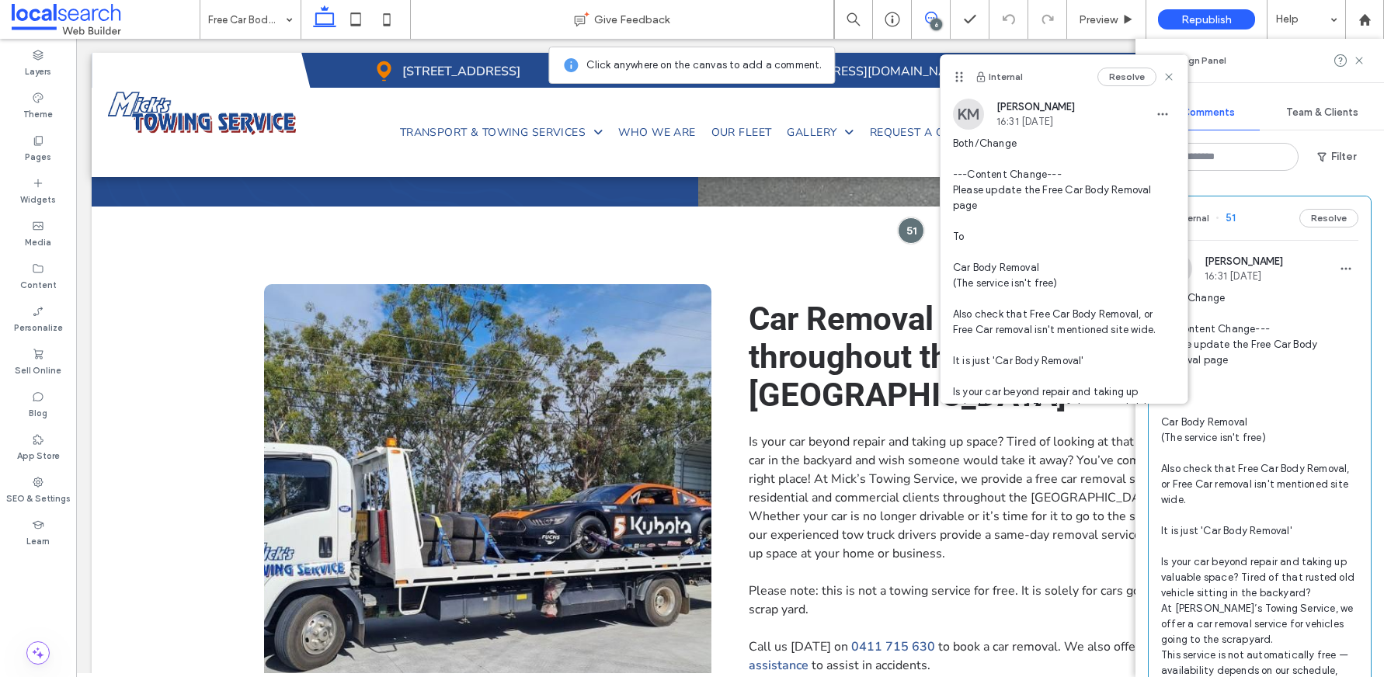
click at [1008, 252] on span "Both/Change ---Content Change--- Please update the Free Car Body Removal page T…" at bounding box center [1064, 384] width 222 height 497
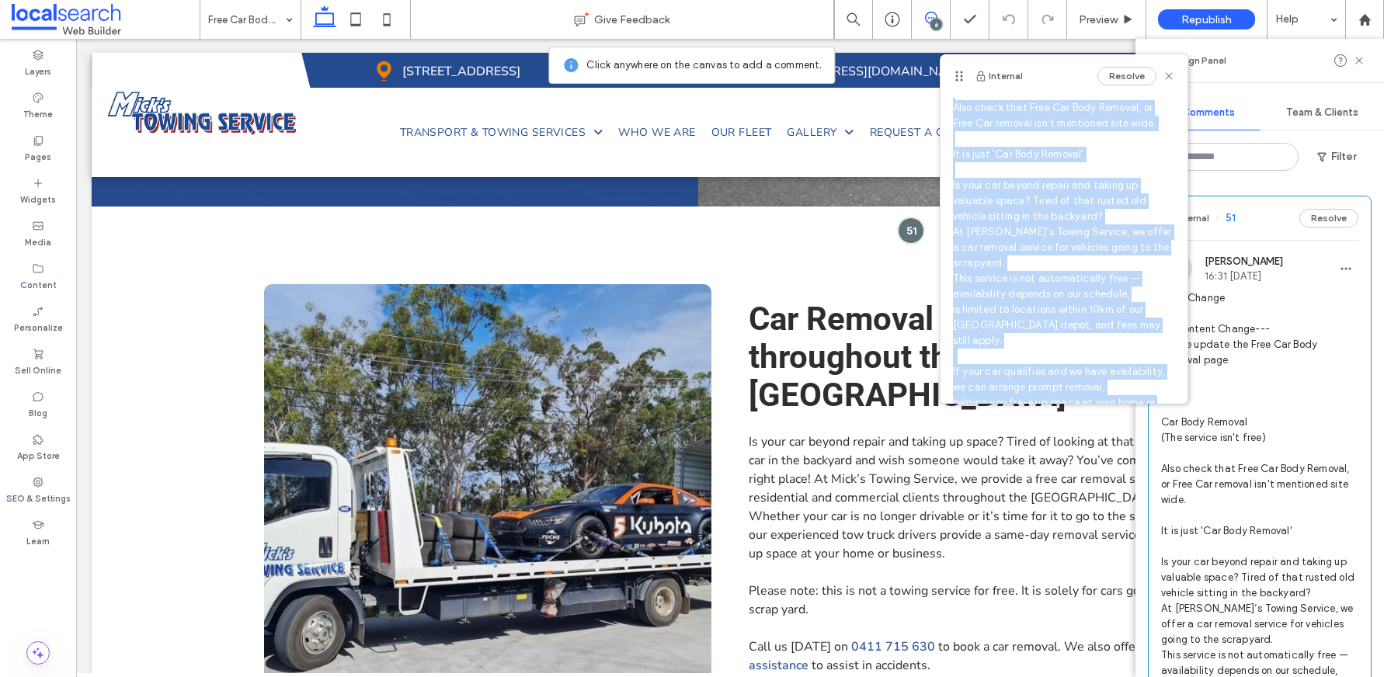
scroll to position [288, 0]
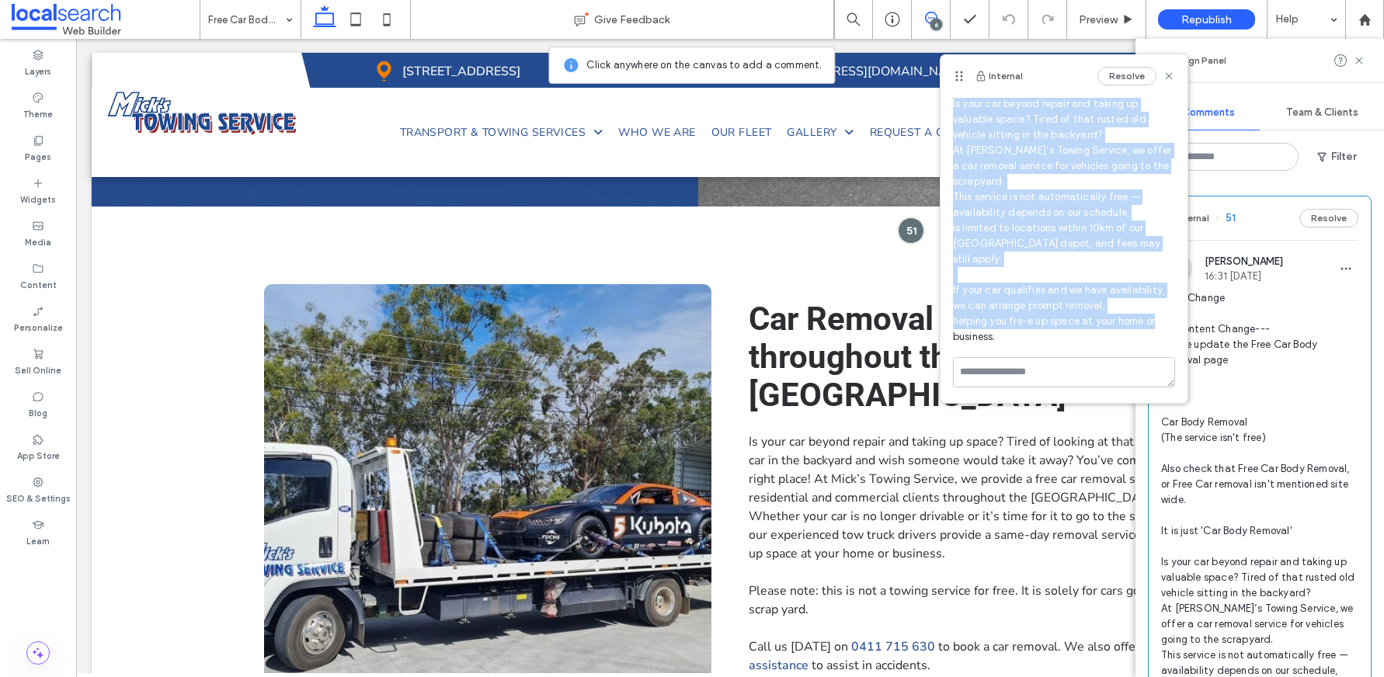
drag, startPoint x: 952, startPoint y: 174, endPoint x: 1112, endPoint y: 338, distance: 228.5
click at [1112, 338] on span "Both/Change ---Content Change--- Please update the Free Car Body Removal page T…" at bounding box center [1064, 96] width 222 height 497
copy span "---Content Change--- Please update the Free Car Body Removal page To Car Body R…"
